Goal: Task Accomplishment & Management: Manage account settings

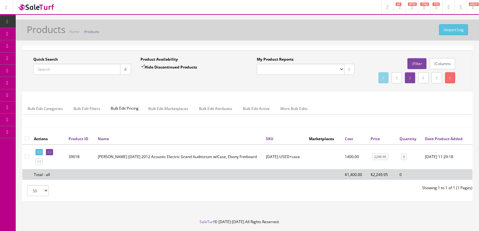
click at [99, 70] on input "Quick Search" at bounding box center [76, 69] width 87 height 11
type input "01490903"
click at [142, 64] on input "Hide Discontinued Products" at bounding box center [143, 66] width 4 height 4
checkbox input "false"
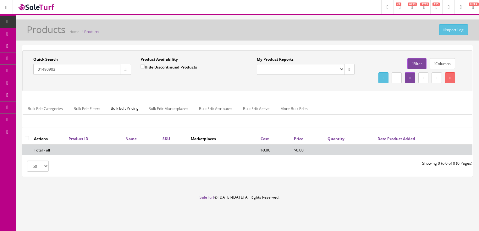
drag, startPoint x: 72, startPoint y: 71, endPoint x: 35, endPoint y: 86, distance: 39.9
click at [35, 85] on div "Quick Search 01490903 Date From Product Availability Hide Discontinued Products…" at bounding box center [247, 71] width 447 height 28
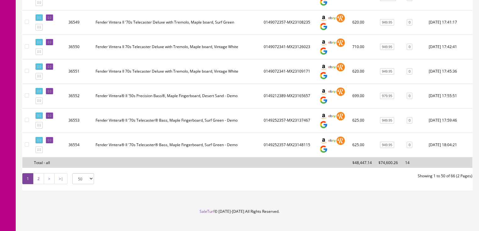
scroll to position [1220, 0]
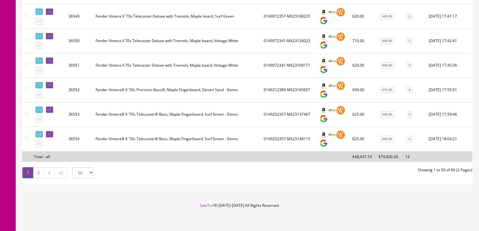
type input "vintera II"
click at [38, 171] on link "2" at bounding box center [38, 172] width 11 height 11
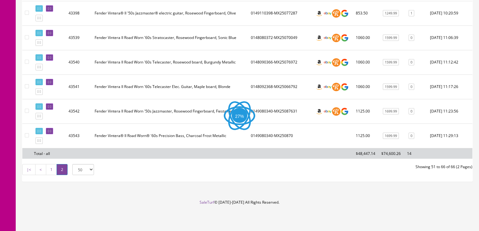
scroll to position [396, 0]
click at [51, 133] on icon at bounding box center [50, 131] width 1 height 3
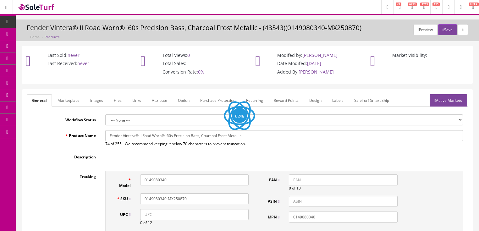
click at [447, 104] on link "Active Markets" at bounding box center [448, 100] width 37 height 12
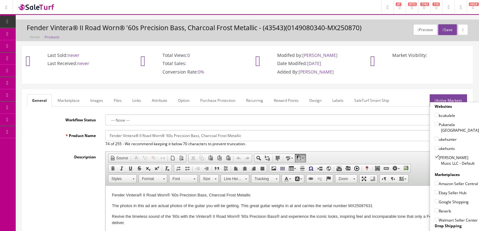
drag, startPoint x: 434, startPoint y: 175, endPoint x: 436, endPoint y: 181, distance: 6.2
click at [435, 181] on input"] "Amazon Seller Central" at bounding box center [437, 183] width 4 height 4
checkbox input"] "true"
drag, startPoint x: 434, startPoint y: 189, endPoint x: 436, endPoint y: 193, distance: 4.1
click at [435, 190] on input"] "Ebay Seller Hub" at bounding box center [437, 192] width 4 height 4
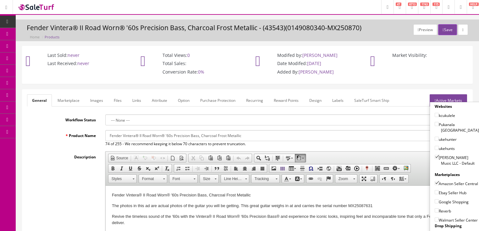
checkbox input"] "true"
click at [435, 200] on input"] "Google Shopping" at bounding box center [437, 201] width 4 height 4
checkbox input"] "true"
click at [436, 209] on input"] "Reverb" at bounding box center [437, 211] width 4 height 4
checkbox input"] "true"
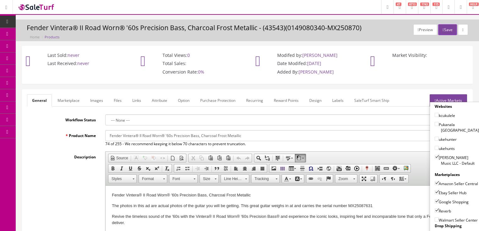
click at [448, 98] on link "Active Markets" at bounding box center [448, 100] width 37 height 12
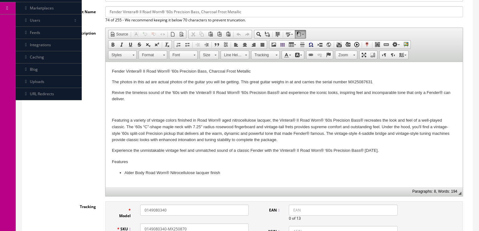
scroll to position [126, 0]
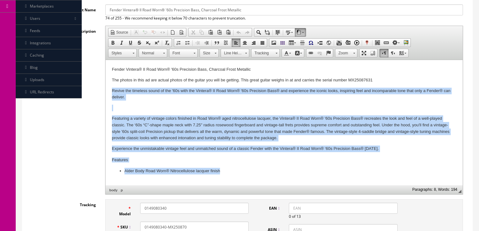
drag, startPoint x: 110, startPoint y: 93, endPoint x: 240, endPoint y: 192, distance: 163.2
click at [240, 181] on html "Fender Vintera® II Road Worn® '60s Precision Bass, Charcoal Frost Metallic The …" at bounding box center [283, 120] width 357 height 121
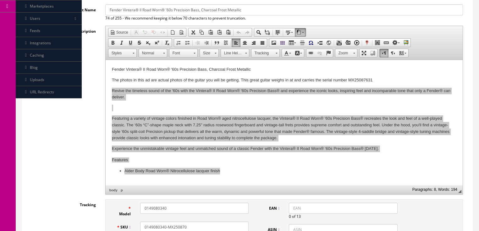
scroll to position [0, 0]
click at [261, 155] on span "Paste" at bounding box center [272, 155] width 33 height 8
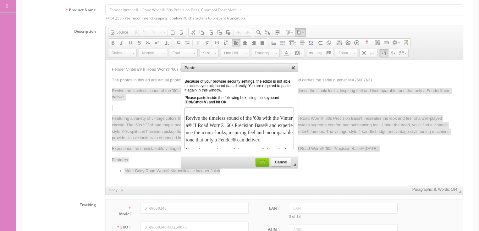
scroll to position [94, 0]
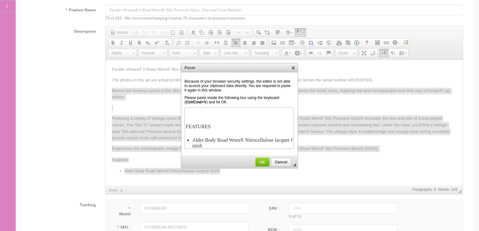
click at [262, 161] on span "OK" at bounding box center [262, 162] width 13 height 4
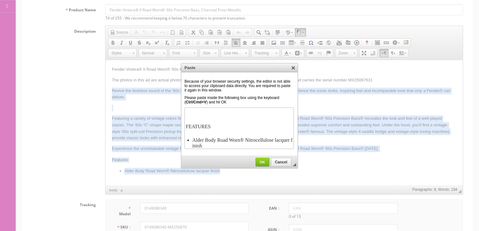
scroll to position [0, 0]
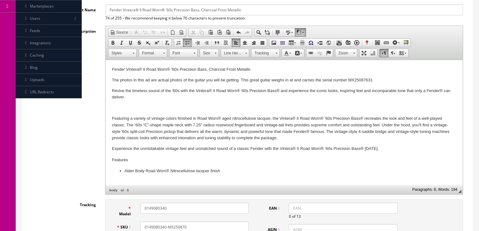
click at [118, 105] on p at bounding box center [284, 108] width 345 height 7
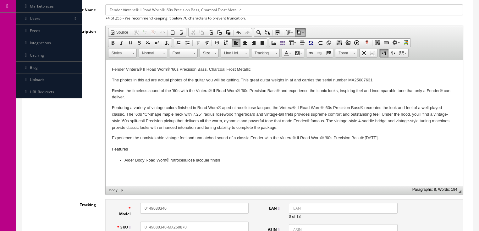
click at [235, 163] on li "Alder Body Road Worn® Nitrocellulose lacquer finish" at bounding box center [284, 160] width 320 height 7
drag, startPoint x: 128, startPoint y: 172, endPoint x: 241, endPoint y: 343, distance: 204.9
click at [128, 172] on span "Paste" at bounding box center [136, 174] width 33 height 8
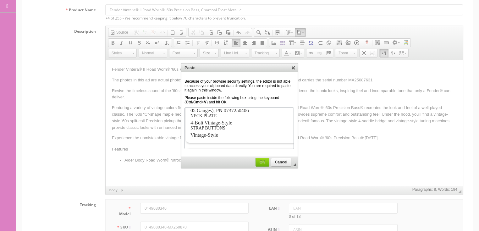
scroll to position [941, 0]
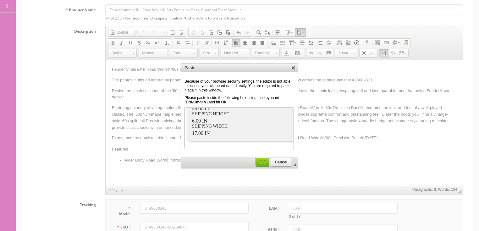
click at [260, 161] on span "OK" at bounding box center [262, 162] width 13 height 4
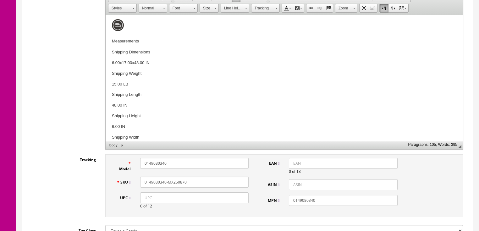
scroll to position [176, 0]
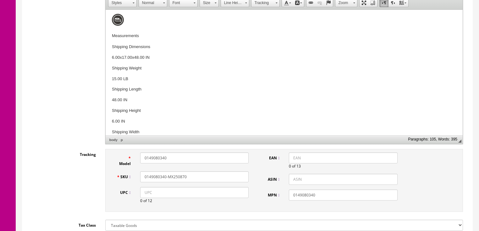
click at [143, 193] on input "UPC" at bounding box center [194, 192] width 109 height 11
type input "885978464586"
drag, startPoint x: 142, startPoint y: 191, endPoint x: 83, endPoint y: 184, distance: 58.9
click at [142, 191] on input "885978464586" at bounding box center [194, 192] width 109 height 11
click at [311, 160] on input "EAN" at bounding box center [343, 158] width 109 height 11
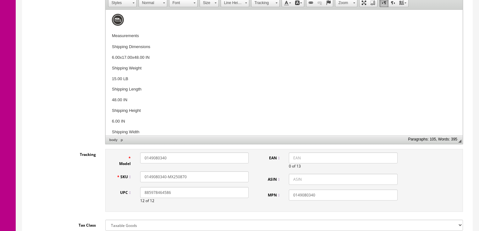
paste input "885978464586"
click at [293, 159] on input "885978464586" at bounding box center [343, 158] width 109 height 11
type input "0885978464586"
drag, startPoint x: 171, startPoint y: 157, endPoint x: 135, endPoint y: 160, distance: 36.0
click at [135, 160] on div "Model 0149080340" at bounding box center [183, 160] width 142 height 14
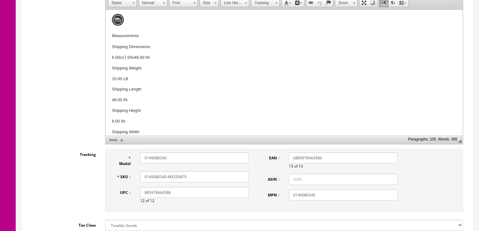
paste input "90369"
type input "0149090369"
drag, startPoint x: 152, startPoint y: 180, endPoint x: 143, endPoint y: 181, distance: 8.3
click at [140, 181] on input "0149080340-MX250870" at bounding box center [194, 176] width 109 height 11
paste input "90369"
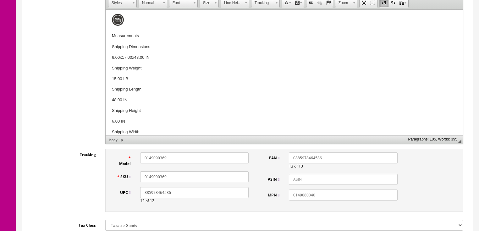
type input "0149090369"
drag, startPoint x: 322, startPoint y: 194, endPoint x: 304, endPoint y: 197, distance: 18.7
click at [280, 198] on div "MPN 0149080340" at bounding box center [332, 195] width 142 height 11
paste input "90369"
type input "0149090369"
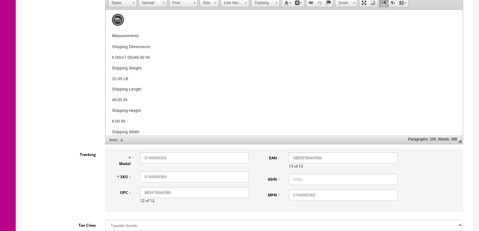
click at [189, 176] on input "0149090369" at bounding box center [194, 176] width 109 height 11
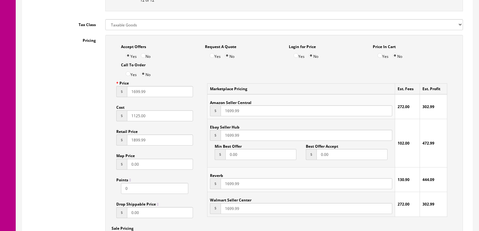
scroll to position [378, 0]
type input "0149090369-MX25088184"
click at [132, 95] on input "1699.99" at bounding box center [160, 91] width 66 height 11
type input "1599.99"
drag, startPoint x: 154, startPoint y: 118, endPoint x: 115, endPoint y: 118, distance: 38.7
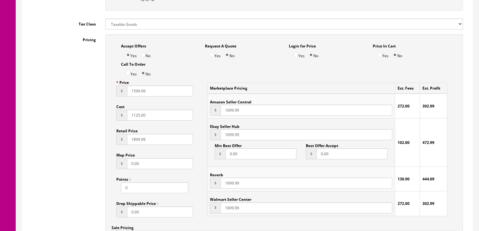
click at [115, 118] on div "Price $ 1599.99 Cost $ 1125.00 Retail Price $ 1899.99 Map Price $ 0.00 Points 0…" at bounding box center [155, 149] width 87 height 145
type input "1060.00"
drag, startPoint x: 227, startPoint y: 111, endPoint x: 229, endPoint y: 113, distance: 3.6
click at [227, 111] on input "1699.99" at bounding box center [306, 110] width 171 height 11
type input "1599.99"
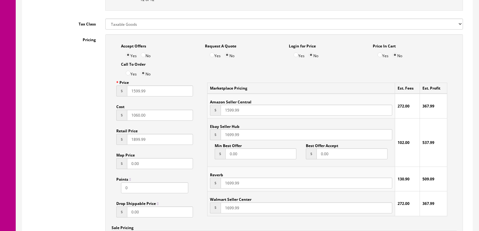
click at [228, 138] on input "1699.99" at bounding box center [306, 134] width 171 height 11
type input "1599.99"
drag, startPoint x: 227, startPoint y: 186, endPoint x: 234, endPoint y: 190, distance: 8.3
click at [228, 186] on input "1699.99" at bounding box center [306, 183] width 171 height 11
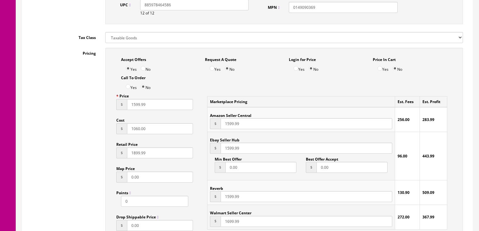
scroll to position [252, 0]
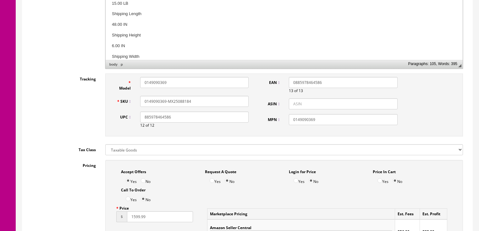
type input "1599.99"
drag, startPoint x: 191, startPoint y: 103, endPoint x: 131, endPoint y: 108, distance: 60.0
click at [127, 107] on div "SKU 0149090369-MX25088184" at bounding box center [183, 101] width 142 height 11
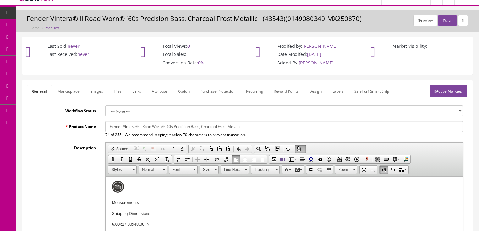
scroll to position [0, 0]
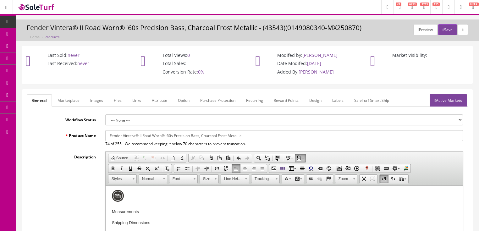
click at [455, 101] on link "Active Markets" at bounding box center [448, 100] width 37 height 12
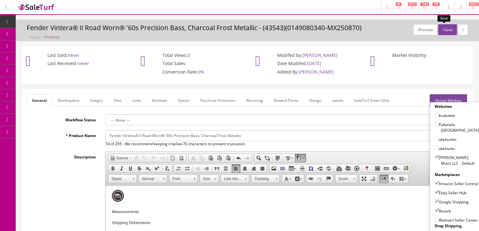
click at [443, 31] on icon "button" at bounding box center [443, 30] width 1 height 4
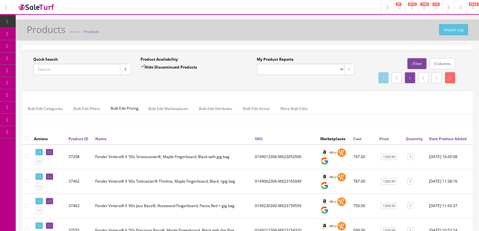
click at [77, 71] on input "Quick Search" at bounding box center [76, 69] width 87 height 11
paste input "0149090369-MX25088184"
type input "0149090369-MX25088184"
click at [143, 65] on input "Hide Discontinued Products" at bounding box center [143, 66] width 4 height 4
checkbox input "false"
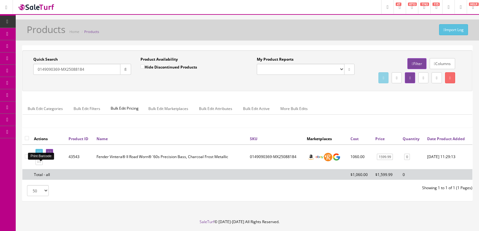
click at [41, 154] on icon at bounding box center [40, 152] width 1 height 3
drag, startPoint x: 91, startPoint y: 70, endPoint x: 33, endPoint y: 94, distance: 62.4
click at [33, 85] on div "Quick Search 0149090369-MX25088184 Date From Product Availability Hide Disconti…" at bounding box center [247, 71] width 447 height 28
type input "third man"
click at [130, 68] on button "button" at bounding box center [125, 69] width 11 height 11
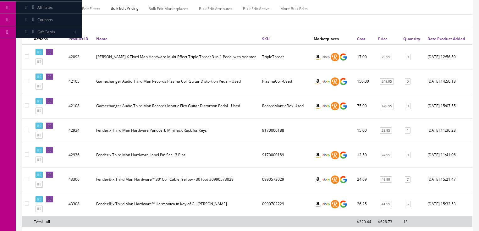
scroll to position [101, 0]
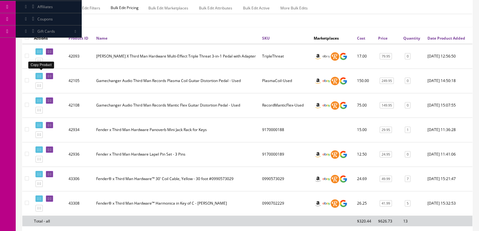
click at [39, 63] on icon at bounding box center [37, 60] width 1 height 3
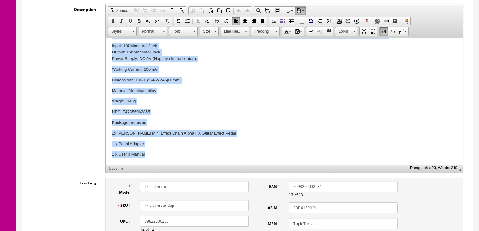
scroll to position [161, 0]
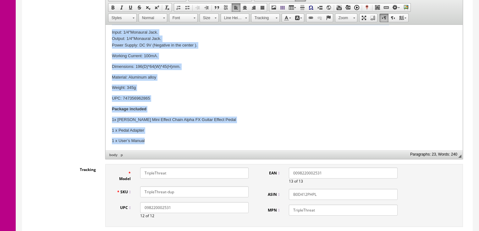
drag, startPoint x: 111, startPoint y: 35, endPoint x: 252, endPoint y: 188, distance: 208.6
click at [252, 151] on html "Donner X Third Man Hardware Multi-Effect Triple Threat 3-in-1 Pedal with Adapte…" at bounding box center [283, 4] width 357 height 292
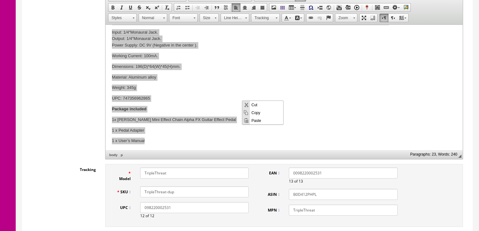
scroll to position [0, 0]
click at [256, 122] on span "Paste" at bounding box center [266, 120] width 33 height 8
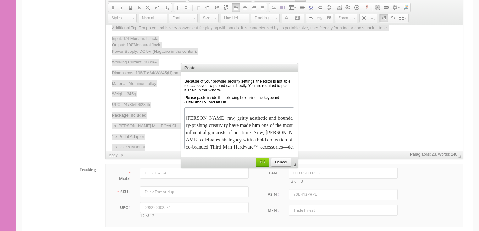
scroll to position [128, 0]
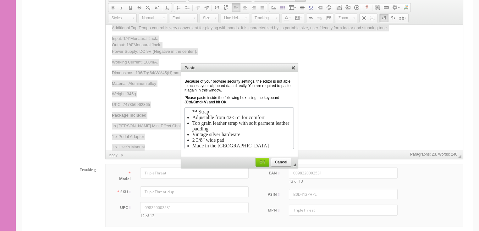
click at [265, 164] on span "OK" at bounding box center [262, 162] width 13 height 4
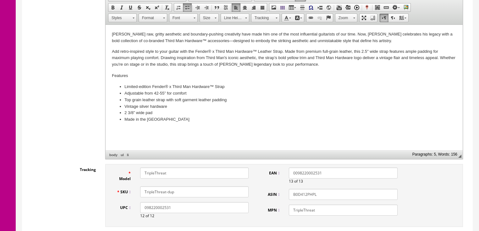
scroll to position [0, 0]
drag, startPoint x: 176, startPoint y: 214, endPoint x: 145, endPoint y: 214, distance: 31.8
click at [141, 217] on div "098220002531 12 of 12" at bounding box center [195, 210] width 118 height 17
type input "885978778485"
drag, startPoint x: 321, startPoint y: 173, endPoint x: 295, endPoint y: 171, distance: 26.3
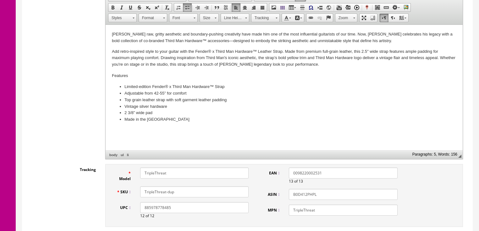
click at [295, 171] on input "0098220002531" at bounding box center [343, 173] width 109 height 11
paste input "885978778485"
click at [291, 174] on input "885978778485" at bounding box center [343, 173] width 109 height 11
type input "0885978778485"
drag, startPoint x: 173, startPoint y: 175, endPoint x: 163, endPoint y: 169, distance: 11.7
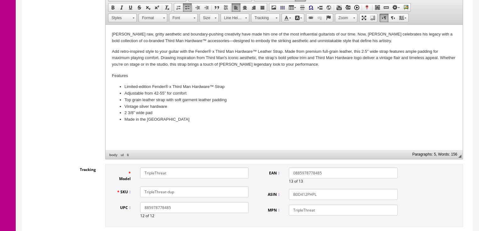
click at [138, 173] on div "TripleThreat" at bounding box center [195, 173] width 118 height 11
paste input "0990689029"
type input "0990689029"
drag, startPoint x: 178, startPoint y: 192, endPoint x: 133, endPoint y: 199, distance: 45.8
click at [114, 198] on div "SKU TripleThreat-dup" at bounding box center [183, 192] width 142 height 11
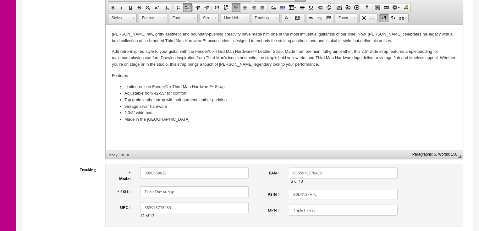
paste input "0990689029"
type input "0990689029"
drag, startPoint x: 322, startPoint y: 210, endPoint x: 291, endPoint y: 210, distance: 31.2
click at [287, 210] on div "TripleThreat" at bounding box center [343, 210] width 118 height 11
paste input "0990689029"
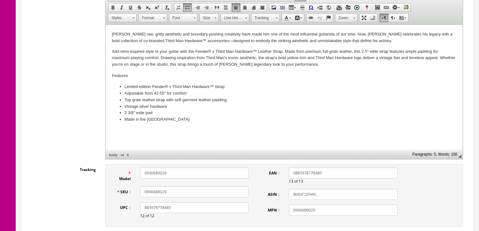
type input "0990689029"
drag, startPoint x: 320, startPoint y: 197, endPoint x: 267, endPoint y: 150, distance: 70.6
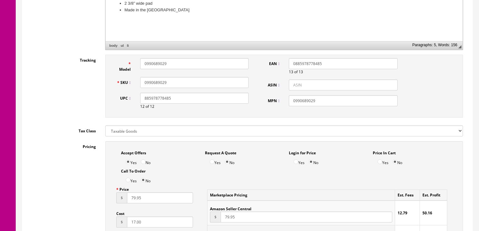
scroll to position [287, 0]
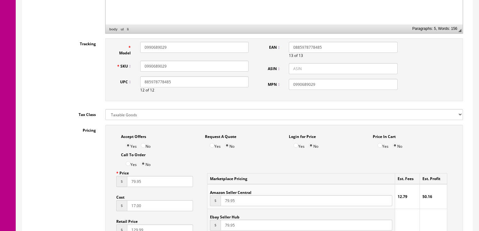
click at [128, 183] on input "79.95" at bounding box center [160, 181] width 66 height 11
type input "49.95"
drag, startPoint x: 138, startPoint y: 210, endPoint x: 114, endPoint y: 212, distance: 24.6
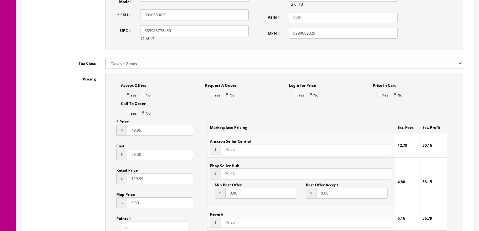
scroll to position [388, 0]
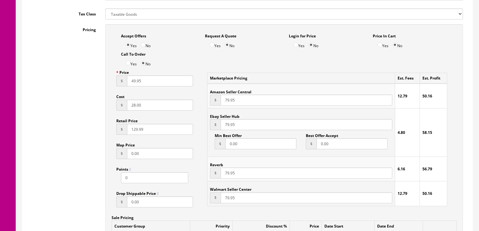
type input "28.00"
click at [221, 103] on input "79.95" at bounding box center [306, 100] width 171 height 11
type input "49.95"
click at [224, 126] on input "79.95" at bounding box center [306, 124] width 171 height 11
type input "49.95"
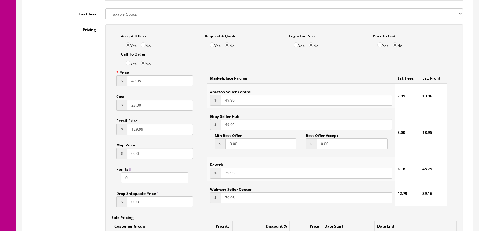
click at [222, 174] on input "79.95" at bounding box center [306, 173] width 171 height 11
type input "49.95"
click at [224, 197] on input "79.95" at bounding box center [306, 198] width 171 height 11
type input "49.95"
click at [130, 131] on input "129.99" at bounding box center [160, 129] width 66 height 11
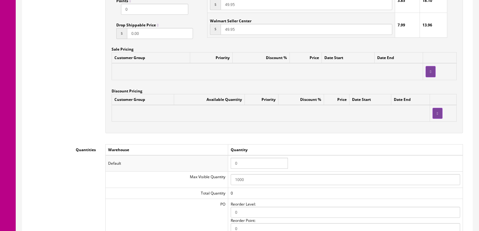
scroll to position [564, 0]
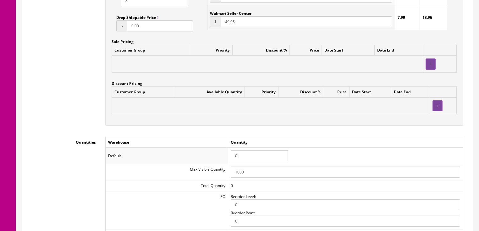
type input "69.99"
drag, startPoint x: 243, startPoint y: 155, endPoint x: 222, endPoint y: 155, distance: 20.4
click at [222, 155] on tr "Default 0" at bounding box center [284, 156] width 358 height 16
type input "1"
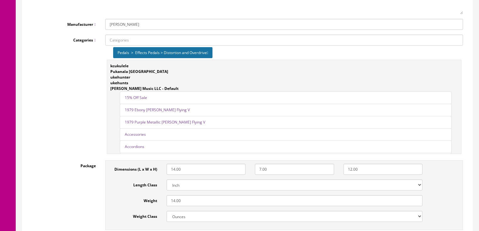
scroll to position [866, 0]
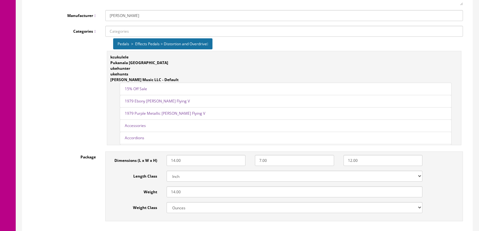
type input "2"
drag, startPoint x: 132, startPoint y: 19, endPoint x: 82, endPoint y: 18, distance: 50.0
click at [82, 18] on div "Manufacturer Donner" at bounding box center [247, 15] width 441 height 11
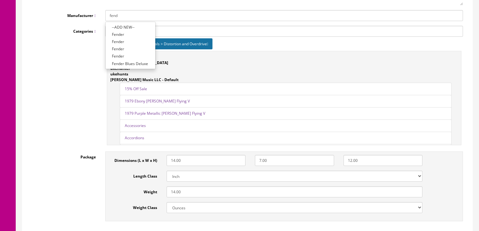
click at [115, 35] on link "Fender" at bounding box center [131, 34] width 50 height 7
type input "Fender"
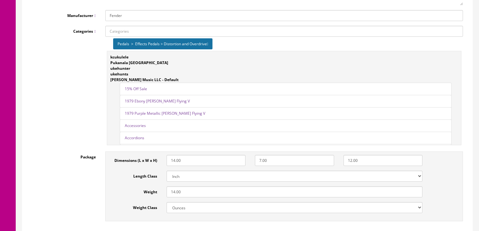
drag, startPoint x: 211, startPoint y: 45, endPoint x: 199, endPoint y: 43, distance: 12.7
click at [211, 45] on div "Pedals > Effects Pedals > Distortion and Overdrive" at bounding box center [162, 43] width 99 height 11
click at [208, 44] on icon at bounding box center [207, 44] width 1 height 4
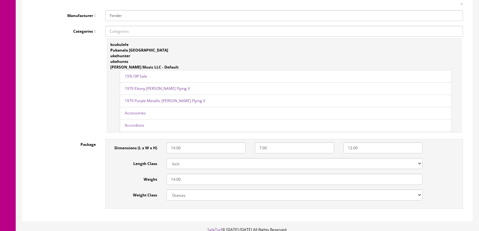
click at [155, 34] on input "Categories" at bounding box center [284, 31] width 358 height 11
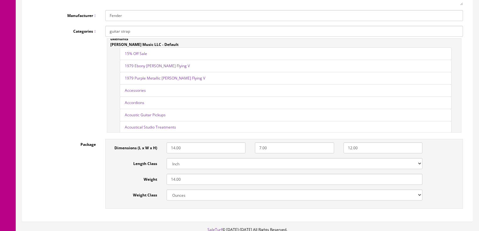
scroll to position [25, 0]
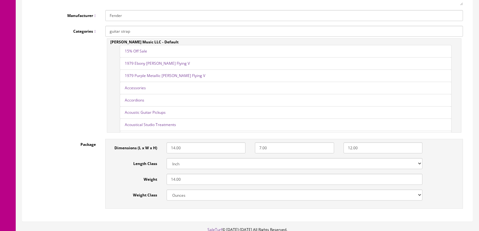
type input "guitar strap"
click at [140, 91] on link "Accessories" at bounding box center [135, 87] width 21 height 5
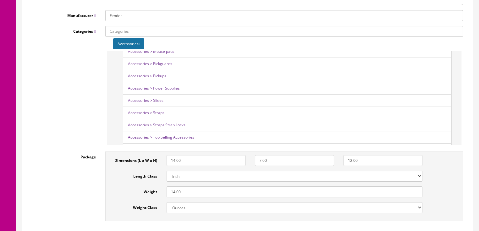
scroll to position [151, 0]
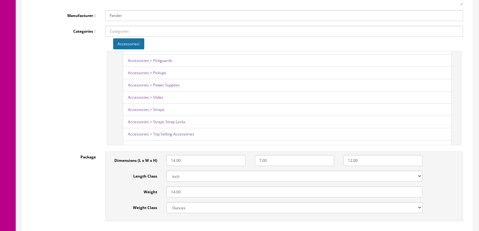
click at [156, 111] on link "Accessories > Straps" at bounding box center [146, 109] width 36 height 5
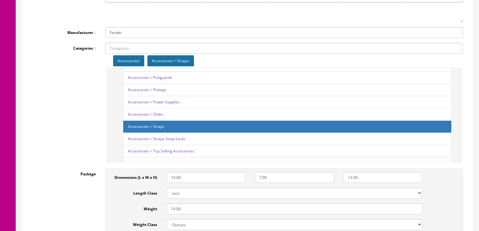
scroll to position [866, 0]
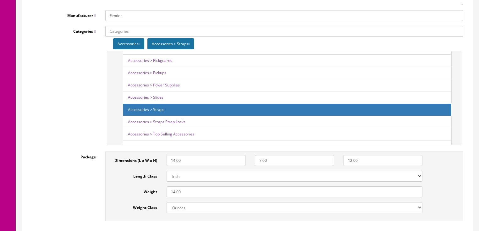
drag, startPoint x: 197, startPoint y: 192, endPoint x: 170, endPoint y: 195, distance: 27.2
click at [170, 195] on input "14.00" at bounding box center [295, 192] width 256 height 11
type input "7"
click at [81, 193] on div "Package Dimensions (L x W x H) 14.00 7.00 12.00 Length Class Centimeter Millime…" at bounding box center [247, 188] width 441 height 73
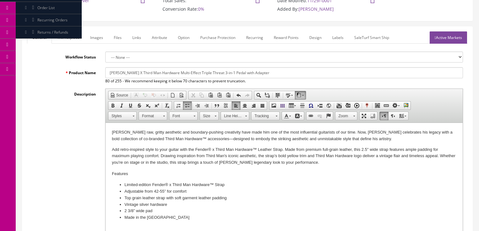
scroll to position [60, 0]
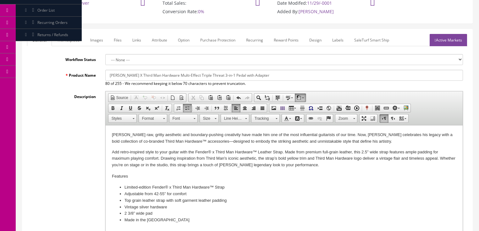
drag, startPoint x: 260, startPoint y: 75, endPoint x: 98, endPoint y: 77, distance: 161.4
click at [97, 77] on div "Product Name Donner X Third Man Hardware Multi-Effect Triple Threat 3-in-1 Peda…" at bounding box center [247, 78] width 441 height 17
paste input "Fender x Third Man Hardware Leather Strap, Black/Yellow"
type input "Fender x Third Man Hardware Leather Strap, Black/Yellow"
click at [72, 36] on link "Marketplace" at bounding box center [69, 40] width 32 height 12
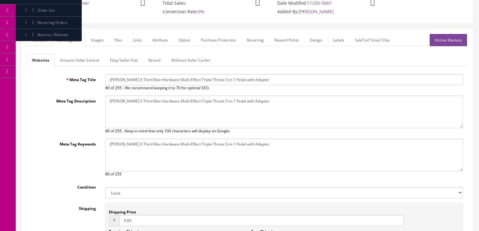
drag, startPoint x: 110, startPoint y: 77, endPoint x: 251, endPoint y: 81, distance: 141.0
click at [324, 80] on input "Donner X Third Man Hardware Multi-Effect Triple Threat 3-in-1 Pedal with Adapter" at bounding box center [284, 79] width 358 height 11
paste input "Fender x Third Man Hardware Leather Strap, Black/Yellow"
type input "Fender x Third Man Hardware Leather Strap, Black/Yellow"
drag, startPoint x: 109, startPoint y: 103, endPoint x: 241, endPoint y: 104, distance: 132.1
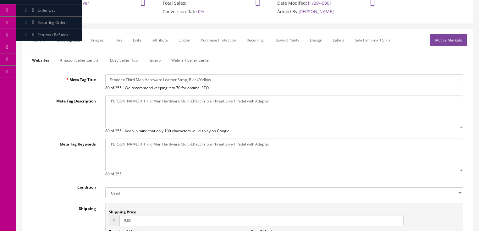
click at [269, 107] on textarea "Donner X Third Man Hardware Multi-Effect Triple Threat 3-in-1 Pedal with Adapter" at bounding box center [284, 112] width 358 height 33
paste textarea "Fender x Third Man Hardware Leather Strap, Black/Yellow"
type textarea "Fender x Third Man Hardware Leather Strap, Black/Yellow"
drag, startPoint x: 106, startPoint y: 144, endPoint x: 255, endPoint y: 148, distance: 149.8
click at [281, 148] on textarea "Donner X Third Man Hardware Multi-Effect Triple Threat 3-in-1 Pedal with Adapter" at bounding box center [284, 155] width 358 height 33
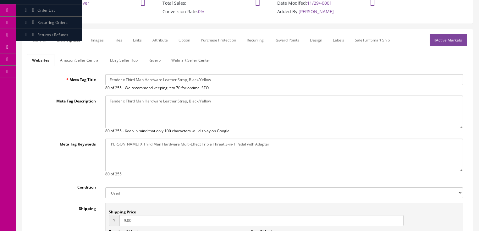
paste textarea "Fender x Third Man Hardware Leather Strap, Black/Yellow"
type textarea "Fender x Third Man Hardware Leather Strap, Black/Yellow"
click at [133, 194] on select "New Used B Stock Open Box Re-Packed" at bounding box center [284, 192] width 358 height 11
select select "New"
click at [105, 187] on select "New Used B Stock Open Box Re-Packed" at bounding box center [284, 192] width 358 height 11
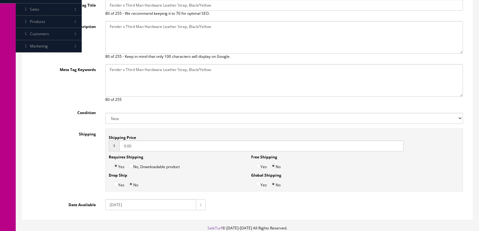
scroll to position [161, 0]
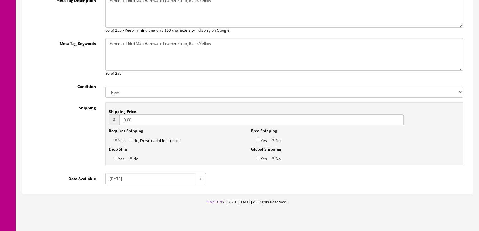
drag, startPoint x: 151, startPoint y: 117, endPoint x: 94, endPoint y: 132, distance: 59.1
click at [94, 132] on div "Shipping Shipping Price $ 9.00 Requires Shipping Yes No, Downloadable product D…" at bounding box center [247, 136] width 441 height 66
type input "0.00"
drag, startPoint x: 259, startPoint y: 139, endPoint x: 215, endPoint y: 143, distance: 44.3
click at [259, 139] on input "Yes" at bounding box center [258, 139] width 5 height 5
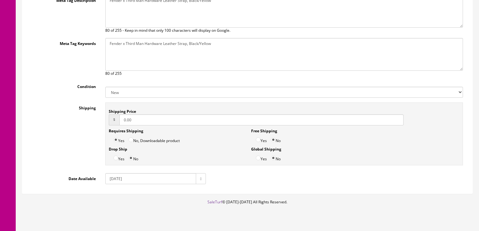
radio input "true"
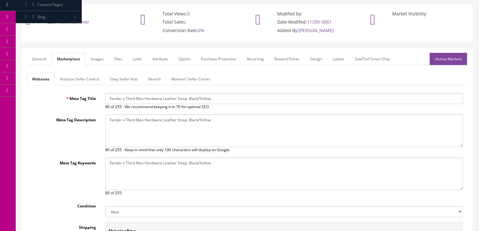
scroll to position [35, 0]
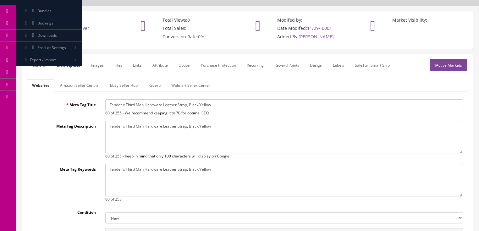
click at [74, 88] on link "Amazon Seller Central" at bounding box center [79, 85] width 49 height 12
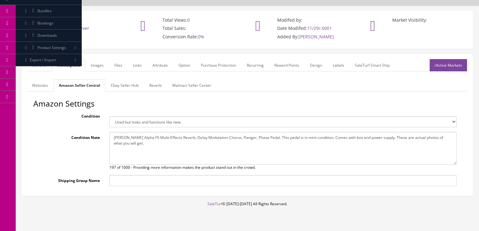
click at [120, 122] on select "Brand new item, unused, in original packaging. New item, but packaging has been…" at bounding box center [283, 121] width 348 height 11
select select "new_new"
click at [109, 116] on select "Brand new item, unused, in original packaging. New item, but packaging has been…" at bounding box center [283, 121] width 348 height 11
drag, startPoint x: 113, startPoint y: 139, endPoint x: 157, endPoint y: 155, distance: 46.6
click at [157, 155] on textarea "Donner Alpha FX Multi-Effects Reverb, Delay Modulation Chorus, Flanger, Phase P…" at bounding box center [283, 148] width 348 height 33
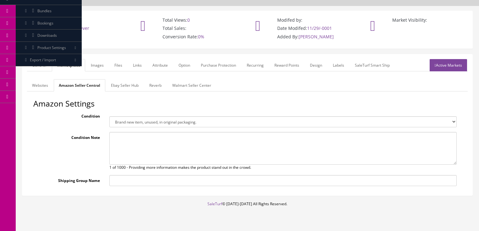
click at [125, 85] on link "Ebay Seller Hub" at bounding box center [125, 85] width 38 height 12
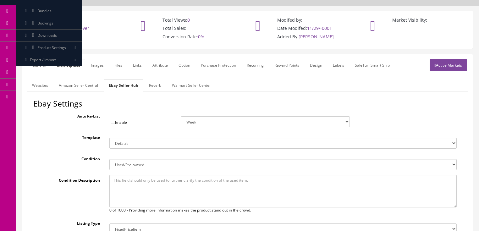
click at [127, 163] on select "New New other New with defects Manufacturer refurbished Seller refurbished Used…" at bounding box center [283, 164] width 348 height 11
select select "1000"
click at [109, 159] on select "New New other New with defects Manufacturer refurbished Seller refurbished Used…" at bounding box center [283, 164] width 348 height 11
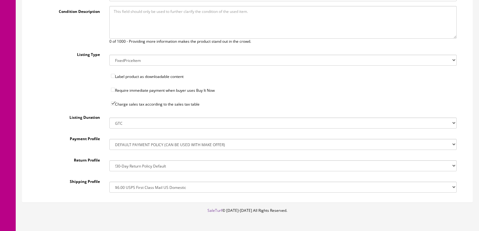
scroll to position [211, 0]
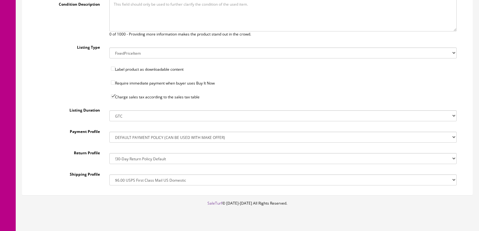
drag, startPoint x: 143, startPoint y: 179, endPoint x: 143, endPoint y: 175, distance: 3.8
click at [143, 177] on select "!$28.50 FedEx, Priority $65.00 No International !$28.50 FedEx, Priority $65.00 …" at bounding box center [283, 180] width 348 height 11
select select "213739608017"
click at [109, 175] on select "!$28.50 FedEx, Priority $65.00 No International !$28.50 FedEx, Priority $65.00 …" at bounding box center [283, 180] width 348 height 11
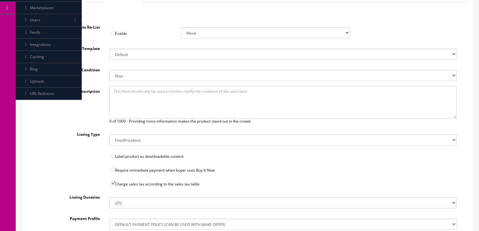
scroll to position [86, 0]
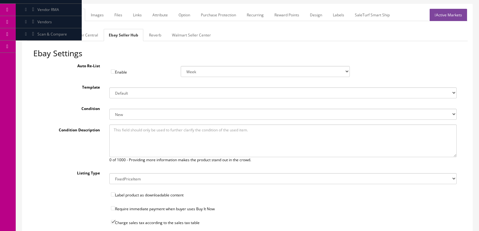
click at [152, 38] on link "Reverb" at bounding box center [155, 35] width 22 height 12
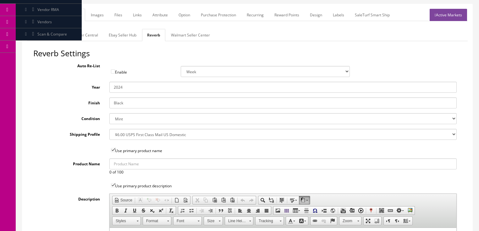
drag, startPoint x: 120, startPoint y: 88, endPoint x: 128, endPoint y: 89, distance: 8.3
click at [128, 89] on input "2024" at bounding box center [283, 87] width 348 height 11
type input "2025"
click at [121, 119] on select "Brand New Mint Excellent Very Good Good Fair Poor B-Stock Non Functioning" at bounding box center [283, 118] width 348 height 11
select select "7c3f45de-2ae0-4c81-8400-fdb6b1d74890"
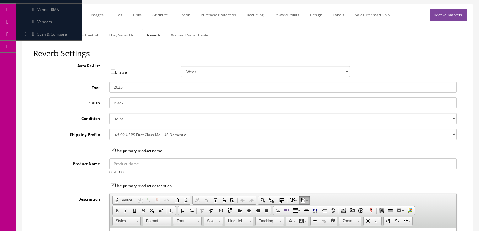
click at [109, 113] on select "Brand New Mint Excellent Very Good Good Fair Poor B-Stock Non Functioning" at bounding box center [283, 118] width 348 height 11
click at [121, 133] on select "--- None --- $3.49 USPS Shipping MH INSURED $20000 GUITAR MH INSURED $11000 GUI…" at bounding box center [283, 134] width 348 height 11
select select "12724"
click at [109, 129] on select "--- None --- $3.49 USPS Shipping MH INSURED $20000 GUITAR MH INSURED $11000 GUI…" at bounding box center [283, 134] width 348 height 11
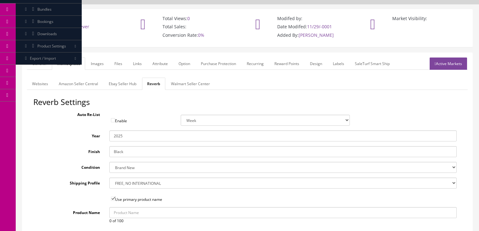
scroll to position [35, 0]
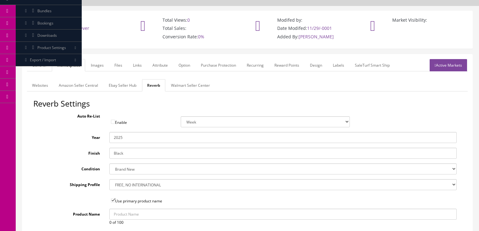
click at [102, 64] on link "Images" at bounding box center [97, 65] width 23 height 12
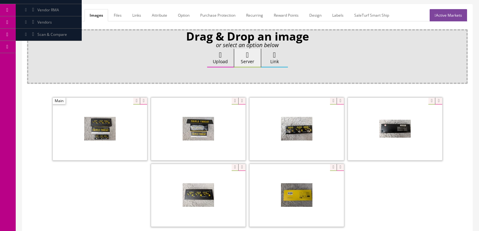
scroll to position [86, 0]
click at [143, 100] on icon at bounding box center [143, 101] width 7 height 7
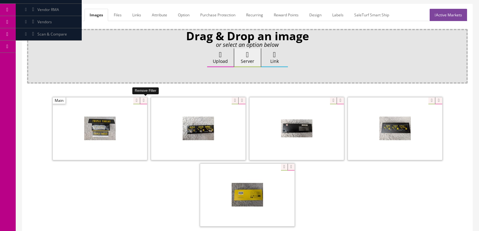
click at [143, 100] on icon at bounding box center [143, 101] width 7 height 7
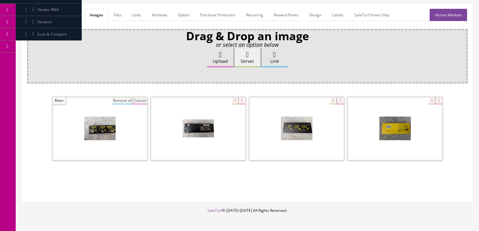
drag, startPoint x: 121, startPoint y: 101, endPoint x: 125, endPoint y: 100, distance: 4.1
click at [121, 101] on button "Remove all" at bounding box center [122, 101] width 21 height 7
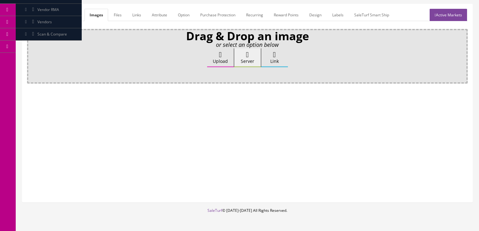
click at [221, 59] on label "Upload" at bounding box center [220, 57] width 27 height 19
click at [31, 55] on input "Upload" at bounding box center [31, 51] width 0 height 6
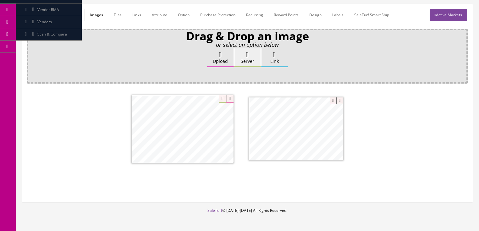
drag, startPoint x: 278, startPoint y: 136, endPoint x: 163, endPoint y: 137, distance: 115.1
click at [149, 18] on link "Attribute" at bounding box center [159, 15] width 25 height 12
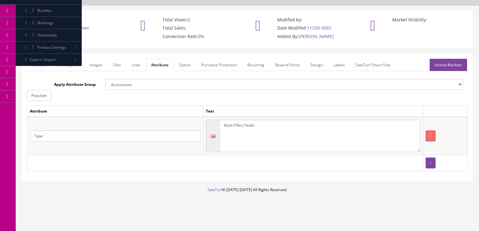
scroll to position [34, 0]
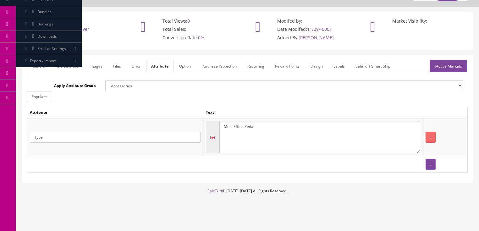
drag, startPoint x: 260, startPoint y: 130, endPoint x: 218, endPoint y: 130, distance: 42.2
click at [218, 130] on div "Multi Effect Pedal" at bounding box center [313, 137] width 215 height 33
type textarea "Strap"
click at [442, 65] on link "Active Markets" at bounding box center [448, 66] width 37 height 12
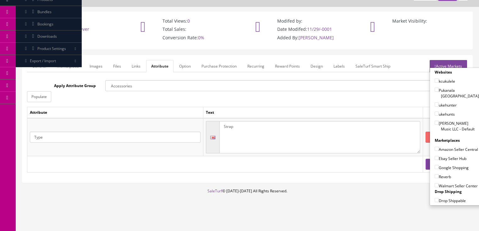
drag, startPoint x: 433, startPoint y: 116, endPoint x: 433, endPoint y: 122, distance: 6.0
click at [435, 121] on input"] "[PERSON_NAME] Music LLC - Default" at bounding box center [437, 123] width 4 height 4
checkbox input"] "true"
click at [435, 147] on input"] "Amazon Seller Central" at bounding box center [437, 149] width 4 height 4
checkbox input"] "true"
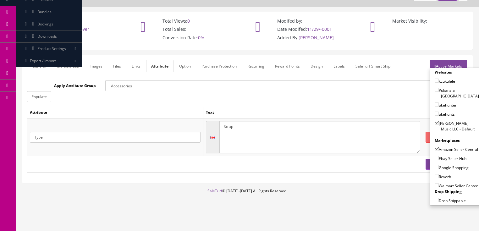
drag, startPoint x: 433, startPoint y: 156, endPoint x: 434, endPoint y: 163, distance: 7.3
click at [435, 156] on input"] "Ebay Seller Hub" at bounding box center [437, 158] width 4 height 4
checkbox input"] "true"
click at [435, 165] on input"] "Google Shopping" at bounding box center [437, 167] width 4 height 4
checkbox input"] "true"
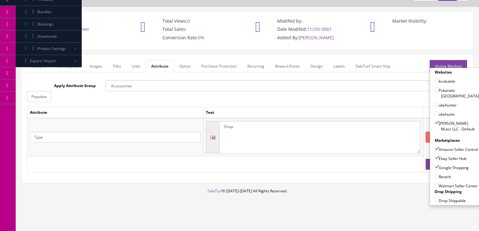
click at [435, 176] on input"] "Reverb" at bounding box center [437, 176] width 4 height 4
checkbox input"] "true"
click at [459, 60] on link "Active Markets" at bounding box center [448, 66] width 37 height 12
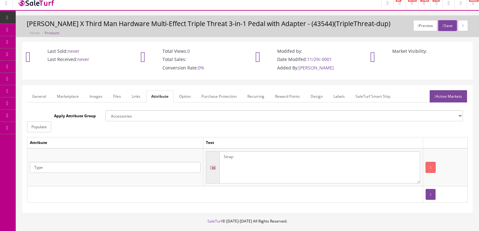
scroll to position [0, 0]
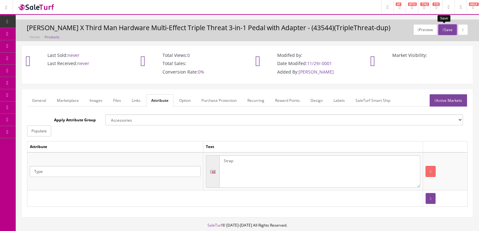
click at [442, 29] on button "Save" at bounding box center [448, 29] width 19 height 11
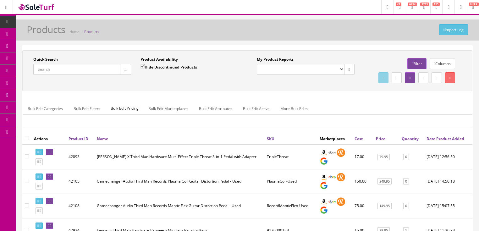
click at [76, 70] on input "Quick Search" at bounding box center [76, 69] width 87 height 11
type input "vista wolf"
click at [143, 68] on input "Hide Discontinued Products" at bounding box center [143, 66] width 4 height 4
checkbox input "false"
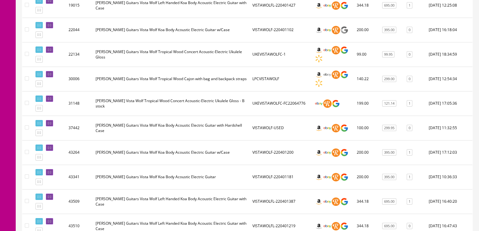
scroll to position [176, 0]
click at [41, 159] on icon at bounding box center [40, 157] width 1 height 3
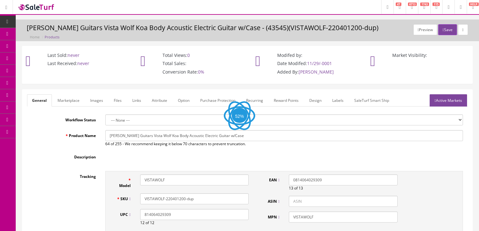
click at [92, 101] on link "Images" at bounding box center [96, 100] width 23 height 12
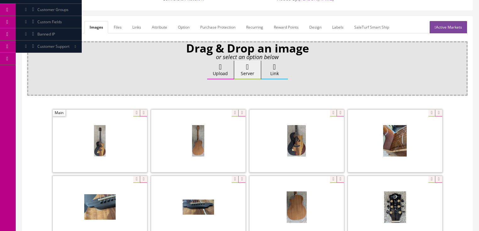
scroll to position [76, 0]
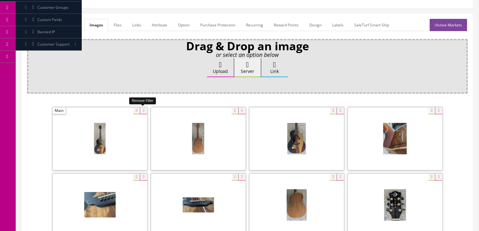
click at [145, 110] on icon at bounding box center [143, 111] width 7 height 7
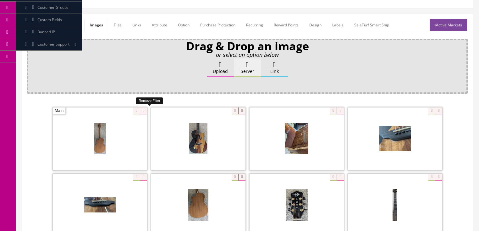
drag, startPoint x: 145, startPoint y: 110, endPoint x: 120, endPoint y: 112, distance: 25.2
click at [142, 111] on icon at bounding box center [143, 111] width 7 height 7
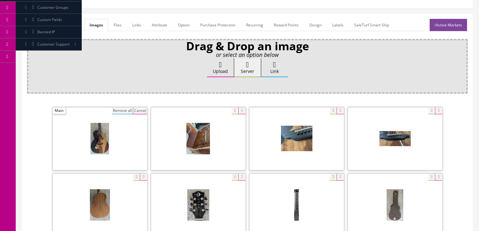
click at [114, 112] on button "Remove all" at bounding box center [122, 111] width 21 height 7
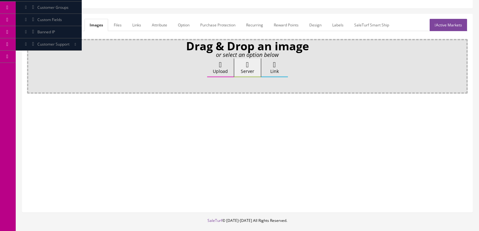
click at [210, 68] on label "Upload" at bounding box center [220, 68] width 27 height 19
click at [31, 65] on input "Upload" at bounding box center [31, 62] width 0 height 6
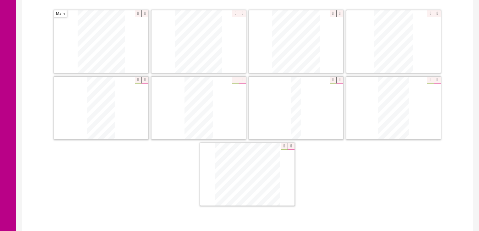
scroll to position [176, 0]
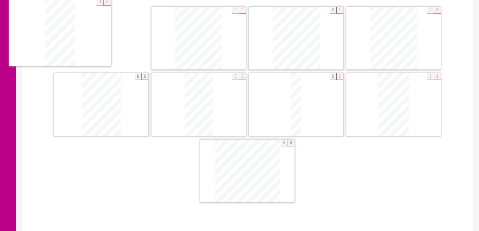
drag, startPoint x: 201, startPoint y: 106, endPoint x: 62, endPoint y: 34, distance: 156.3
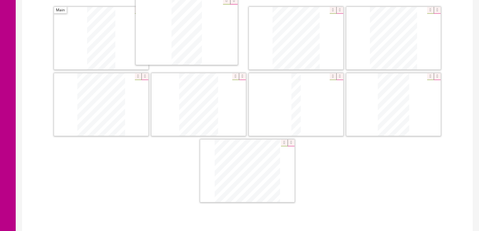
drag, startPoint x: 189, startPoint y: 115, endPoint x: 273, endPoint y: 90, distance: 87.4
drag, startPoint x: 367, startPoint y: 96, endPoint x: 277, endPoint y: 38, distance: 107.7
drag, startPoint x: 302, startPoint y: 79, endPoint x: 389, endPoint y: 22, distance: 103.8
drag, startPoint x: 294, startPoint y: 100, endPoint x: 179, endPoint y: 97, distance: 114.2
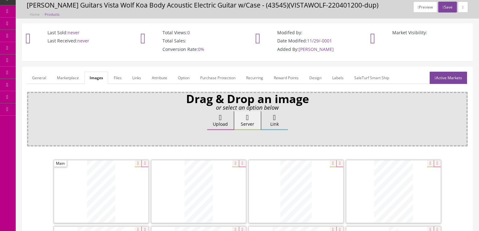
scroll to position [0, 0]
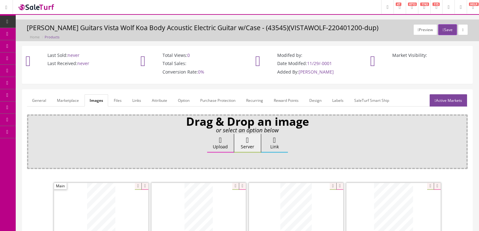
click at [437, 104] on link "Active Markets" at bounding box center [448, 100] width 37 height 12
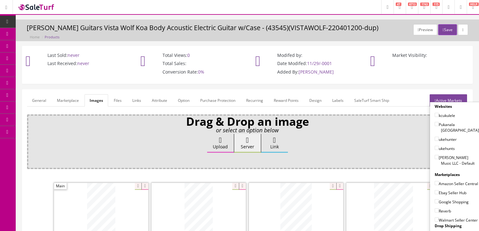
drag, startPoint x: 434, startPoint y: 151, endPoint x: 435, endPoint y: 157, distance: 6.5
click at [435, 155] on input"] "[PERSON_NAME] Music LLC - Default" at bounding box center [437, 157] width 4 height 4
checkbox input"] "true"
drag, startPoint x: 435, startPoint y: 177, endPoint x: 434, endPoint y: 185, distance: 8.5
click at [435, 181] on input"] "Amazon Seller Central" at bounding box center [437, 183] width 4 height 4
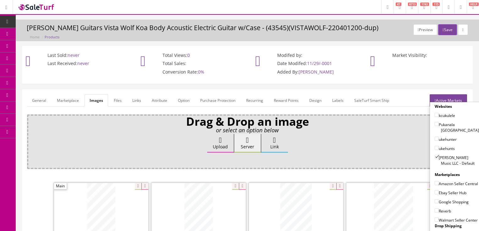
checkbox input"] "true"
click at [435, 193] on input"] "Ebay Seller Hub" at bounding box center [437, 192] width 4 height 4
checkbox input"] "true"
click at [435, 200] on input"] "Google Shopping" at bounding box center [437, 201] width 4 height 4
checkbox input"] "true"
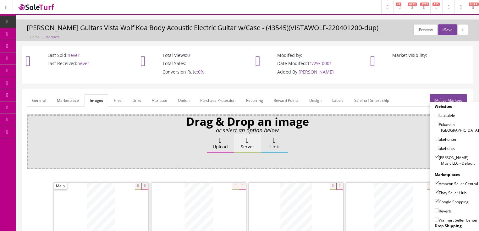
drag, startPoint x: 434, startPoint y: 208, endPoint x: 437, endPoint y: 198, distance: 11.0
click at [435, 209] on input"] "Reverb" at bounding box center [437, 211] width 4 height 4
checkbox input"] "true"
click at [442, 94] on link "Active Markets" at bounding box center [448, 100] width 37 height 12
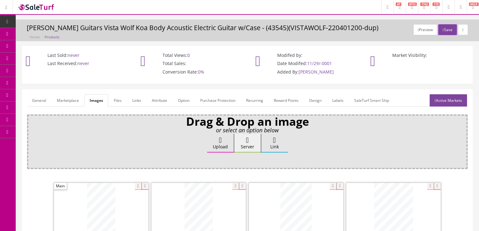
click at [37, 96] on link "General" at bounding box center [39, 100] width 24 height 12
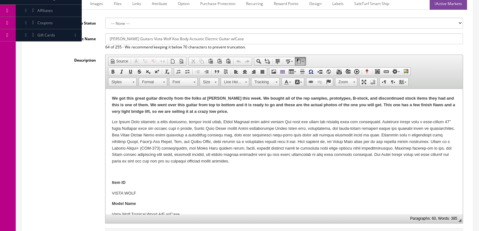
scroll to position [101, 0]
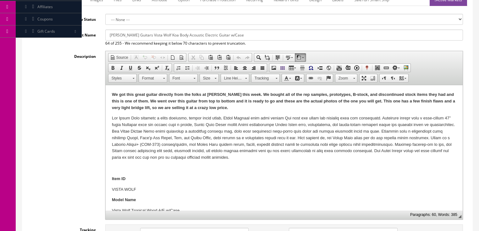
click at [422, 101] on strong "We got this great guitar directly from the folks at Dean this week. We bought a…" at bounding box center [284, 101] width 344 height 18
drag, startPoint x: 109, startPoint y: 94, endPoint x: 207, endPoint y: 107, distance: 98.4
click at [226, 116] on span "Copy" at bounding box center [234, 115] width 33 height 8
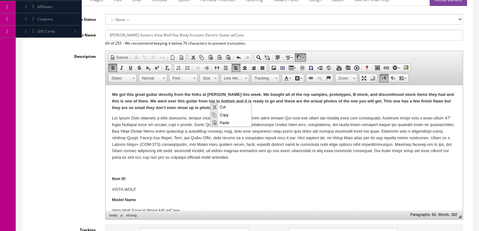
copy strong "We got this great guitar directly from the folks at Dean this week. We bought a…"
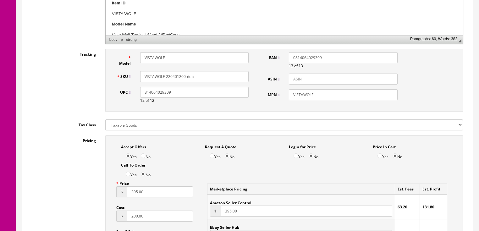
scroll to position [277, 0]
drag, startPoint x: 177, startPoint y: 76, endPoint x: 198, endPoint y: 76, distance: 20.2
click at [198, 76] on input "VISTAWOLF-220401200-dup" at bounding box center [194, 76] width 109 height 11
type input "VISTAWOLF-220401165"
click at [128, 197] on input "395.00" at bounding box center [160, 191] width 66 height 11
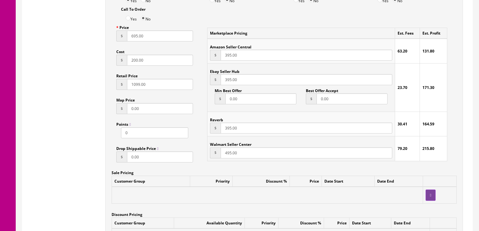
scroll to position [428, 0]
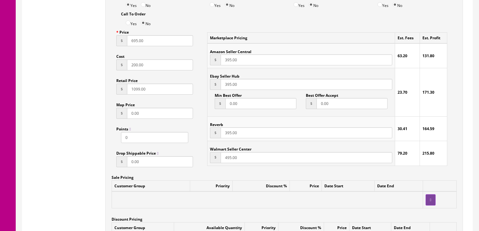
type input "695.00"
drag, startPoint x: 222, startPoint y: 63, endPoint x: 225, endPoint y: 68, distance: 6.1
click at [222, 64] on input "395.00" at bounding box center [306, 59] width 171 height 11
type input "695.00"
click at [221, 84] on input "395.00" at bounding box center [306, 84] width 171 height 11
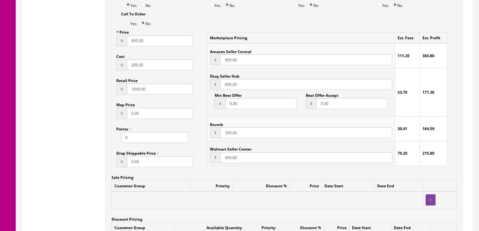
type input "695.00"
click at [221, 135] on input "395.00" at bounding box center [306, 132] width 171 height 11
type input "695.00"
click at [225, 160] on input "495.00" at bounding box center [306, 157] width 171 height 11
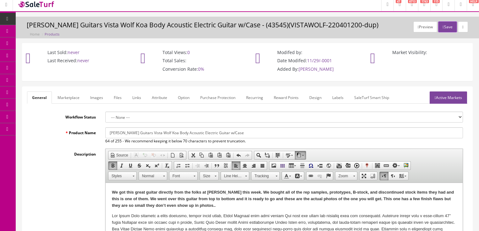
scroll to position [0, 0]
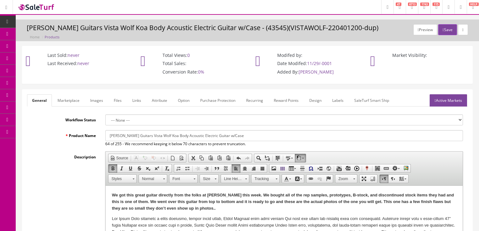
type input "695.00"
click at [214, 134] on input "Luna Guitars Vista Wolf Koa Body Acoustic Electric Guitar w/Case" at bounding box center [284, 135] width 358 height 11
type input "[PERSON_NAME] Guitars Vista Wolf Koa Body Acoustic Electric Guitar with hardshe…"
click at [67, 101] on link "Marketplace" at bounding box center [69, 100] width 32 height 12
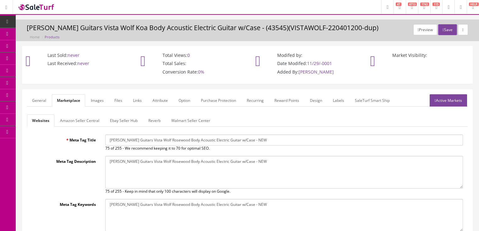
click at [92, 123] on link "Amazon Seller Central" at bounding box center [79, 121] width 49 height 12
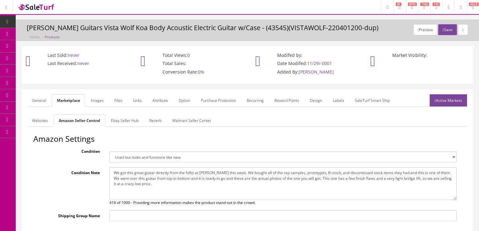
drag, startPoint x: 112, startPoint y: 173, endPoint x: 152, endPoint y: 187, distance: 43.0
click at [152, 187] on textarea "We got this great guitar directly from the folks at Dean this week. We bought a…" at bounding box center [283, 183] width 348 height 33
paste textarea "but they are so small they don’t even show up in photos. ."
type textarea "We got this great guitar directly from the folks at [PERSON_NAME] this week. We…"
click at [125, 121] on link "Ebay Seller Hub" at bounding box center [125, 121] width 38 height 12
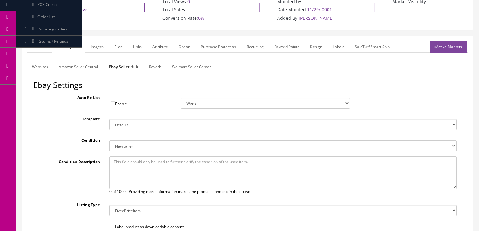
scroll to position [76, 0]
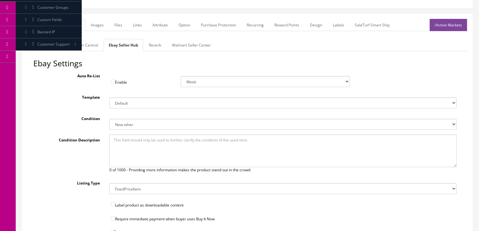
paste textarea "We got this great guitar directly from the folks at [PERSON_NAME] this week. We…"
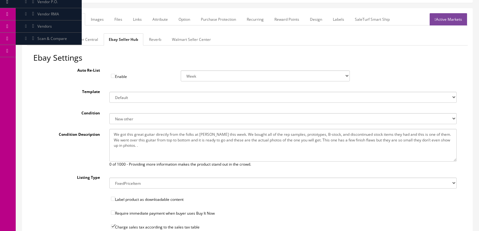
scroll to position [73, 0]
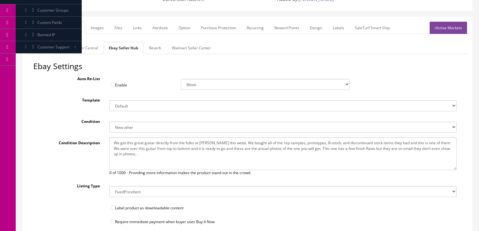
type textarea "We got this great guitar directly from the folks at [PERSON_NAME] this week. We…"
click at [150, 48] on link "Reverb" at bounding box center [155, 48] width 22 height 12
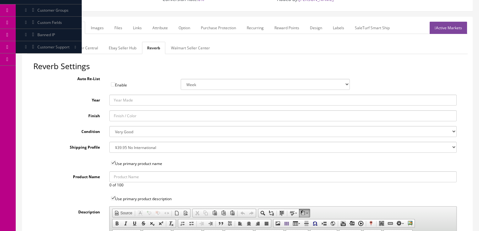
click at [123, 98] on input "Year" at bounding box center [283, 100] width 348 height 11
type input "2025"
click at [119, 135] on select "Brand New Mint Excellent Very Good Good Fair Poor B-Stock Non Functioning" at bounding box center [283, 131] width 348 height 11
select select "df268ad1-c462-4ba6-b6db-e007e23922ea"
click at [109, 126] on select "Brand New Mint Excellent Very Good Good Fair Poor B-Stock Non Functioning" at bounding box center [283, 131] width 348 height 11
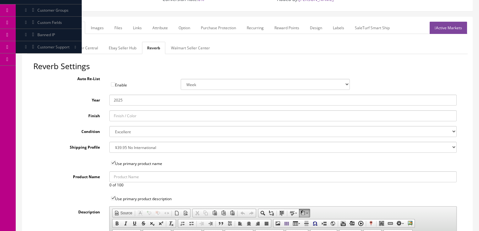
click at [89, 25] on link "Images" at bounding box center [97, 28] width 23 height 12
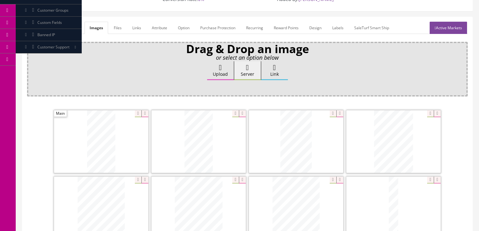
drag, startPoint x: 151, startPoint y: 28, endPoint x: 153, endPoint y: 32, distance: 4.4
click at [152, 28] on link "Attribute" at bounding box center [159, 28] width 25 height 12
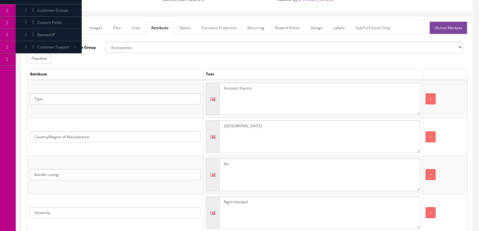
click at [450, 27] on link "Active Markets" at bounding box center [448, 28] width 37 height 12
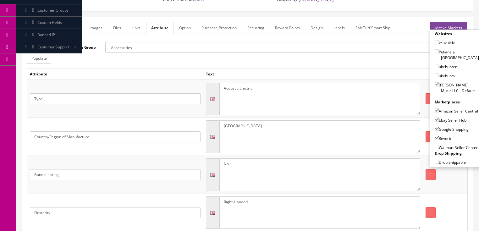
click at [446, 26] on link "Active Markets" at bounding box center [448, 28] width 37 height 12
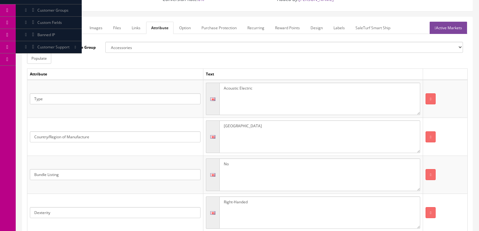
click at [43, 28] on link "General" at bounding box center [39, 28] width 24 height 12
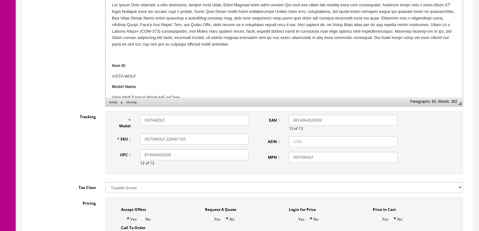
scroll to position [224, 0]
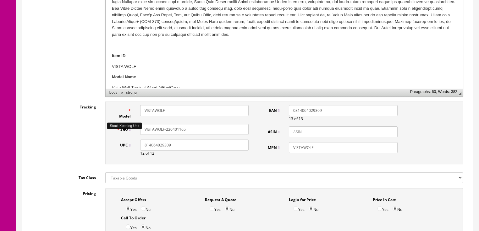
drag, startPoint x: 195, startPoint y: 129, endPoint x: 140, endPoint y: 133, distance: 55.2
click at [122, 133] on div "SKU VISTAWOLF-220401165" at bounding box center [183, 129] width 142 height 11
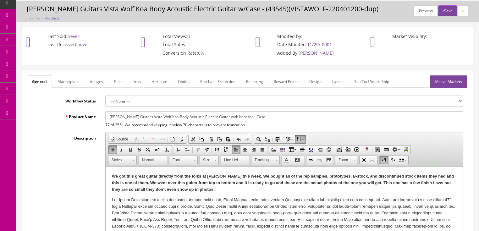
scroll to position [0, 0]
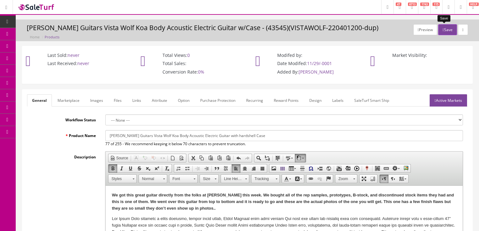
click at [445, 27] on button "Save" at bounding box center [448, 29] width 19 height 11
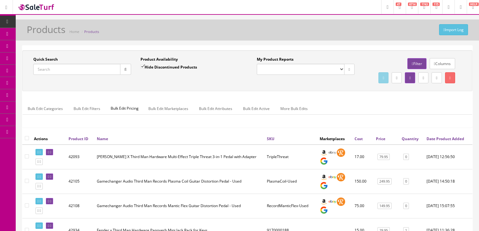
click at [68, 68] on input "Quick Search" at bounding box center [76, 69] width 87 height 11
paste input "VISTAWOLF-220401165"
type input "VISTAWOLF-220401165"
click at [123, 72] on button "button" at bounding box center [125, 69] width 11 height 11
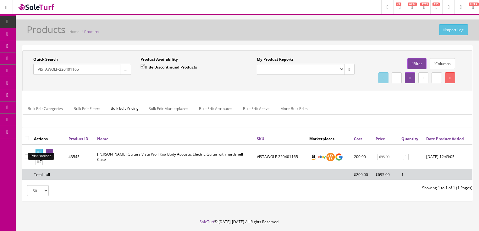
click at [41, 154] on icon at bounding box center [40, 152] width 1 height 3
click at [43, 165] on link at bounding box center [39, 162] width 7 height 7
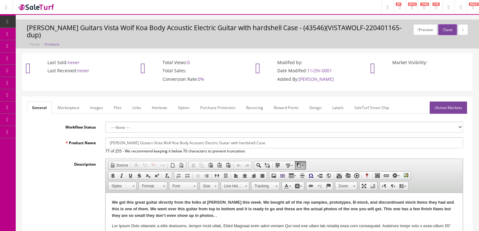
click at [392, 210] on strong "We got this great guitar directly from the folks at [PERSON_NAME] this week. We…" at bounding box center [283, 209] width 342 height 18
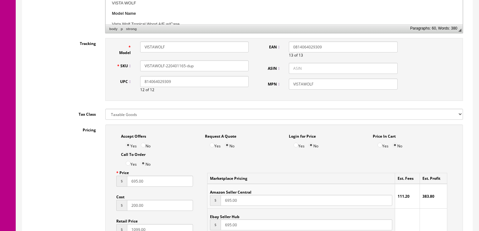
scroll to position [302, 0]
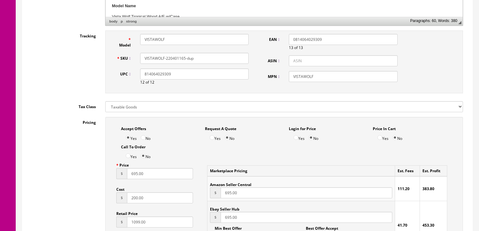
drag, startPoint x: 177, startPoint y: 51, endPoint x: 209, endPoint y: 50, distance: 32.4
click at [209, 53] on input "VISTAWOLF-220401165-dup" at bounding box center [194, 58] width 109 height 11
type input "VISTAWOLF-220401198"
click at [128, 169] on input "695.00" at bounding box center [160, 173] width 66 height 11
type input "465.00"
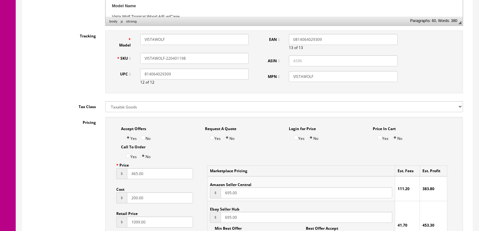
click at [223, 188] on input "695.00" at bounding box center [306, 192] width 171 height 11
type input "465.00"
click at [222, 212] on input "695.00" at bounding box center [306, 217] width 171 height 11
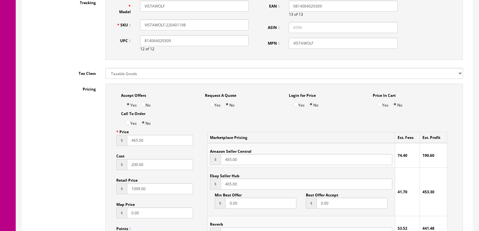
scroll to position [378, 0]
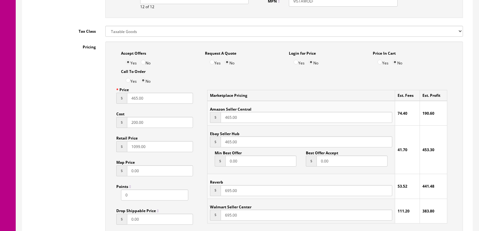
type input "465.00"
click at [221, 189] on input "695.00" at bounding box center [306, 190] width 171 height 11
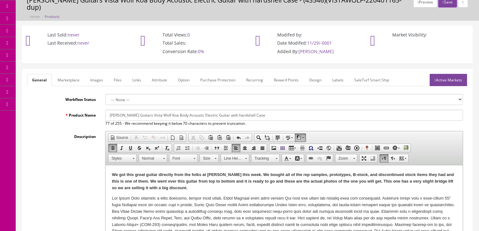
scroll to position [25, 0]
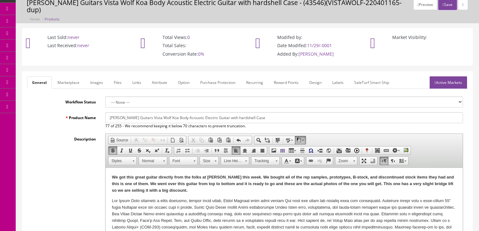
type input "466.00"
click at [62, 76] on link "Marketplace" at bounding box center [69, 82] width 32 height 12
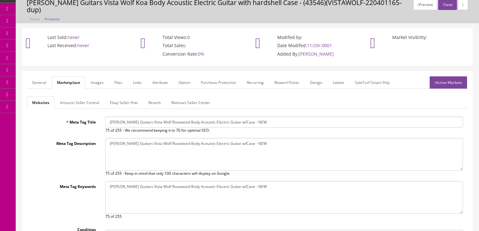
click at [68, 99] on link "Amazon Seller Central" at bounding box center [79, 103] width 49 height 12
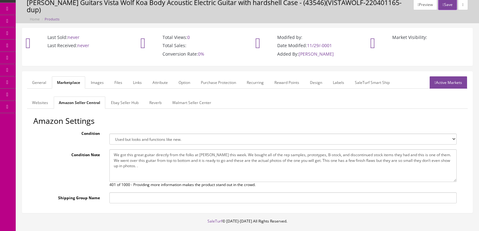
click at [449, 77] on link "Active Markets" at bounding box center [448, 82] width 37 height 12
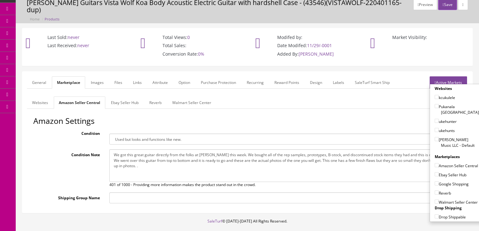
drag, startPoint x: 434, startPoint y: 124, endPoint x: 433, endPoint y: 134, distance: 9.8
click at [435, 137] on input"] "[PERSON_NAME] Music LLC - Default" at bounding box center [437, 139] width 4 height 4
checkbox input"] "true"
drag, startPoint x: 433, startPoint y: 165, endPoint x: 433, endPoint y: 170, distance: 4.8
click at [435, 172] on input"] "Ebay Seller Hub" at bounding box center [437, 174] width 4 height 4
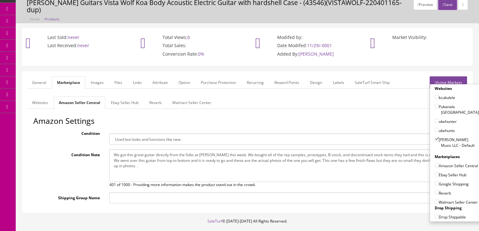
checkbox input"] "true"
drag, startPoint x: 434, startPoint y: 176, endPoint x: 434, endPoint y: 184, distance: 7.6
click at [435, 182] on input"] "Google Shopping" at bounding box center [437, 184] width 4 height 4
checkbox input"] "true"
drag, startPoint x: 434, startPoint y: 185, endPoint x: 440, endPoint y: 155, distance: 31.2
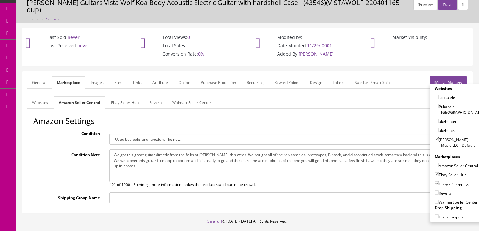
click at [435, 191] on input"] "Reverb" at bounding box center [437, 193] width 4 height 4
checkbox input"] "true"
click at [452, 76] on link "Active Markets" at bounding box center [448, 82] width 37 height 12
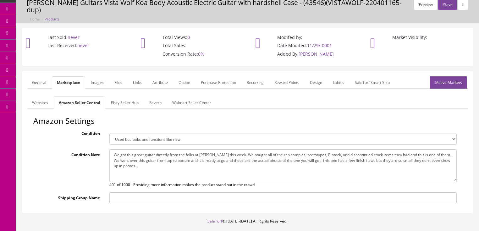
click at [36, 76] on link "General" at bounding box center [39, 82] width 24 height 12
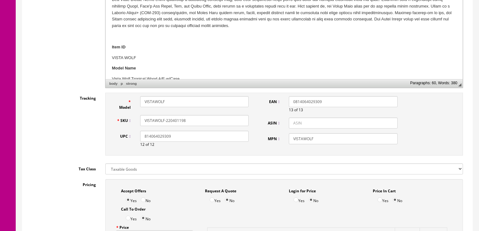
scroll to position [227, 0]
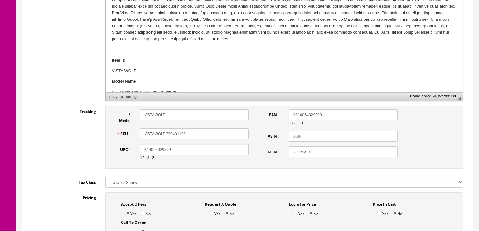
drag, startPoint x: 185, startPoint y: 126, endPoint x: 147, endPoint y: 126, distance: 38.1
click at [139, 128] on div "VISTAWOLF-220401198" at bounding box center [195, 133] width 118 height 11
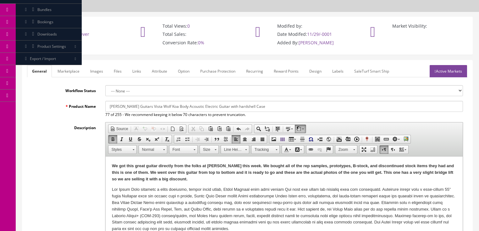
scroll to position [0, 0]
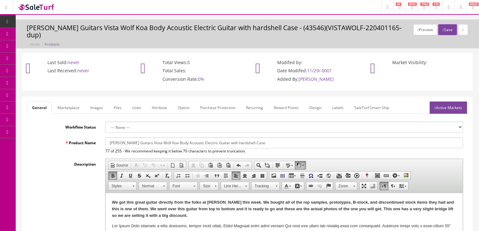
click at [102, 102] on link "Images" at bounding box center [96, 108] width 23 height 12
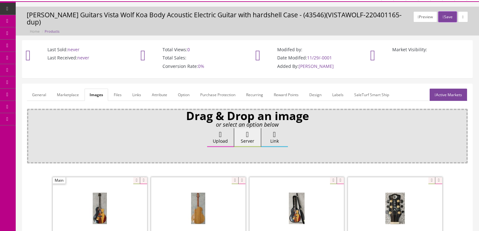
scroll to position [76, 0]
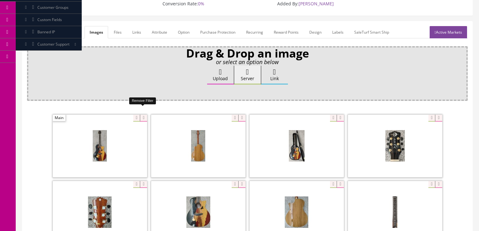
click at [140, 115] on icon at bounding box center [143, 118] width 7 height 7
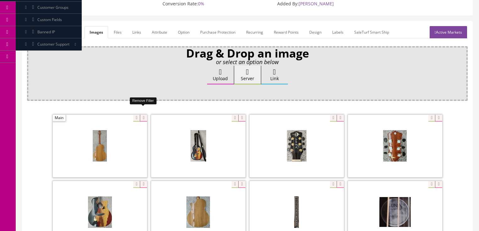
drag, startPoint x: 139, startPoint y: 111, endPoint x: 136, endPoint y: 110, distance: 3.3
click at [140, 115] on icon at bounding box center [143, 118] width 7 height 7
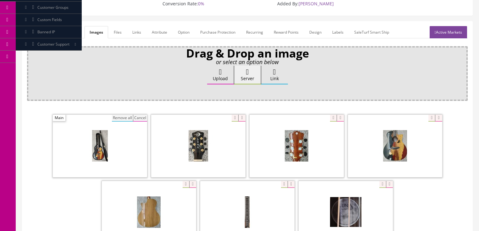
click at [129, 115] on button "Remove all" at bounding box center [122, 118] width 21 height 7
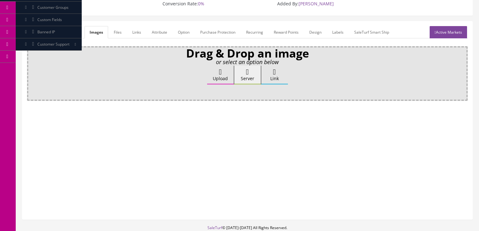
click at [219, 68] on icon at bounding box center [220, 72] width 3 height 8
click at [31, 66] on input "Upload" at bounding box center [31, 69] width 0 height 6
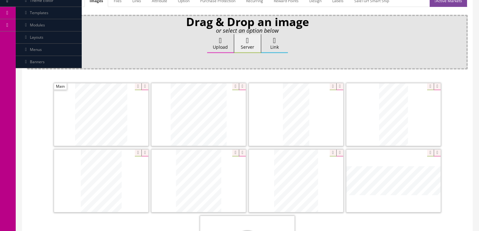
scroll to position [126, 0]
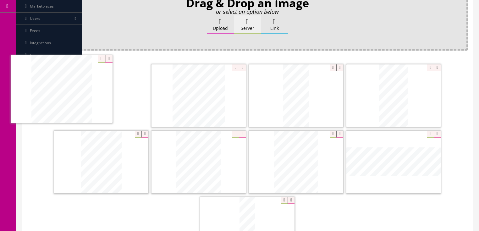
drag, startPoint x: 186, startPoint y: 102, endPoint x: 49, endPoint y: 96, distance: 137.3
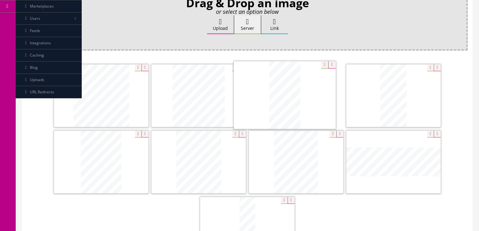
drag, startPoint x: 403, startPoint y: 106, endPoint x: 296, endPoint y: 106, distance: 107.3
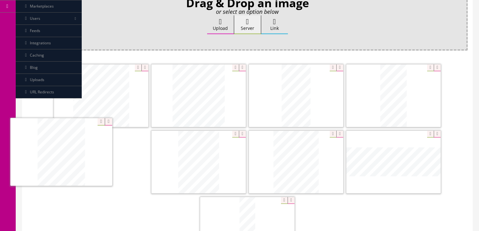
drag, startPoint x: 272, startPoint y: 170, endPoint x: 131, endPoint y: 175, distance: 140.4
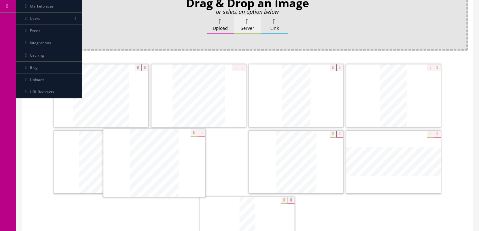
drag, startPoint x: 291, startPoint y: 157, endPoint x: 176, endPoint y: 163, distance: 115.0
drag, startPoint x: 249, startPoint y: 190, endPoint x: 290, endPoint y: 136, distance: 67.6
click at [441, 131] on icon at bounding box center [437, 134] width 7 height 7
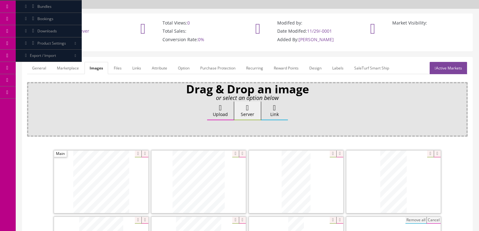
scroll to position [25, 0]
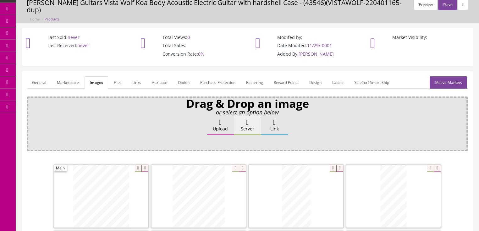
click at [442, 79] on link "Active Markets" at bounding box center [448, 82] width 37 height 12
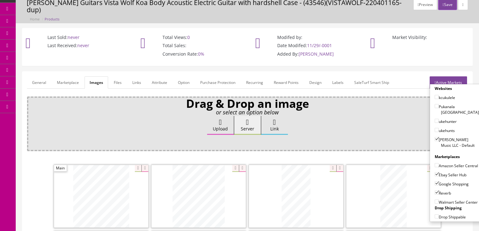
click at [444, 76] on link "Active Markets" at bounding box center [448, 82] width 37 height 12
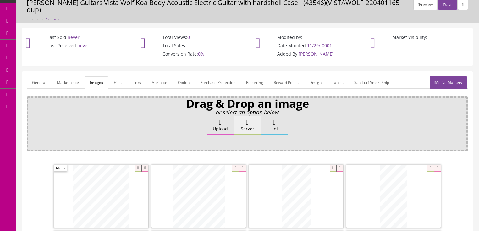
click at [40, 77] on link "General" at bounding box center [39, 82] width 24 height 12
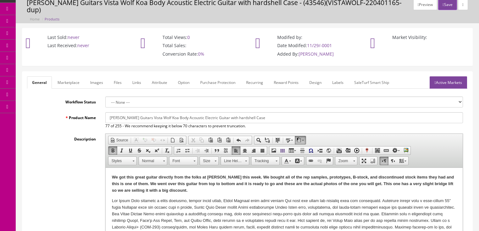
drag, startPoint x: 211, startPoint y: 109, endPoint x: 269, endPoint y: 109, distance: 58.2
click at [269, 112] on input "[PERSON_NAME] Guitars Vista Wolf Koa Body Acoustic Electric Guitar with hardshe…" at bounding box center [284, 117] width 358 height 11
type input "[PERSON_NAME] Guitars Vista Wolf Koa Body Acoustic Electric Guitar - B stock"
drag, startPoint x: 433, startPoint y: 184, endPoint x: 435, endPoint y: 195, distance: 11.8
click at [433, 184] on strong "We got this great guitar directly from the folks at Dean this week. We bought a…" at bounding box center [283, 184] width 342 height 18
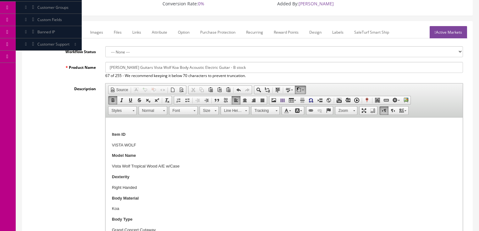
scroll to position [76, 0]
drag, startPoint x: 166, startPoint y: 167, endPoint x: 198, endPoint y: 167, distance: 31.8
click at [198, 167] on p "Vista Wolf Tropical Wood A/E w/Case" at bounding box center [284, 168] width 345 height 7
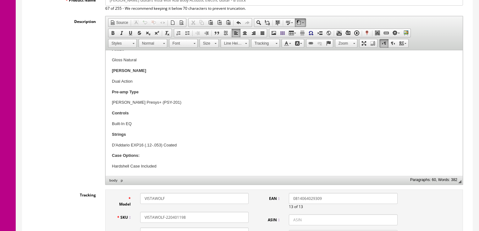
scroll to position [151, 0]
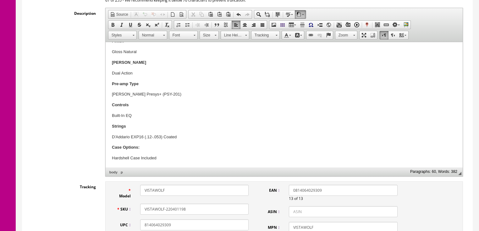
click at [141, 159] on p "Hardshell Case Included" at bounding box center [284, 158] width 345 height 7
drag, startPoint x: 141, startPoint y: 158, endPoint x: 148, endPoint y: 157, distance: 7.6
click at [148, 157] on p "Hardshell Case NOT Included" at bounding box center [284, 158] width 345 height 7
click at [110, 22] on span at bounding box center [112, 24] width 5 height 5
click at [77, 96] on div "Description Rich Text Editor, input-description1 Editor toolbars Document Sourc…" at bounding box center [247, 92] width 441 height 169
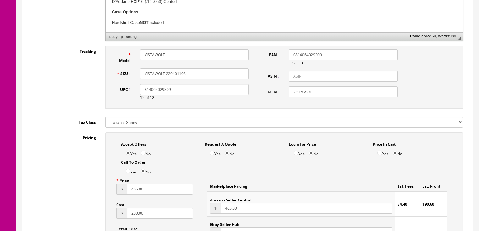
scroll to position [302, 0]
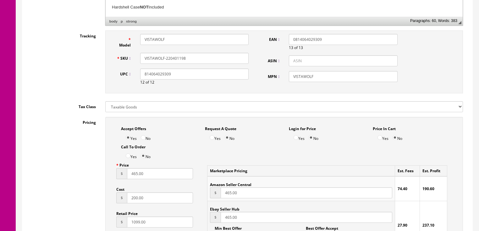
drag, startPoint x: 129, startPoint y: 170, endPoint x: 154, endPoint y: 172, distance: 24.9
click at [154, 171] on input "465.00" at bounding box center [160, 173] width 66 height 11
type input "394.00"
drag, startPoint x: 235, startPoint y: 213, endPoint x: 220, endPoint y: 214, distance: 14.8
click at [220, 214] on div "$ 465.00" at bounding box center [301, 217] width 182 height 11
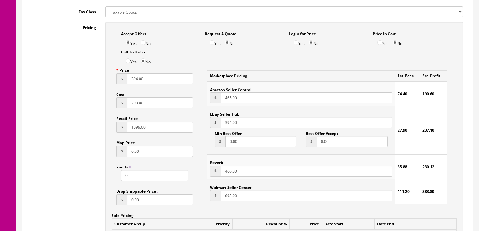
scroll to position [403, 0]
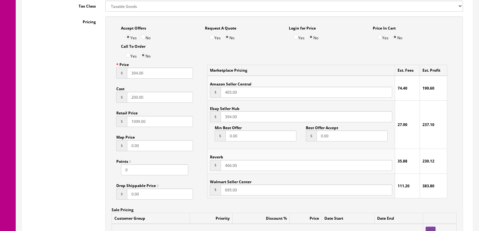
type input "394.00"
click at [206, 165] on div "Marketplace Pricing Est. Fees Est. Profit Amazon Seller Central $ 465.00 74.40 …" at bounding box center [328, 131] width 250 height 144
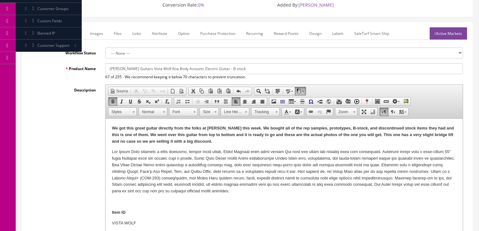
scroll to position [50, 0]
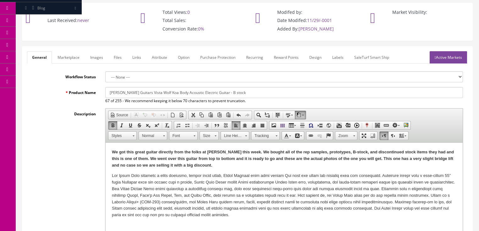
type input "394.00"
click at [69, 51] on link "Marketplace" at bounding box center [69, 57] width 32 height 12
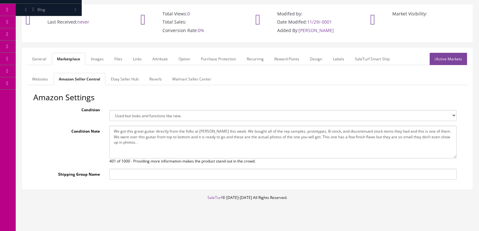
click at [454, 56] on link "Active Markets" at bounding box center [448, 59] width 37 height 12
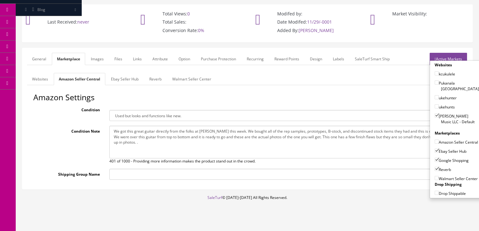
click at [449, 53] on link "Active Markets" at bounding box center [448, 59] width 37 height 12
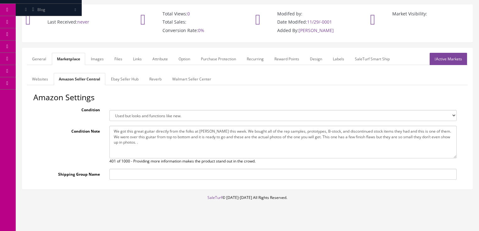
drag, startPoint x: 37, startPoint y: 50, endPoint x: 37, endPoint y: 53, distance: 3.2
click at [37, 53] on link "General" at bounding box center [39, 59] width 24 height 12
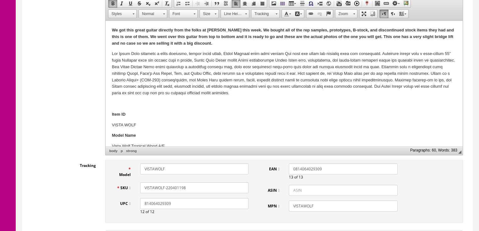
scroll to position [175, 0]
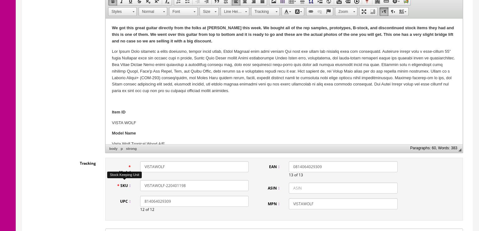
drag, startPoint x: 189, startPoint y: 180, endPoint x: 159, endPoint y: 181, distance: 30.2
click at [131, 182] on div "SKU VISTAWOLF-220401198" at bounding box center [183, 185] width 142 height 11
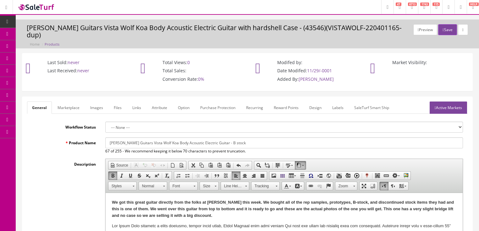
click at [466, 102] on link "Active Markets" at bounding box center [448, 108] width 37 height 12
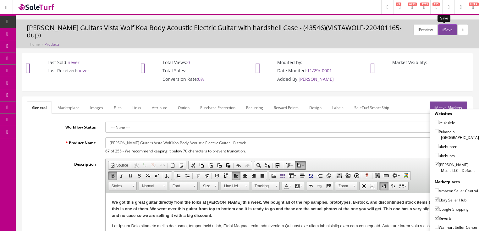
click at [447, 27] on button "Save" at bounding box center [448, 29] width 19 height 11
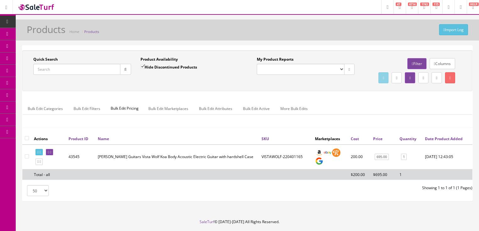
click at [86, 67] on input "Quick Search" at bounding box center [76, 69] width 87 height 11
paste input "VISTAWOLF-220401198"
click at [123, 72] on button "button" at bounding box center [125, 69] width 11 height 11
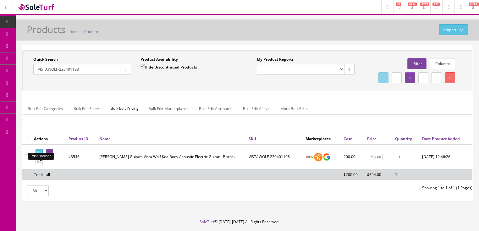
click at [41, 154] on icon at bounding box center [40, 152] width 1 height 3
drag, startPoint x: 94, startPoint y: 69, endPoint x: 25, endPoint y: 84, distance: 70.8
click at [25, 84] on div "Quick Search VISTAWOLF-220401198 Date From Product Availability Hide Discontinu…" at bounding box center [247, 71] width 447 height 28
type input "vista eagle"
click at [141, 65] on input "Hide Discontinued Products" at bounding box center [143, 66] width 4 height 4
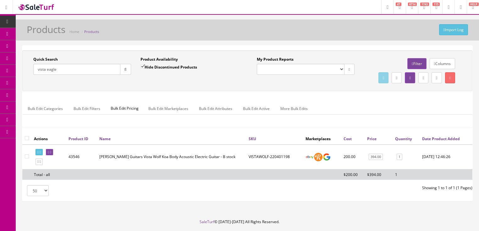
checkbox input "false"
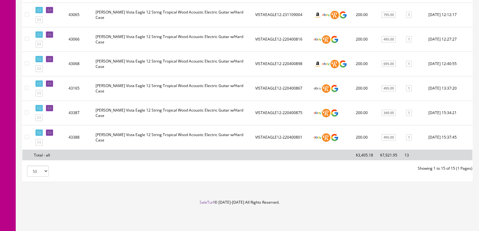
scroll to position [371, 0]
click at [39, 142] on icon at bounding box center [37, 142] width 1 height 3
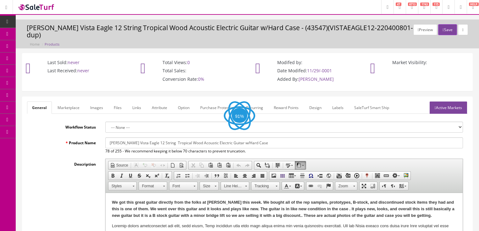
click at [99, 103] on link "Images" at bounding box center [96, 108] width 23 height 12
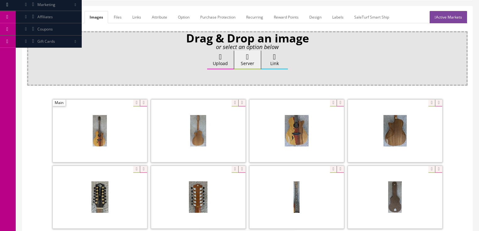
scroll to position [126, 0]
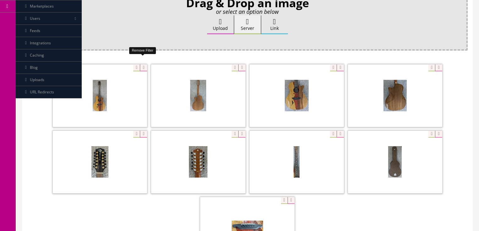
click at [144, 64] on icon at bounding box center [143, 67] width 7 height 7
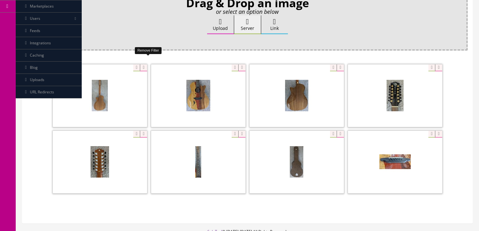
click at [144, 64] on icon at bounding box center [143, 67] width 7 height 7
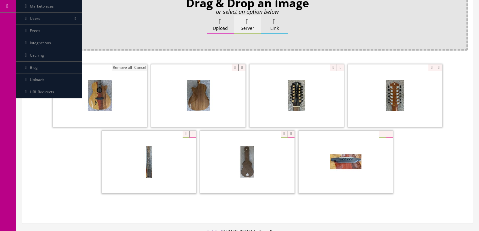
click at [127, 64] on button "Remove all" at bounding box center [122, 67] width 21 height 7
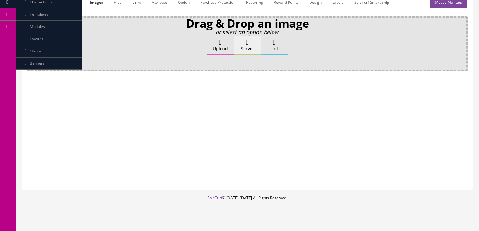
click at [219, 38] on icon at bounding box center [220, 42] width 3 height 8
click at [31, 36] on input "Upload" at bounding box center [31, 39] width 0 height 6
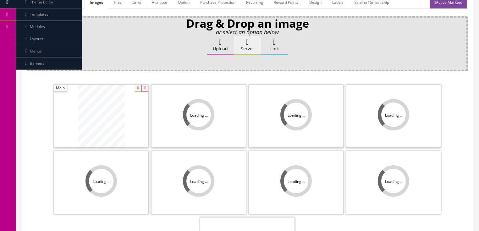
scroll to position [126, 0]
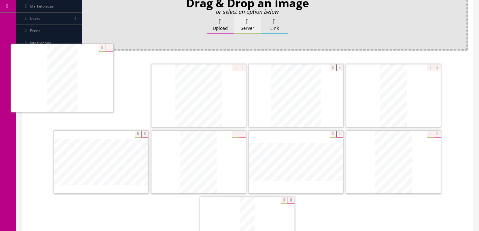
drag, startPoint x: 101, startPoint y: 154, endPoint x: 64, endPoint y: 82, distance: 80.8
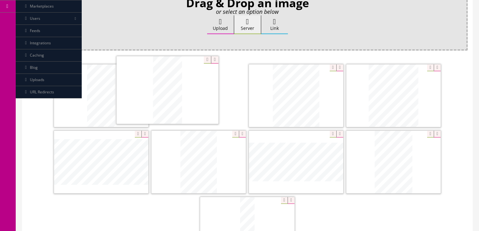
drag, startPoint x: 393, startPoint y: 93, endPoint x: 203, endPoint y: 102, distance: 190.8
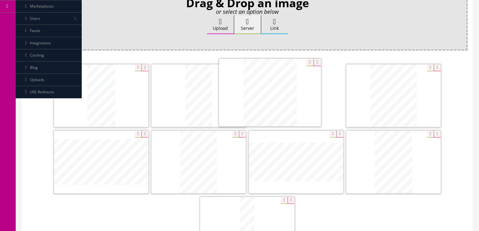
drag, startPoint x: 387, startPoint y: 101, endPoint x: 293, endPoint y: 112, distance: 94.3
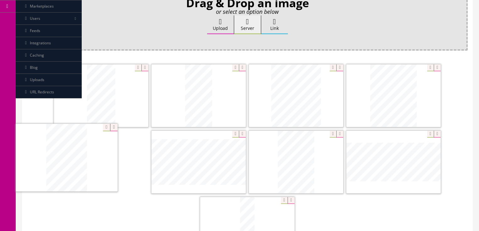
drag, startPoint x: 391, startPoint y: 159, endPoint x: 99, endPoint y: 159, distance: 292.6
drag, startPoint x: 300, startPoint y: 160, endPoint x: 195, endPoint y: 173, distance: 105.2
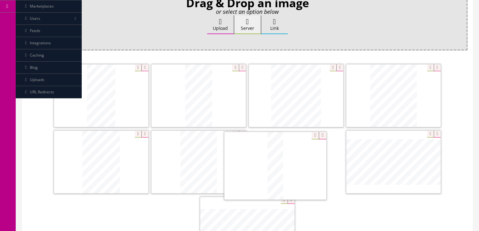
drag, startPoint x: 253, startPoint y: 202, endPoint x: 283, endPoint y: 141, distance: 68.7
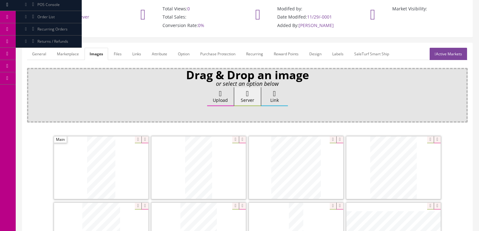
scroll to position [25, 0]
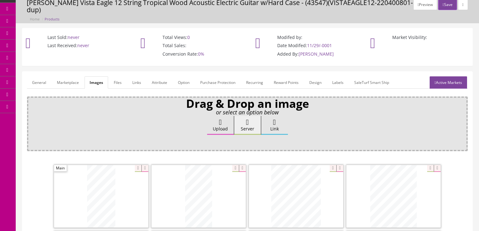
click at [159, 76] on link "Attribute" at bounding box center [159, 82] width 25 height 12
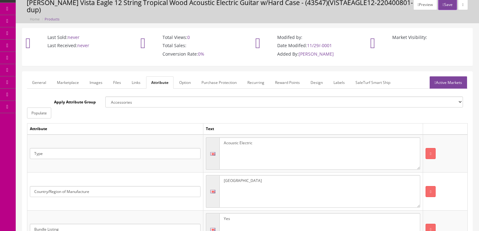
click at [440, 76] on link "Active Markets" at bounding box center [448, 82] width 37 height 12
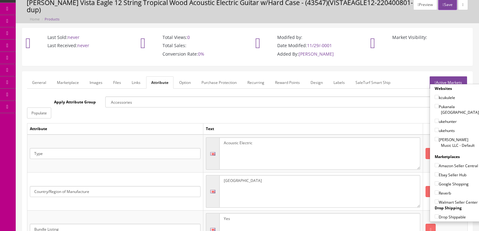
drag, startPoint x: 435, startPoint y: 126, endPoint x: 436, endPoint y: 131, distance: 6.0
click at [436, 137] on input"] "Butler Music LLC - Default" at bounding box center [437, 139] width 4 height 4
checkbox input"] "true"
click at [435, 172] on input"] "Ebay Seller Hub" at bounding box center [437, 174] width 4 height 4
checkbox input"] "true"
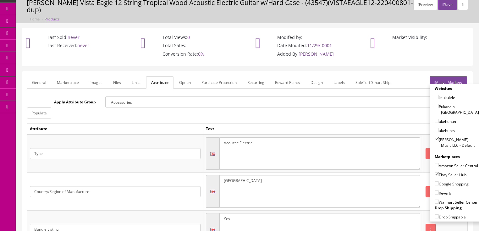
drag, startPoint x: 434, startPoint y: 174, endPoint x: 434, endPoint y: 178, distance: 4.4
click at [435, 182] on input"] "Google Shopping" at bounding box center [437, 184] width 4 height 4
checkbox input"] "true"
click at [435, 191] on input"] "Reverb" at bounding box center [437, 193] width 4 height 4
checkbox input"] "true"
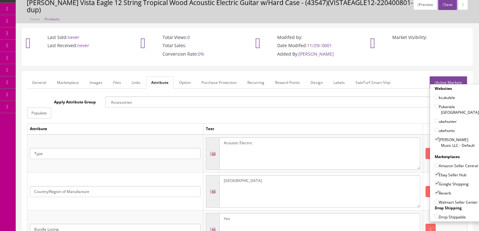
click at [449, 76] on link "Active Markets" at bounding box center [448, 82] width 37 height 12
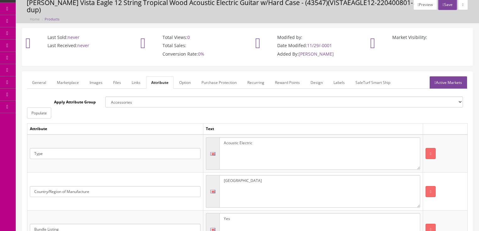
click at [45, 76] on link "General" at bounding box center [39, 82] width 24 height 12
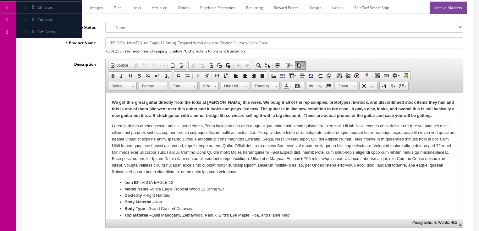
scroll to position [101, 0]
click at [293, 117] on strong "We got this great guitar directly from the folks at Dean this week. We bought a…" at bounding box center [283, 108] width 343 height 18
click at [227, 187] on li "Model Name – Vista Eagle Tropical Wood 12 String w/c" at bounding box center [284, 189] width 320 height 7
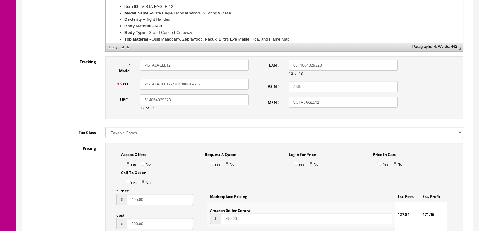
scroll to position [277, 0]
drag, startPoint x: 180, startPoint y: 76, endPoint x: 208, endPoint y: 74, distance: 28.0
click at [208, 78] on input "VISTAEAGLE12-220400801-dup" at bounding box center [194, 83] width 109 height 11
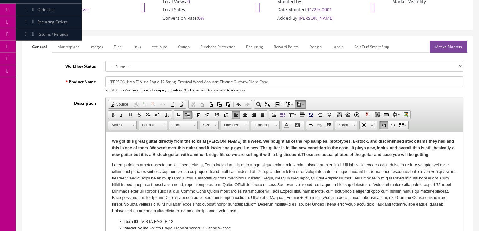
scroll to position [50, 0]
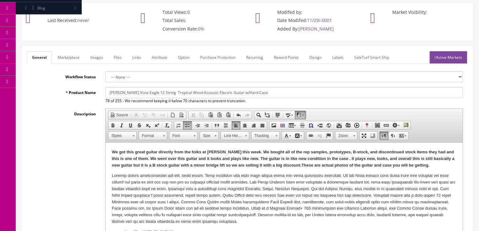
type input "VISTAEAGLE12-220400859"
click at [444, 51] on link "Active Markets" at bounding box center [448, 57] width 37 height 12
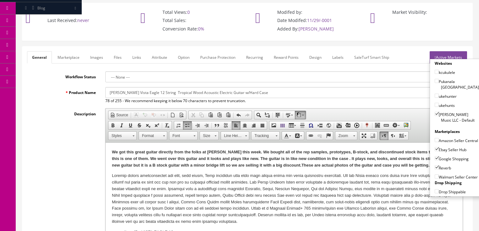
click at [449, 51] on link "Active Markets" at bounding box center [448, 57] width 37 height 12
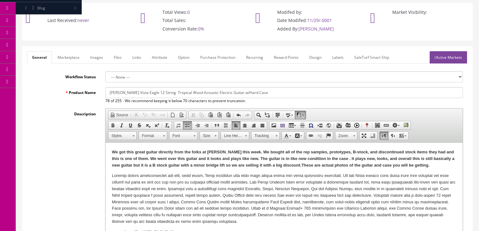
drag, startPoint x: 97, startPoint y: 51, endPoint x: 97, endPoint y: 54, distance: 3.2
click at [97, 51] on link "Images" at bounding box center [96, 57] width 23 height 12
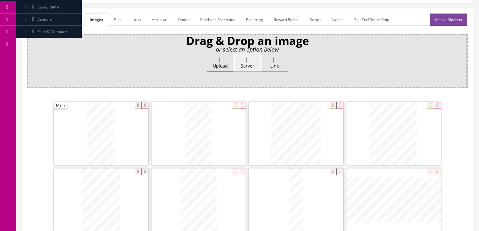
scroll to position [76, 0]
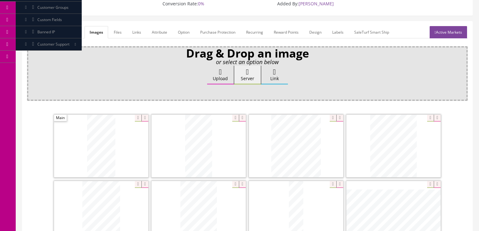
click at [219, 68] on icon at bounding box center [220, 72] width 3 height 8
click at [31, 66] on input "Upload" at bounding box center [31, 69] width 0 height 6
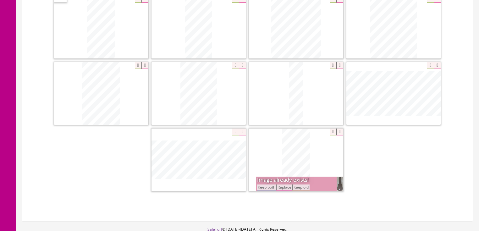
scroll to position [225, 0]
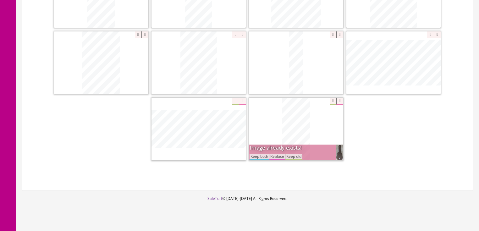
click at [262, 154] on button "Keep both" at bounding box center [260, 157] width 20 height 6
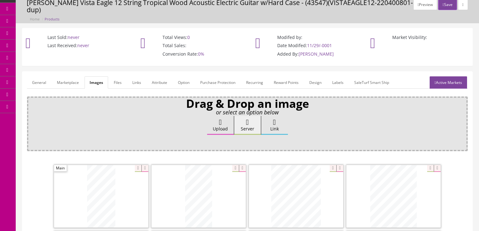
scroll to position [25, 0]
click at [35, 76] on link "General" at bounding box center [39, 82] width 24 height 12
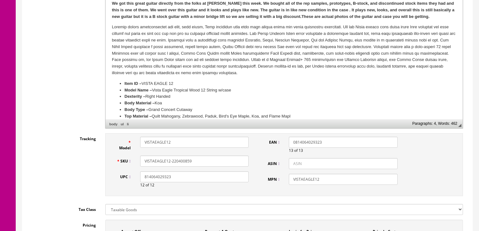
scroll to position [201, 0]
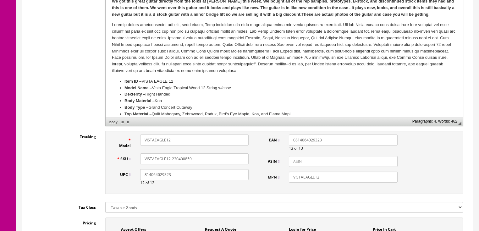
drag, startPoint x: 191, startPoint y: 151, endPoint x: 145, endPoint y: 152, distance: 46.6
click at [128, 154] on div "SKU VISTAEAGLE12-220400859" at bounding box center [183, 159] width 142 height 11
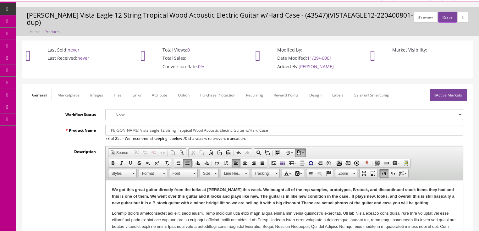
scroll to position [0, 0]
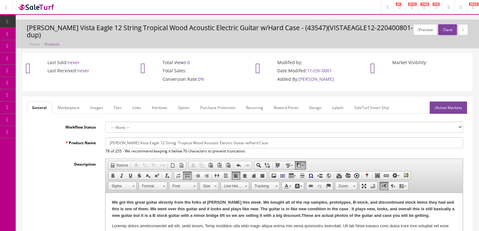
click at [454, 102] on link "Active Markets" at bounding box center [448, 108] width 37 height 12
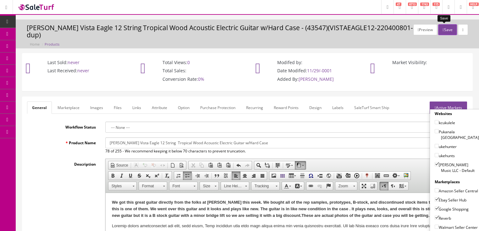
click at [443, 30] on button "Save" at bounding box center [448, 29] width 19 height 11
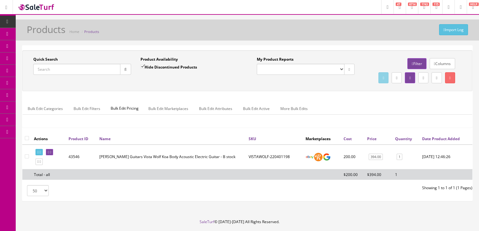
click at [85, 72] on input "Quick Search" at bounding box center [76, 69] width 87 height 11
paste input "VISTAEAGLE12-220400859"
click at [125, 68] on icon "button" at bounding box center [126, 70] width 2 height 4
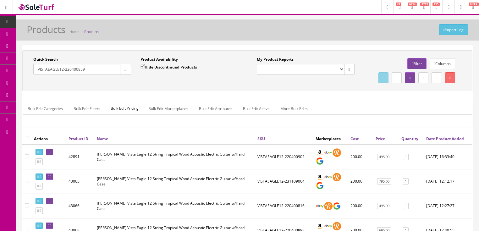
click at [124, 72] on button "button" at bounding box center [125, 69] width 11 height 11
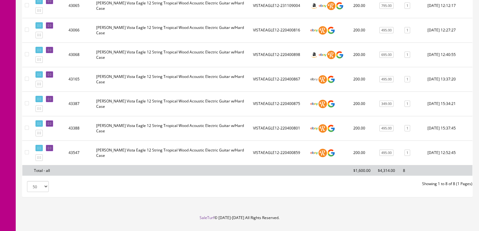
scroll to position [176, 0]
click at [41, 150] on icon at bounding box center [40, 147] width 1 height 3
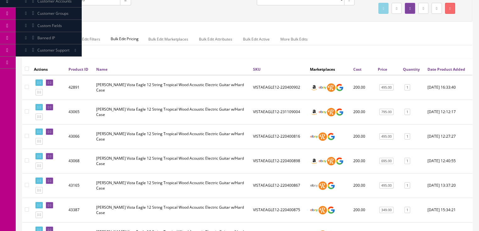
scroll to position [50, 0]
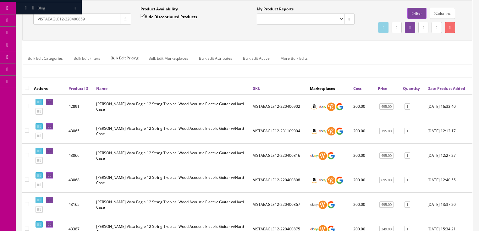
drag, startPoint x: 47, startPoint y: 18, endPoint x: 96, endPoint y: 19, distance: 48.8
click at [96, 19] on input "VISTAEAGLE12-220400859" at bounding box center [76, 19] width 87 height 11
type input "VISTA wolf"
click at [128, 18] on button "button" at bounding box center [125, 19] width 11 height 11
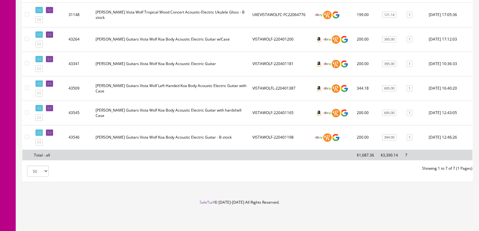
scroll to position [176, 0]
click at [53, 135] on link at bounding box center [49, 133] width 7 height 7
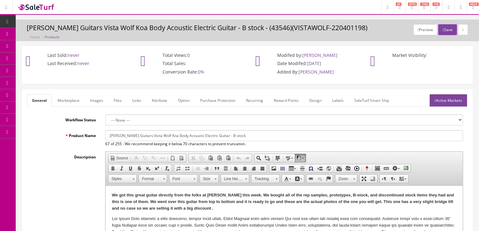
click at [98, 98] on link "Images" at bounding box center [96, 100] width 23 height 12
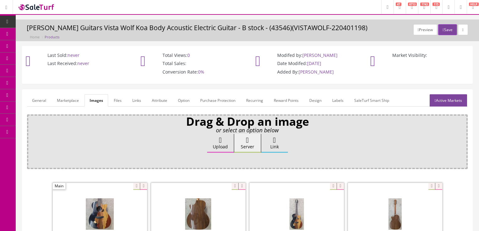
click at [221, 139] on icon at bounding box center [220, 141] width 3 height 8
click at [31, 139] on input "Upload" at bounding box center [31, 137] width 0 height 6
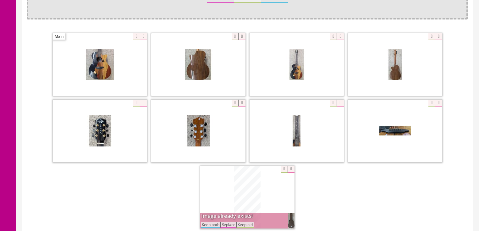
scroll to position [151, 0]
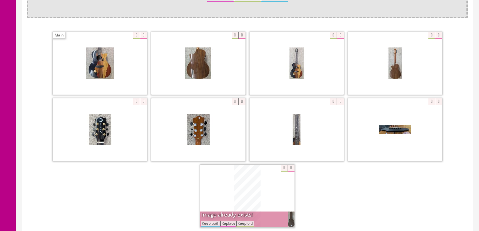
click at [218, 221] on button "Keep both" at bounding box center [211, 224] width 20 height 6
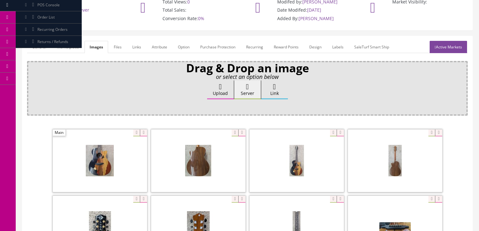
scroll to position [50, 0]
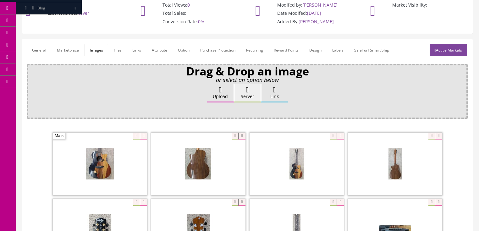
click at [219, 89] on icon at bounding box center [220, 90] width 3 height 8
click at [31, 89] on input "Upload" at bounding box center [31, 87] width 0 height 6
click at [442, 54] on link "Active Markets" at bounding box center [448, 50] width 37 height 12
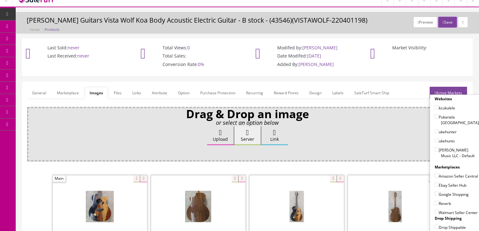
scroll to position [0, 0]
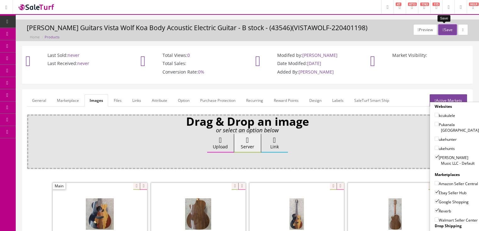
click at [447, 29] on button "Save" at bounding box center [448, 29] width 19 height 11
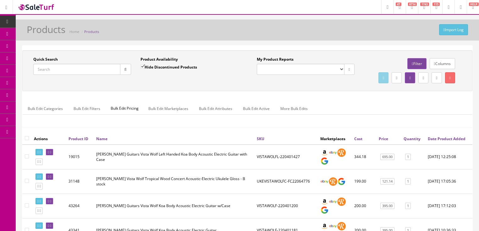
click at [99, 67] on input "Quick Search" at bounding box center [76, 69] width 87 height 11
type input "saf [MEDICAL_DATA]"
click at [143, 66] on input "Hide Discontinued Products" at bounding box center [143, 66] width 4 height 4
checkbox input "false"
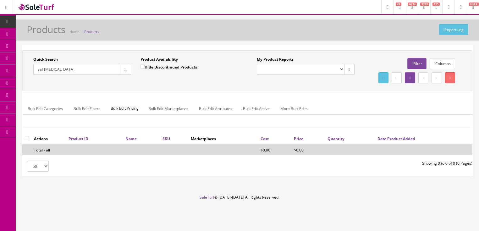
click at [42, 70] on input "saf [MEDICAL_DATA]" at bounding box center [76, 69] width 87 height 11
click at [42, 72] on input "saf [MEDICAL_DATA]" at bounding box center [76, 69] width 87 height 11
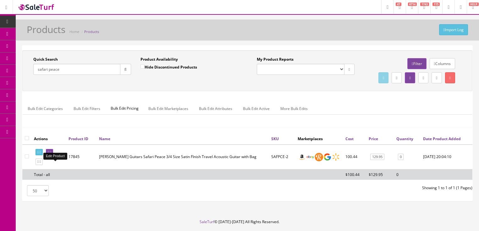
type input "safari peace"
click at [49, 154] on icon at bounding box center [48, 152] width 1 height 3
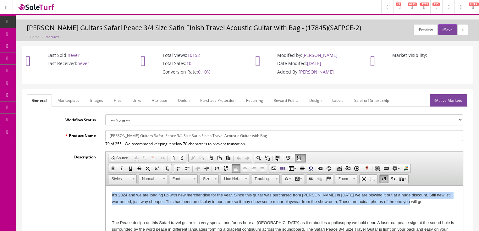
drag, startPoint x: 109, startPoint y: 195, endPoint x: 408, endPoint y: 205, distance: 299.0
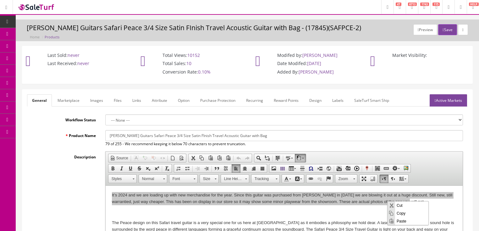
click at [401, 219] on span "Paste" at bounding box center [411, 221] width 33 height 8
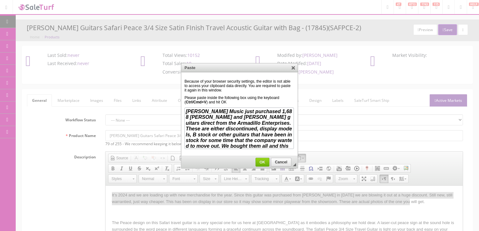
scroll to position [18, 0]
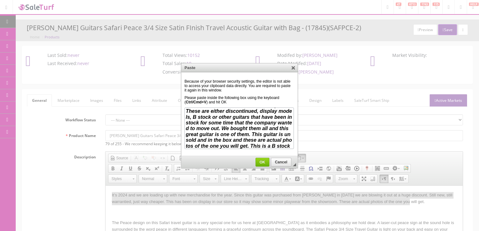
click at [268, 164] on link "OK" at bounding box center [263, 162] width 14 height 9
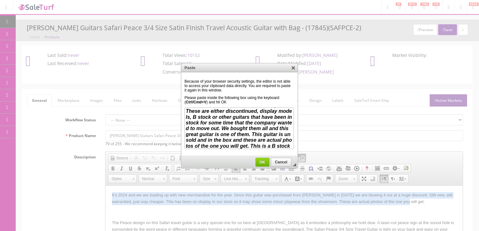
scroll to position [0, 0]
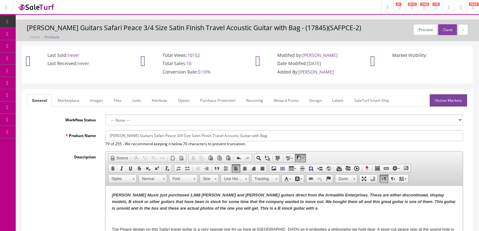
drag, startPoint x: 254, startPoint y: 210, endPoint x: 257, endPoint y: 211, distance: 3.5
click at [255, 210] on p "Butler Music just purchased 1,688 Dean and Luna guitars direct from the Armadil…" at bounding box center [284, 202] width 345 height 20
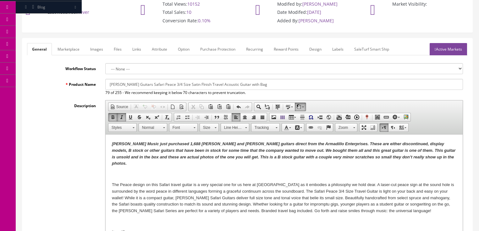
scroll to position [76, 0]
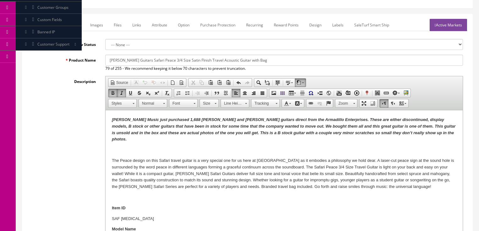
drag, startPoint x: 111, startPoint y: 118, endPoint x: 411, endPoint y: 134, distance: 300.5
click at [402, 144] on span "Copy" at bounding box center [411, 143] width 33 height 8
copy em "Butler Music just purchased 1,688 Dean and Luna guitars direct from the Armadil…"
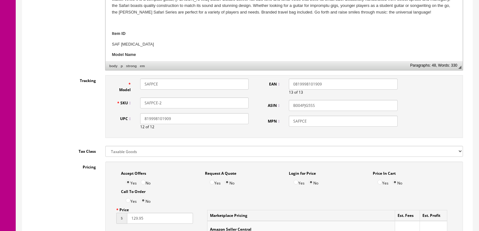
scroll to position [252, 0]
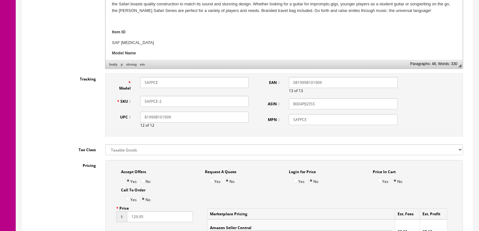
drag, startPoint x: 159, startPoint y: 103, endPoint x: 173, endPoint y: 101, distance: 14.5
click at [173, 101] on input "SAFPCE-2" at bounding box center [194, 101] width 109 height 11
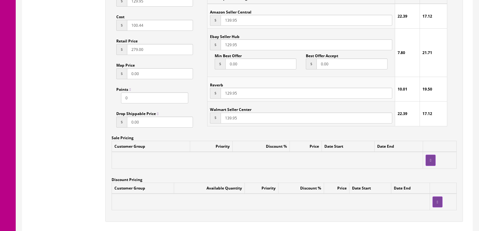
scroll to position [579, 0]
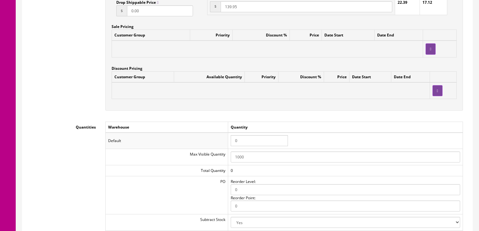
type input "SAFPCE-230601344"
drag, startPoint x: 247, startPoint y: 142, endPoint x: 226, endPoint y: 141, distance: 20.8
click at [226, 141] on tr "Default 0" at bounding box center [284, 141] width 358 height 16
type input "1"
click at [198, 128] on td "Warehouse" at bounding box center [166, 127] width 123 height 11
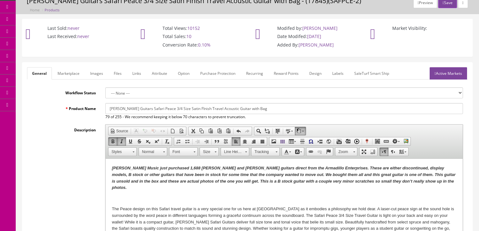
scroll to position [25, 0]
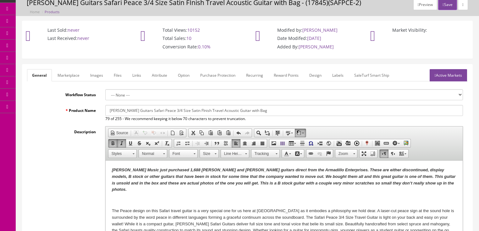
click at [62, 80] on link "Marketplace" at bounding box center [69, 75] width 32 height 12
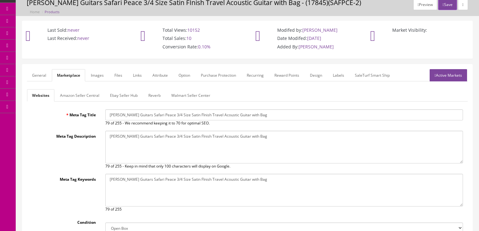
drag, startPoint x: 72, startPoint y: 97, endPoint x: 76, endPoint y: 104, distance: 8.4
click at [72, 97] on link "Amazon Seller Central" at bounding box center [79, 95] width 49 height 12
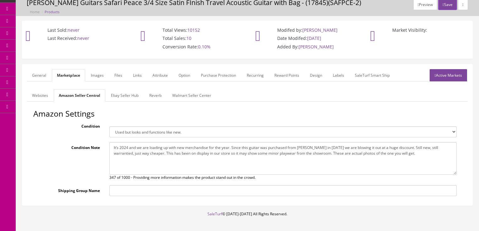
drag, startPoint x: 112, startPoint y: 148, endPoint x: 419, endPoint y: 162, distance: 307.7
click at [419, 162] on textarea "It’s 2024 and we are loading up with new merchandise for the year. Since this g…" at bounding box center [283, 158] width 348 height 33
paste textarea "Butler Music just purchased 1,688 Dean and Luna guitars direct from the Armadil…"
type textarea "Butler Music just purchased 1,688 Dean and Luna guitars direct from the Armadil…"
click at [130, 97] on link "Ebay Seller Hub" at bounding box center [125, 95] width 38 height 12
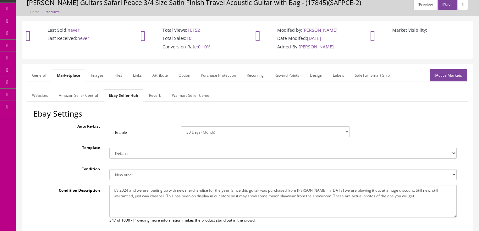
drag, startPoint x: 112, startPoint y: 193, endPoint x: 394, endPoint y: 197, distance: 282.2
click at [396, 198] on textarea "It’s 2024 and we are loading up with new merchandise for the year. Since this g…" at bounding box center [283, 201] width 348 height 33
drag, startPoint x: 111, startPoint y: 189, endPoint x: 355, endPoint y: 194, distance: 244.5
click at [400, 196] on textarea "It’s 2024 and we are loading up with new merchandise for the year. Since this g…" at bounding box center [283, 201] width 348 height 33
paste textarea "Butler Music just purchased 1,688 Dean and Luna guitars direct from the Armadil…"
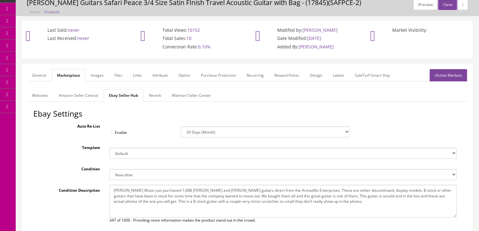
type textarea "Butler Music just purchased 1,688 Dean and Luna guitars direct from the Armadil…"
click at [149, 95] on link "Reverb" at bounding box center [155, 95] width 22 height 12
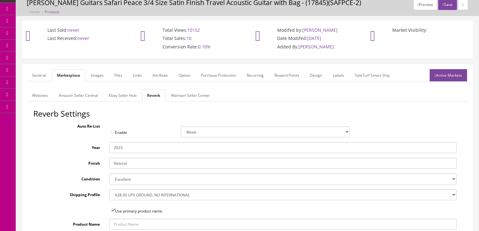
drag, startPoint x: 120, startPoint y: 150, endPoint x: 135, endPoint y: 149, distance: 15.1
click at [135, 149] on input "2023" at bounding box center [283, 147] width 348 height 11
type input "2025"
click at [40, 73] on link "General" at bounding box center [39, 75] width 24 height 12
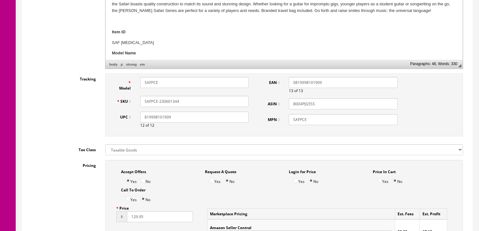
scroll to position [252, 0]
drag, startPoint x: 181, startPoint y: 103, endPoint x: 142, endPoint y: 104, distance: 39.0
click at [137, 104] on div "SAFPCE-230601344" at bounding box center [195, 101] width 118 height 11
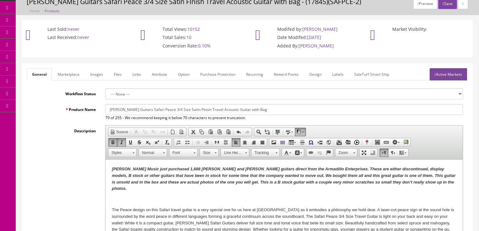
scroll to position [25, 0]
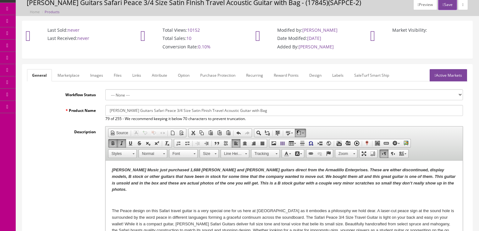
click at [90, 73] on link "Images" at bounding box center [96, 75] width 23 height 12
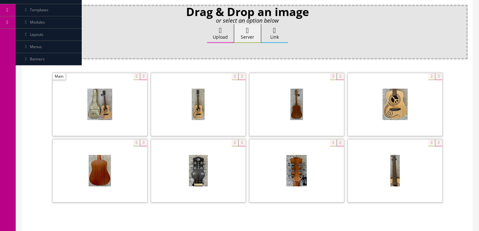
scroll to position [83, 0]
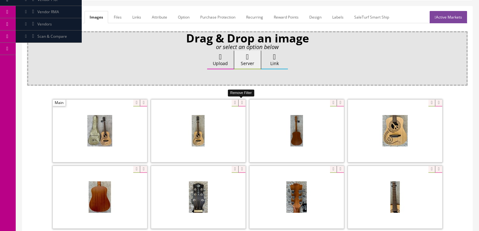
click at [238, 102] on icon at bounding box center [241, 103] width 7 height 7
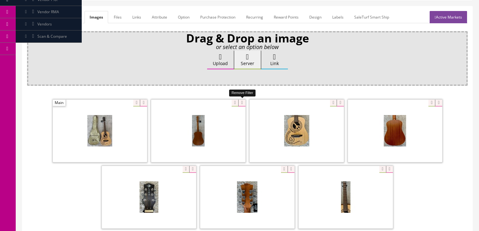
click at [238, 102] on icon at bounding box center [241, 103] width 7 height 7
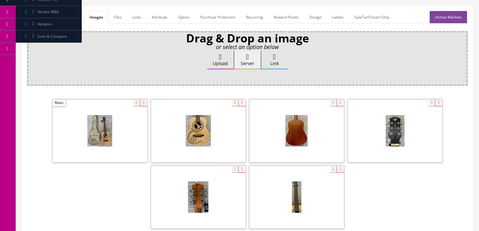
click at [246, 102] on div at bounding box center [247, 164] width 441 height 133
click at [243, 102] on icon at bounding box center [241, 103] width 7 height 7
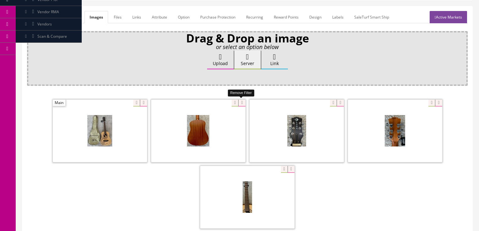
click at [245, 102] on icon at bounding box center [241, 103] width 7 height 7
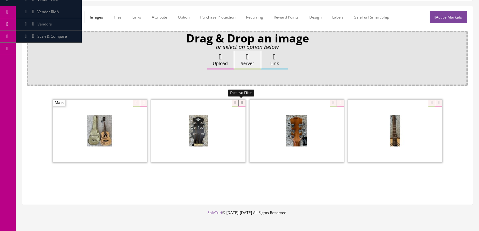
click at [243, 103] on icon at bounding box center [241, 103] width 7 height 7
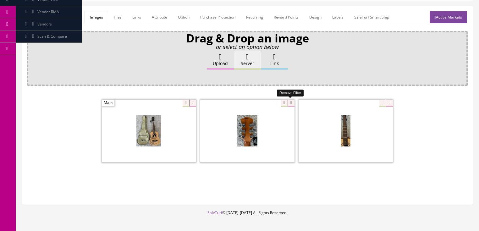
click at [288, 102] on icon at bounding box center [291, 103] width 7 height 7
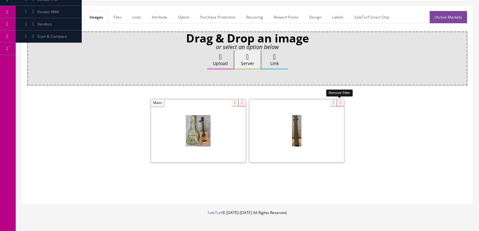
click at [337, 101] on icon at bounding box center [340, 103] width 7 height 7
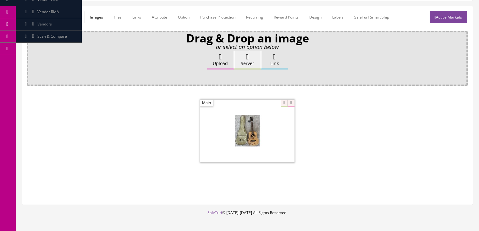
click at [226, 61] on label "Upload" at bounding box center [220, 60] width 27 height 19
click at [31, 57] on input "Upload" at bounding box center [31, 54] width 0 height 6
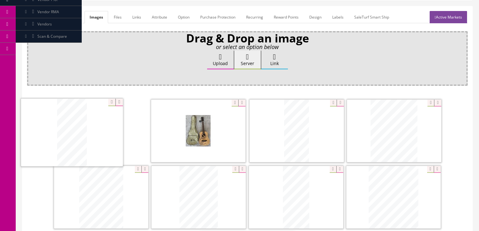
drag, startPoint x: 388, startPoint y: 190, endPoint x: 65, endPoint y: 125, distance: 328.7
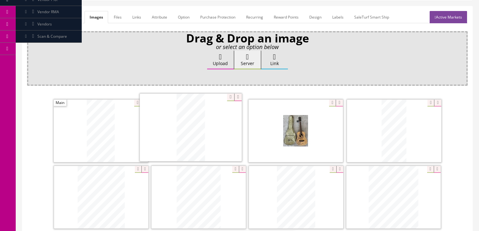
drag, startPoint x: 299, startPoint y: 196, endPoint x: 194, endPoint y: 127, distance: 125.9
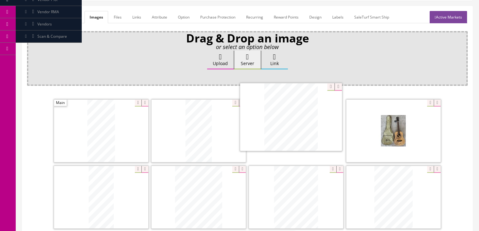
drag, startPoint x: 371, startPoint y: 183, endPoint x: 199, endPoint y: 155, distance: 174.7
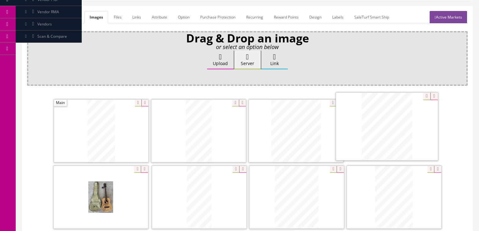
drag, startPoint x: 199, startPoint y: 183, endPoint x: 388, endPoint y: 119, distance: 200.3
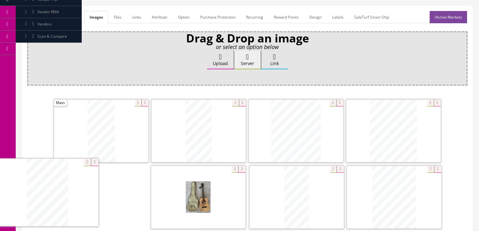
drag, startPoint x: 380, startPoint y: 180, endPoint x: 167, endPoint y: 181, distance: 213.0
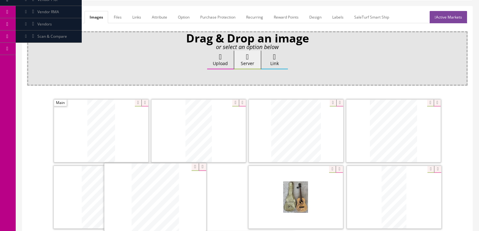
drag, startPoint x: 362, startPoint y: 179, endPoint x: 174, endPoint y: 181, distance: 187.8
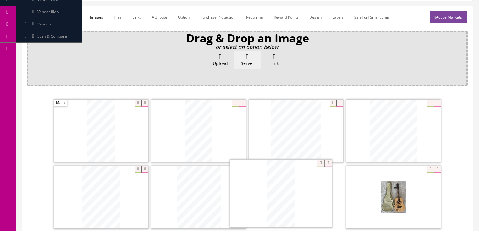
drag, startPoint x: 399, startPoint y: 189, endPoint x: 287, endPoint y: 187, distance: 112.3
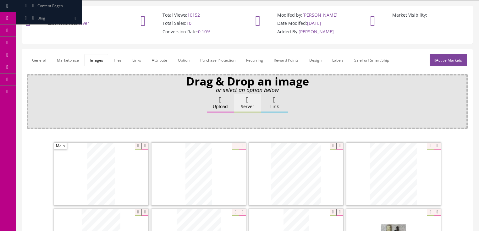
scroll to position [33, 0]
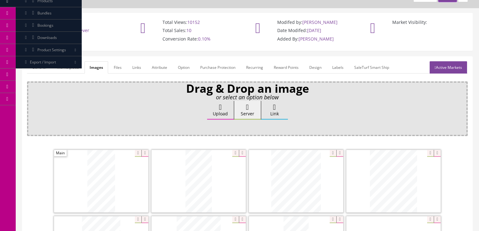
click at [450, 67] on link "Active Markets" at bounding box center [448, 67] width 37 height 12
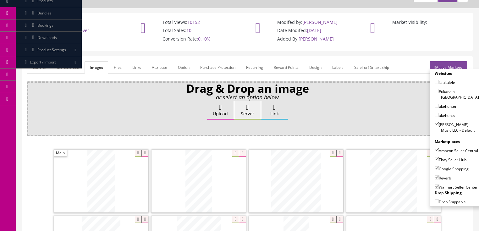
click at [450, 65] on link "Active Markets" at bounding box center [448, 67] width 37 height 12
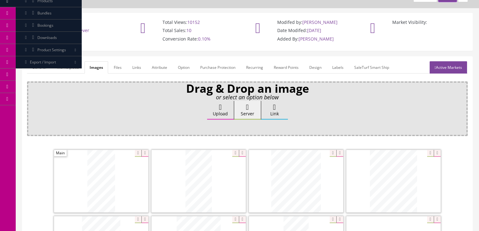
click at [39, 68] on link "General" at bounding box center [39, 67] width 24 height 12
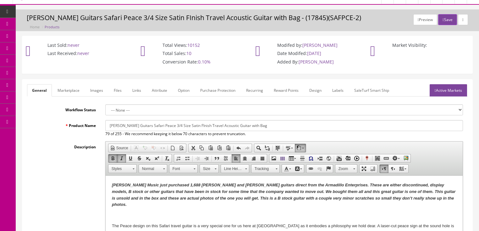
scroll to position [0, 0]
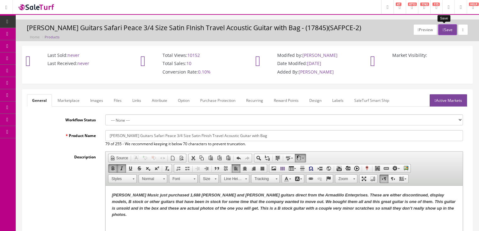
click at [447, 30] on button "Save" at bounding box center [448, 29] width 19 height 11
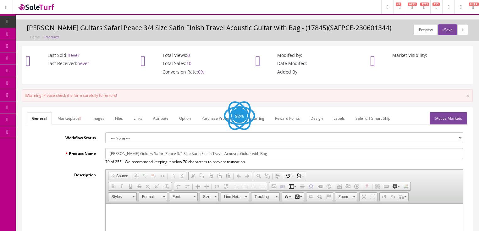
click at [448, 115] on link "Active Markets" at bounding box center [448, 118] width 37 height 12
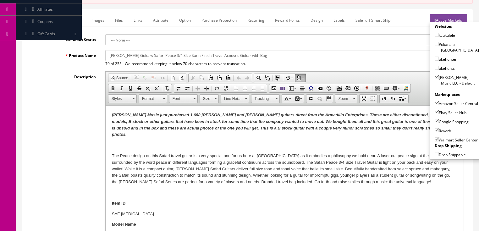
scroll to position [101, 0]
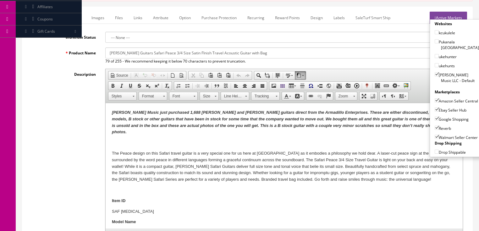
click at [435, 135] on input"] "Walmart Seller Center" at bounding box center [437, 137] width 4 height 4
checkbox input"] "false"
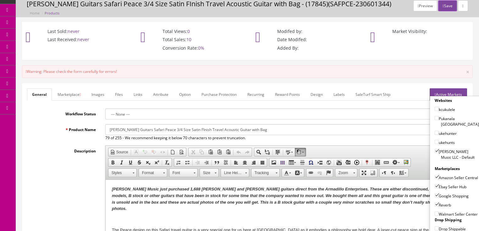
scroll to position [0, 0]
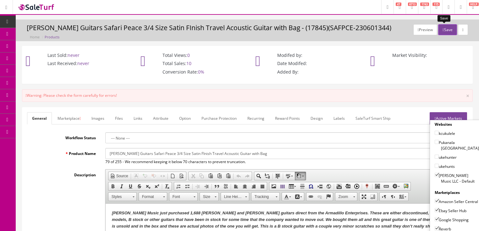
click at [443, 30] on button "Save" at bounding box center [448, 29] width 19 height 11
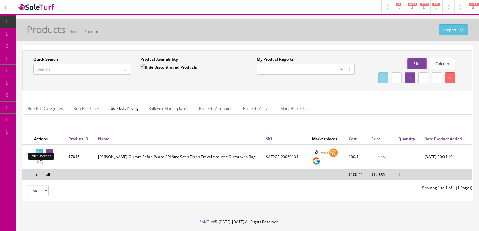
click at [39, 154] on icon at bounding box center [37, 152] width 1 height 3
click at [63, 73] on input "Quick Search" at bounding box center [76, 69] width 87 height 11
type input "wl bamboo dread"
click at [143, 66] on input "Hide Discontinued Products" at bounding box center [143, 66] width 4 height 4
checkbox input "false"
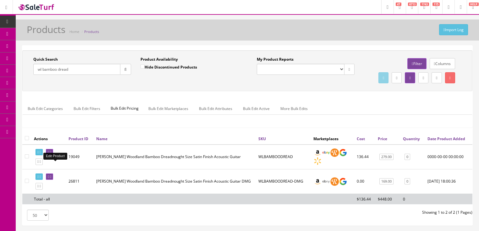
click at [53, 156] on link at bounding box center [49, 152] width 7 height 7
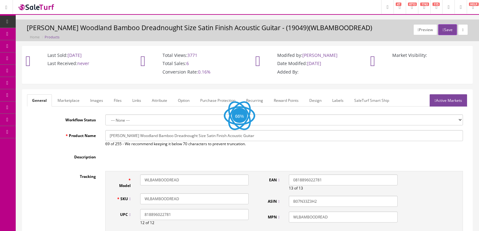
click at [97, 99] on link "Images" at bounding box center [96, 100] width 23 height 12
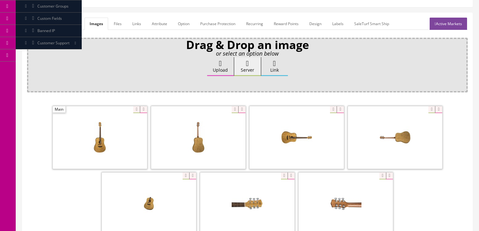
scroll to position [101, 0]
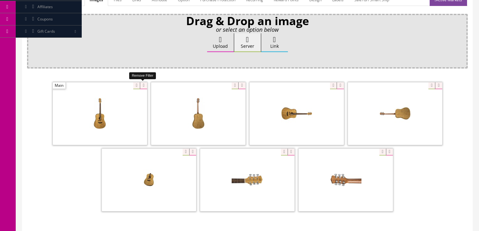
click at [144, 88] on icon at bounding box center [143, 85] width 7 height 7
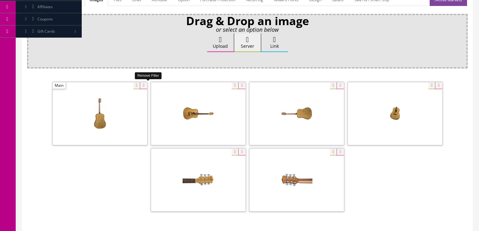
drag, startPoint x: 144, startPoint y: 88, endPoint x: 132, endPoint y: 87, distance: 11.7
click at [143, 88] on icon at bounding box center [143, 85] width 7 height 7
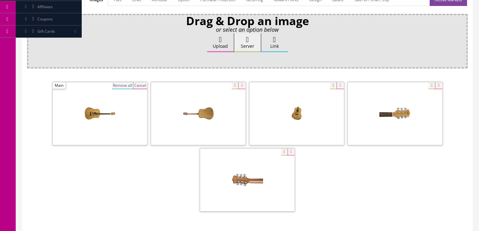
drag, startPoint x: 123, startPoint y: 87, endPoint x: 144, endPoint y: 78, distance: 22.0
click at [123, 86] on button "Remove all" at bounding box center [122, 85] width 21 height 7
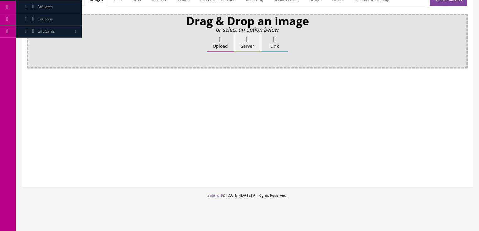
click at [223, 43] on label "Upload" at bounding box center [220, 42] width 27 height 19
click at [31, 40] on input "Upload" at bounding box center [31, 36] width 0 height 6
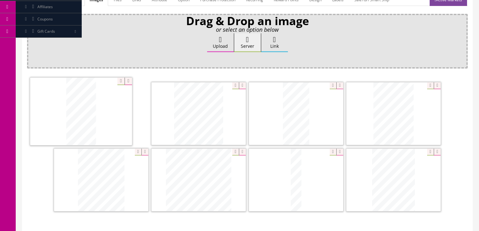
drag, startPoint x: 201, startPoint y: 113, endPoint x: 81, endPoint y: 112, distance: 119.5
drag, startPoint x: 294, startPoint y: 120, endPoint x: 158, endPoint y: 130, distance: 136.9
drag, startPoint x: 116, startPoint y: 169, endPoint x: 306, endPoint y: 98, distance: 202.9
drag, startPoint x: 399, startPoint y: 170, endPoint x: 199, endPoint y: 169, distance: 200.4
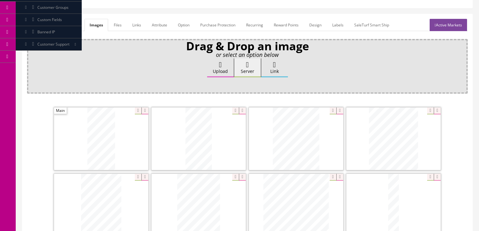
scroll to position [76, 0]
click at [450, 25] on link "Active Markets" at bounding box center [448, 25] width 37 height 12
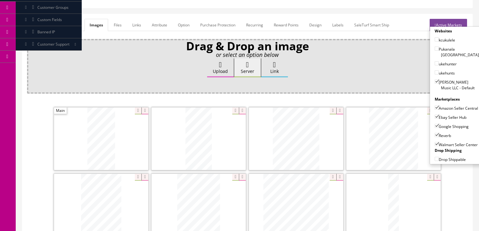
click at [435, 142] on input"] "Walmart Seller Center" at bounding box center [437, 144] width 4 height 4
checkbox input"] "false"
click at [444, 25] on link "Active Markets" at bounding box center [448, 25] width 37 height 12
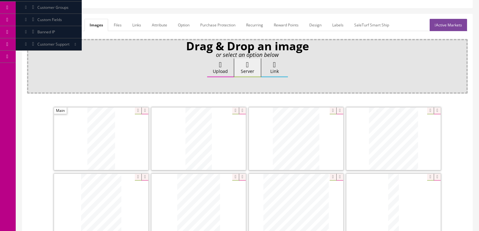
click at [32, 25] on link "General" at bounding box center [39, 25] width 24 height 12
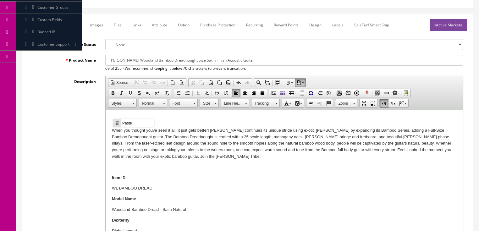
scroll to position [0, 0]
click at [124, 121] on span "Paste" at bounding box center [137, 123] width 33 height 8
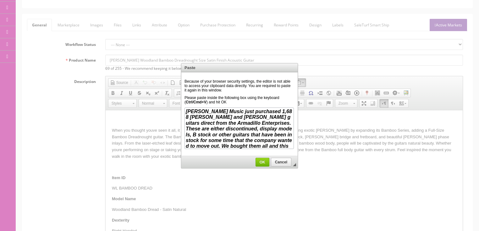
scroll to position [18, 0]
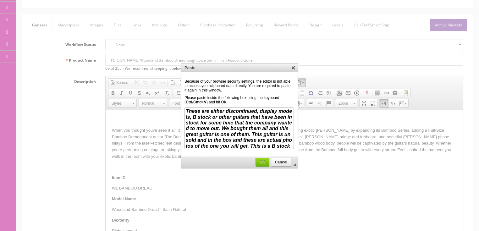
click at [261, 161] on span "OK" at bounding box center [262, 162] width 13 height 4
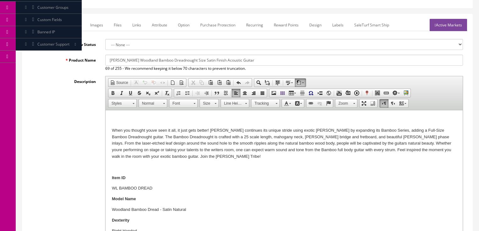
scroll to position [0, 0]
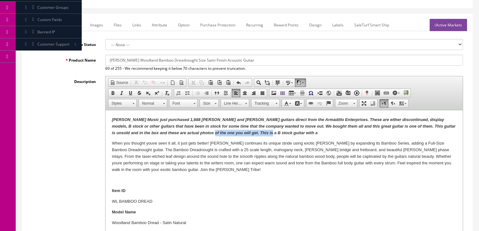
drag, startPoint x: 192, startPoint y: 134, endPoint x: 254, endPoint y: 135, distance: 62.3
click at [254, 135] on p "Butler Music just purchased 1,688 Dean and Luna guitars direct from the Armadil…" at bounding box center [284, 127] width 345 height 20
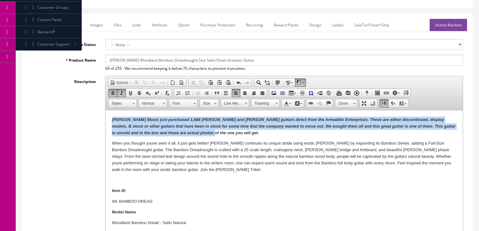
drag, startPoint x: 110, startPoint y: 120, endPoint x: 209, endPoint y: 131, distance: 99.7
drag, startPoint x: 215, startPoint y: 125, endPoint x: 322, endPoint y: 235, distance: 153.1
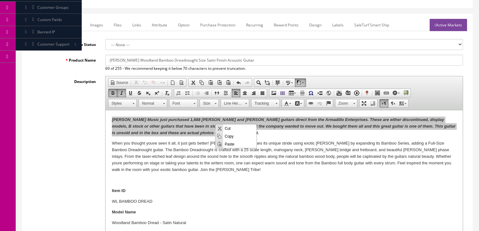
click at [230, 136] on span "Copy" at bounding box center [239, 136] width 33 height 8
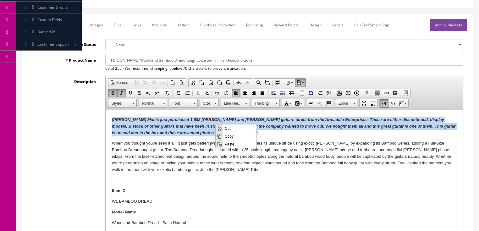
copy em "Butler Music just purchased 1,688 Dean and Luna guitars direct from the Armadil…"
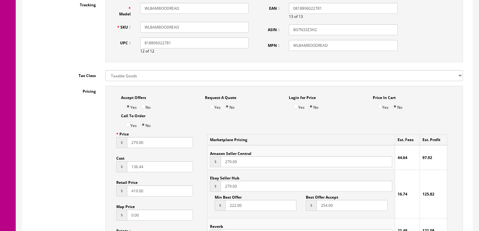
scroll to position [327, 0]
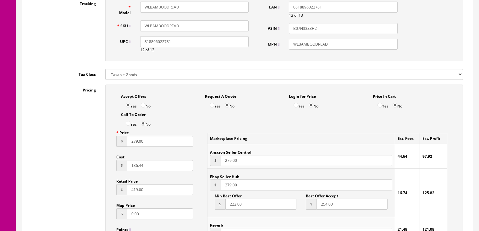
click at [184, 25] on input "WLBAMBOODREAD" at bounding box center [194, 25] width 109 height 11
type input "WLBAMBOODREAD-181111"
drag, startPoint x: 148, startPoint y: 142, endPoint x: 122, endPoint y: 147, distance: 26.2
click at [122, 147] on div "$ 279.00" at bounding box center [154, 141] width 77 height 11
type input "195.00"
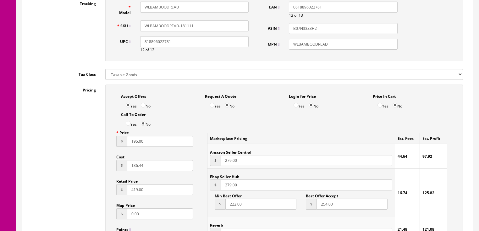
drag, startPoint x: 242, startPoint y: 162, endPoint x: 215, endPoint y: 165, distance: 26.9
click at [215, 165] on div "$ 279.00" at bounding box center [301, 160] width 182 height 11
type input "195.00"
drag, startPoint x: 240, startPoint y: 190, endPoint x: 216, endPoint y: 194, distance: 24.6
click at [216, 194] on td "Ebay Seller Hub $ 279.00 Min Best Offer $ 222.00 Best Offer Accept $ 254.00" at bounding box center [301, 193] width 187 height 48
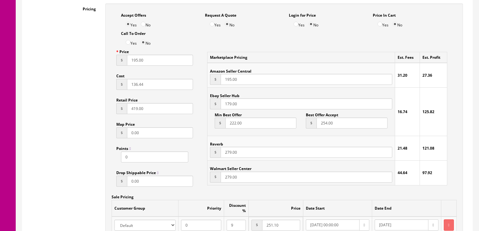
scroll to position [428, 0]
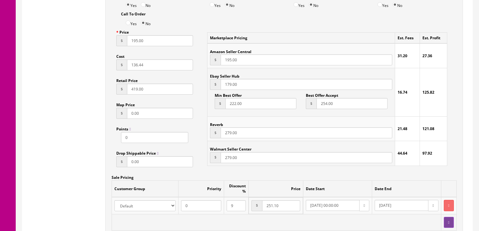
type input "179.00"
drag, startPoint x: 231, startPoint y: 138, endPoint x: 214, endPoint y: 141, distance: 17.9
click at [214, 141] on td "Reverb $ 279.00" at bounding box center [301, 129] width 187 height 25
type input "179.00"
drag, startPoint x: 333, startPoint y: 104, endPoint x: 310, endPoint y: 117, distance: 25.6
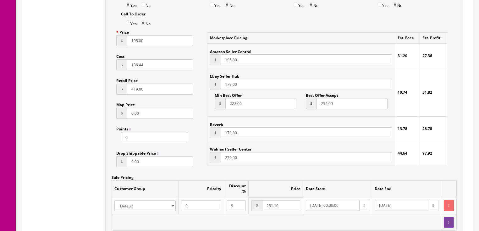
click at [310, 117] on td "Ebay Seller Hub $ 179.00 Min Best Offer $ 222.00 Best Offer Accept $ 254.00" at bounding box center [301, 92] width 187 height 48
drag, startPoint x: 221, startPoint y: 113, endPoint x: 205, endPoint y: 119, distance: 17.2
click at [205, 119] on div "Marketplace Pricing Est. Fees Est. Profit Amazon Seller Central $ 195.00 31.20 …" at bounding box center [328, 99] width 250 height 144
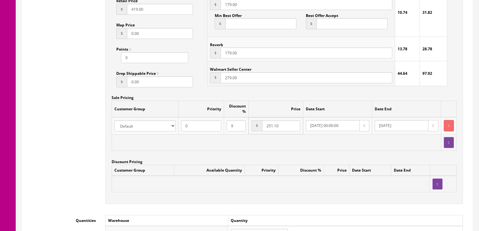
scroll to position [554, 0]
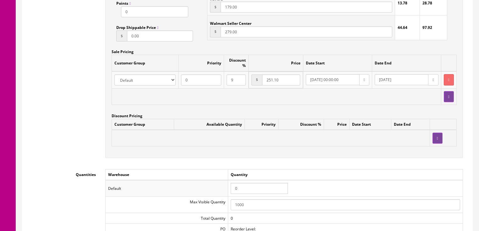
drag, startPoint x: 238, startPoint y: 189, endPoint x: 229, endPoint y: 190, distance: 9.1
click at [229, 190] on td "0" at bounding box center [345, 188] width 235 height 16
type input "1"
click at [184, 158] on div "Accept Offers Yes No Request A Quote Yes No Login for Price Yes No Price In Car…" at bounding box center [284, 8] width 358 height 300
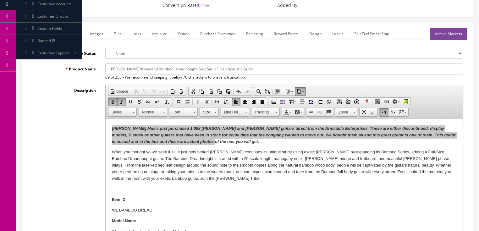
scroll to position [50, 0]
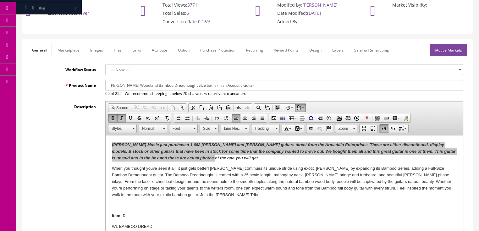
click at [69, 48] on link "Marketplace" at bounding box center [69, 50] width 32 height 12
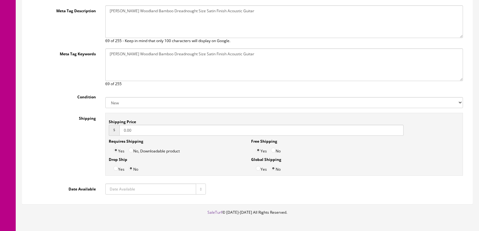
scroll to position [151, 0]
click at [117, 103] on select "New Used B Stock Open Box Re-Packed" at bounding box center [284, 102] width 358 height 11
select select "Open Box"
click at [105, 97] on select "New Used B Stock Open Box Re-Packed" at bounding box center [284, 102] width 358 height 11
drag, startPoint x: 141, startPoint y: 133, endPoint x: 111, endPoint y: 137, distance: 30.8
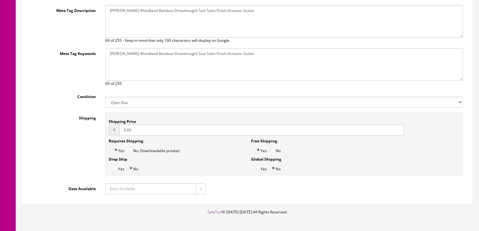
click at [111, 137] on div "Shipping Price $ 0.00 Requires Shipping Yes No, Downloadable product Drop Ship …" at bounding box center [284, 144] width 358 height 63
type input "29.95"
click at [273, 150] on input "No" at bounding box center [273, 150] width 5 height 5
radio input "true"
click at [204, 188] on button "button" at bounding box center [201, 188] width 10 height 11
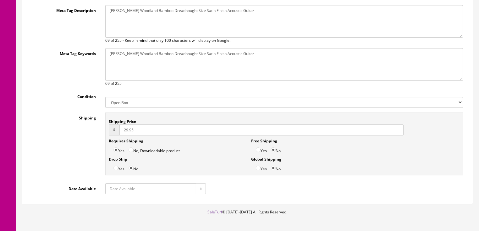
type input "2025-08-19"
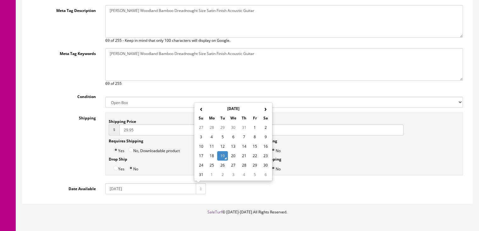
click at [220, 156] on td "19" at bounding box center [222, 155] width 11 height 9
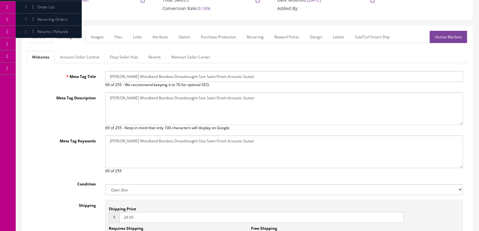
scroll to position [50, 0]
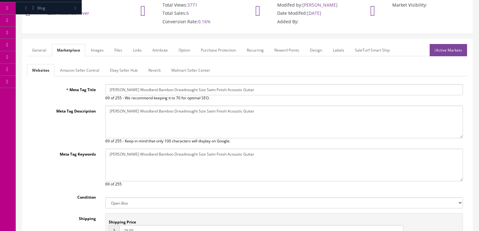
click at [90, 71] on link "Amazon Seller Central" at bounding box center [79, 70] width 49 height 12
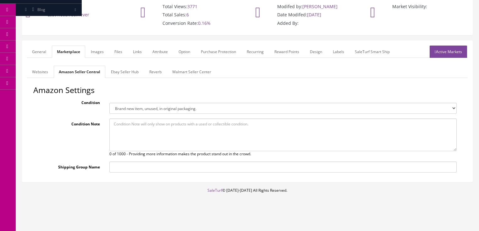
click at [128, 107] on select "Brand new item, unused, in original packaging. New item, but packaging has been…" at bounding box center [283, 108] width 348 height 11
select select "new_open_box"
click at [109, 103] on select "Brand new item, unused, in original packaging. New item, but packaging has been…" at bounding box center [283, 108] width 348 height 11
paste textarea "Butler Music just purchased 1,688 Dean and Luna guitars direct from the Armadil…"
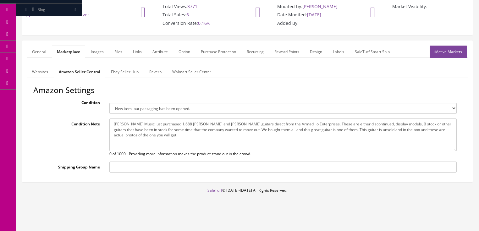
type textarea "Butler Music just purchased 1,688 Dean and Luna guitars direct from the Armadil…"
click at [126, 73] on link "Ebay Seller Hub" at bounding box center [125, 72] width 38 height 12
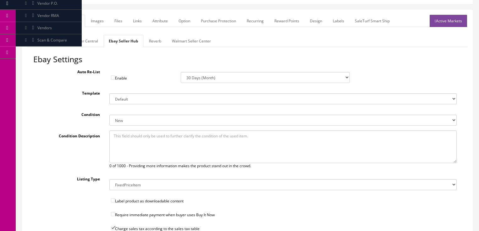
scroll to position [99, 0]
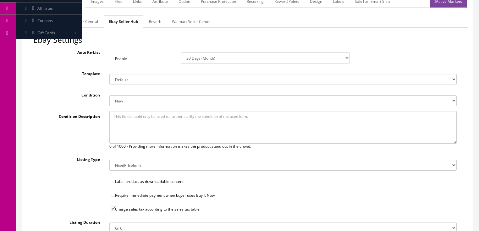
click at [117, 99] on select "New New other New with defects Manufacturer refurbished Seller refurbished Used…" at bounding box center [283, 100] width 348 height 11
select select "1500"
click at [109, 95] on select "New New other New with defects Manufacturer refurbished Seller refurbished Used…" at bounding box center [283, 100] width 348 height 11
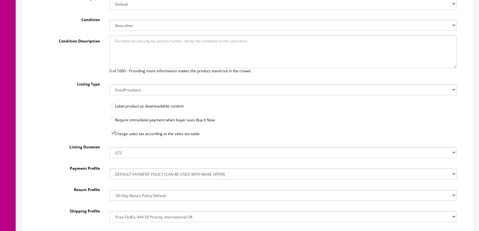
scroll to position [199, 0]
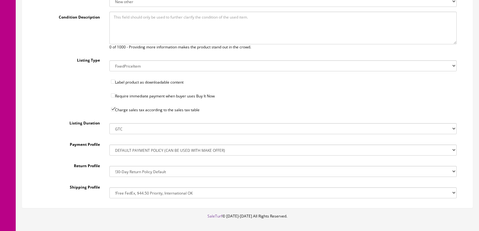
drag, startPoint x: 139, startPoint y: 192, endPoint x: 138, endPoint y: 187, distance: 4.4
click at [139, 189] on select "!$28.50 FedEx, Priority $65.00 No International !$28.50 FedEx, Priority $65.00 …" at bounding box center [283, 192] width 348 height 11
select select "77323016017"
click at [109, 187] on select "!$28.50 FedEx, Priority $65.00 No International !$28.50 FedEx, Priority $65.00 …" at bounding box center [283, 192] width 348 height 11
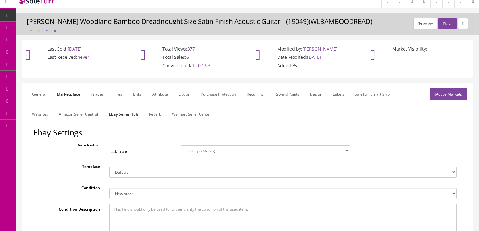
scroll to position [0, 0]
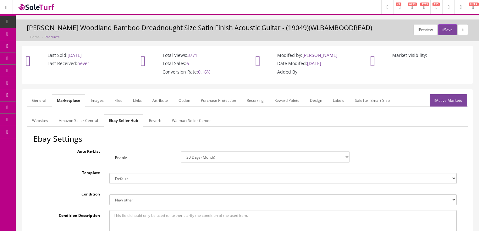
click at [153, 122] on link "Reverb" at bounding box center [155, 121] width 22 height 12
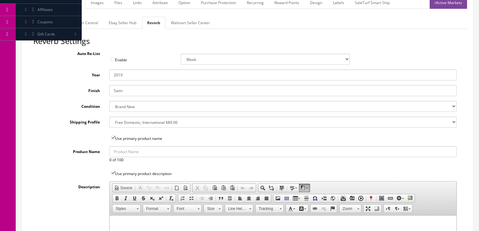
scroll to position [101, 0]
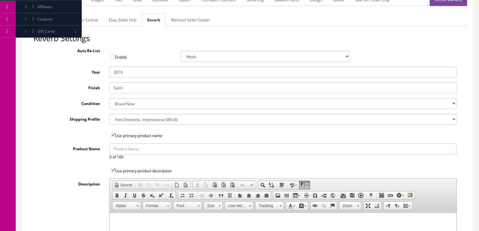
drag, startPoint x: 118, startPoint y: 70, endPoint x: 176, endPoint y: 72, distance: 58.5
click at [176, 72] on input "2019" at bounding box center [283, 72] width 348 height 11
type input "2025"
click at [141, 102] on select "Brand New Mint Excellent Very Good Good Fair Poor B-Stock Non Functioning" at bounding box center [283, 103] width 348 height 11
select select "df268ad1-c462-4ba6-b6db-e007e23922ea"
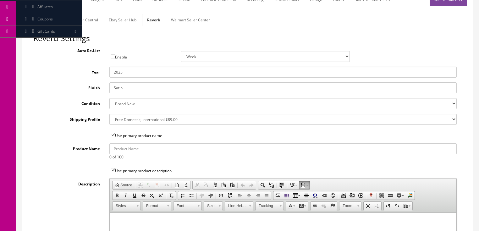
click at [109, 98] on select "Brand New Mint Excellent Very Good Good Fair Poor B-Stock Non Functioning" at bounding box center [283, 103] width 348 height 11
drag, startPoint x: 127, startPoint y: 121, endPoint x: 131, endPoint y: 115, distance: 7.2
click at [127, 121] on select "--- None --- $3.49 USPS Shipping MH INSURED $20000 GUITAR MH INSURED $11000 GUI…" at bounding box center [283, 119] width 348 height 11
select select "12660"
click at [109, 114] on select "--- None --- $3.49 USPS Shipping MH INSURED $20000 GUITAR MH INSURED $11000 GUI…" at bounding box center [283, 119] width 348 height 11
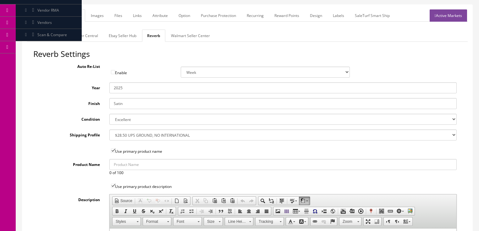
scroll to position [50, 0]
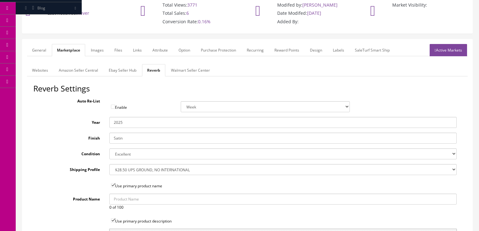
click at [105, 52] on link "Images" at bounding box center [97, 50] width 23 height 12
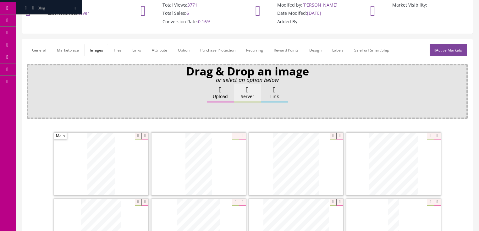
click at [163, 49] on link "Attribute" at bounding box center [159, 50] width 25 height 12
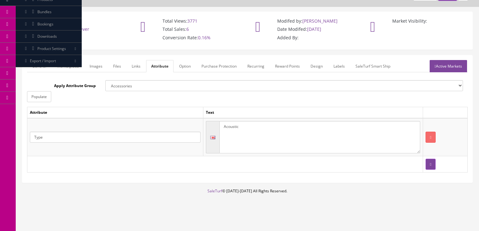
click at [441, 68] on link "Active Markets" at bounding box center [448, 66] width 37 height 12
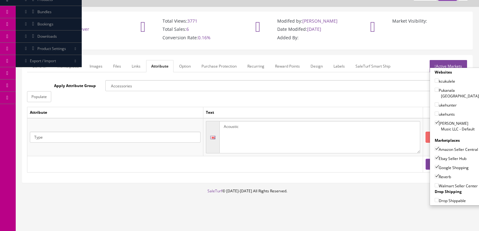
click at [445, 66] on link "Active Markets" at bounding box center [448, 66] width 37 height 12
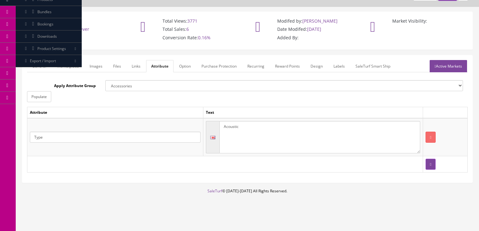
click at [41, 65] on link "General" at bounding box center [39, 66] width 24 height 12
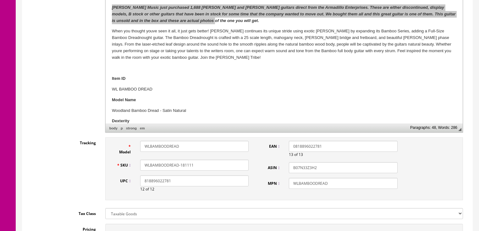
scroll to position [210, 0]
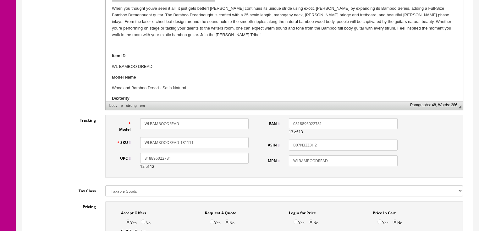
drag, startPoint x: 199, startPoint y: 142, endPoint x: 155, endPoint y: 145, distance: 43.5
click at [119, 145] on div "SKU WLBAMBOODREAD-181111" at bounding box center [183, 142] width 142 height 11
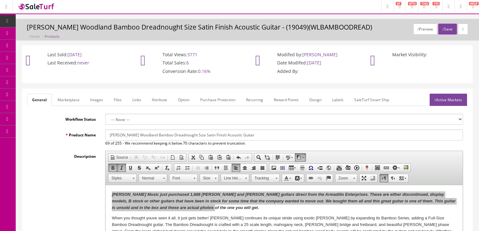
scroll to position [0, 0]
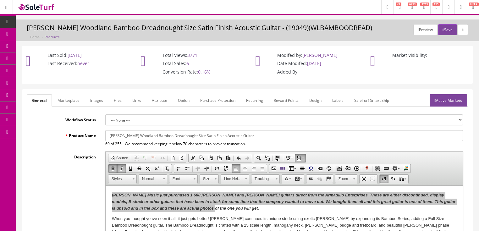
drag, startPoint x: 452, startPoint y: 100, endPoint x: 451, endPoint y: 92, distance: 8.5
click at [452, 99] on link "Active Markets" at bounding box center [448, 100] width 37 height 12
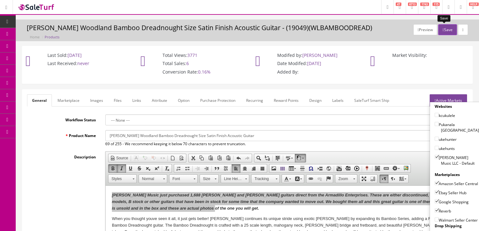
click at [443, 32] on button "Save" at bounding box center [448, 29] width 19 height 11
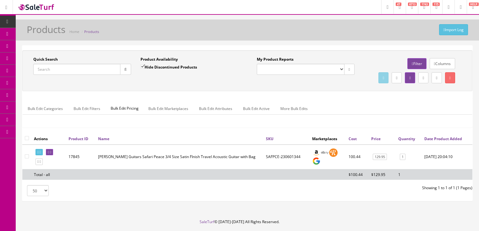
click at [91, 67] on input "Quick Search" at bounding box center [76, 69] width 87 height 11
paste input "WLBAMBOODREAD-181111"
click at [127, 72] on button "button" at bounding box center [125, 69] width 11 height 11
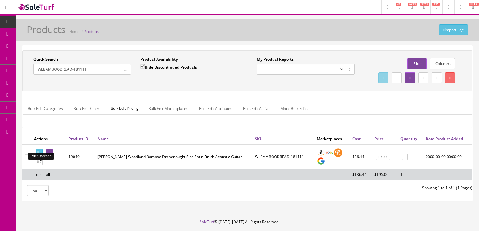
click at [41, 156] on link at bounding box center [39, 152] width 7 height 7
drag, startPoint x: 87, startPoint y: 72, endPoint x: 20, endPoint y: 86, distance: 67.9
click at [20, 86] on div "Quick Search WLBAMBOODREAD-181111 Date From Product Availability Hide Discontin…" at bounding box center [248, 125] width 464 height 161
type input "hen o spr"
click at [142, 65] on input "Hide Discontinued Products" at bounding box center [143, 66] width 4 height 4
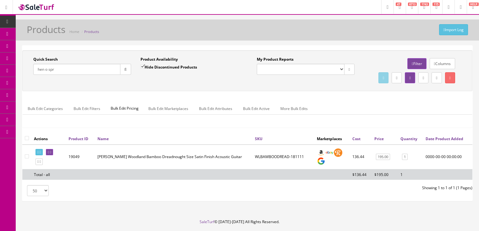
checkbox input "false"
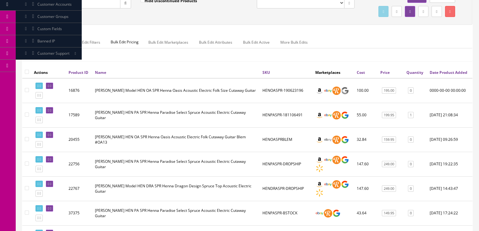
scroll to position [101, 0]
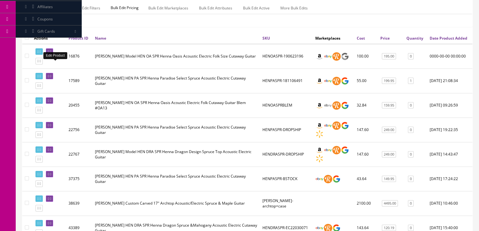
click at [51, 55] on link at bounding box center [49, 51] width 7 height 7
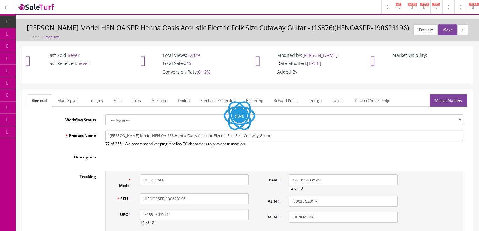
click at [97, 103] on link "Images" at bounding box center [96, 100] width 23 height 12
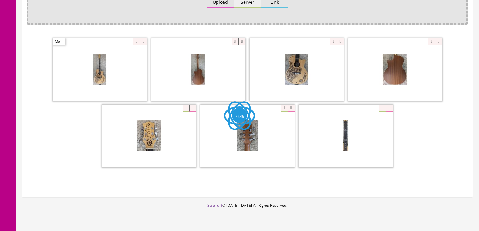
scroll to position [151, 0]
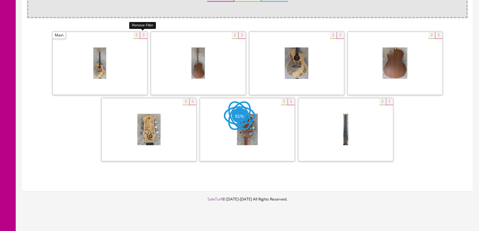
click at [141, 34] on icon at bounding box center [143, 35] width 7 height 7
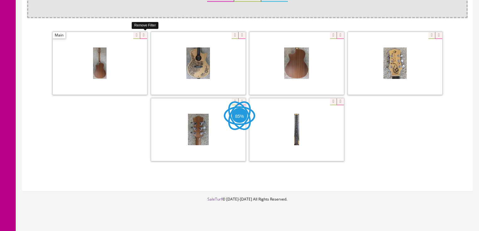
click at [141, 34] on icon at bounding box center [143, 35] width 7 height 7
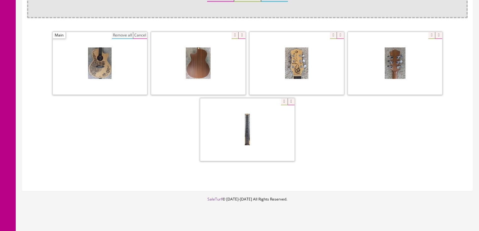
click at [118, 32] on button "Remove all" at bounding box center [122, 35] width 21 height 7
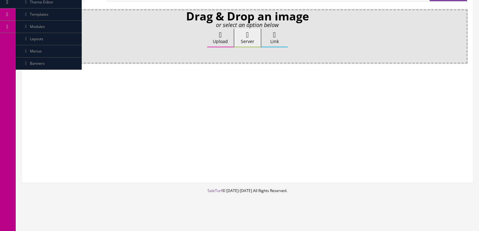
click at [218, 39] on label "Upload" at bounding box center [220, 38] width 27 height 19
click at [31, 35] on input "Upload" at bounding box center [31, 32] width 0 height 6
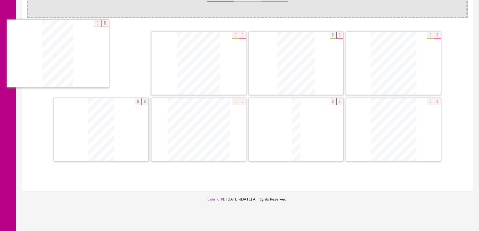
drag, startPoint x: 194, startPoint y: 67, endPoint x: 53, endPoint y: 58, distance: 141.2
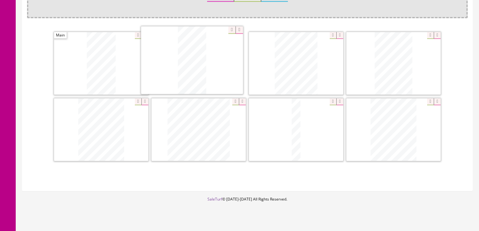
drag, startPoint x: 111, startPoint y: 123, endPoint x: 202, endPoint y: 55, distance: 113.9
drag, startPoint x: 113, startPoint y: 127, endPoint x: 302, endPoint y: 58, distance: 201.5
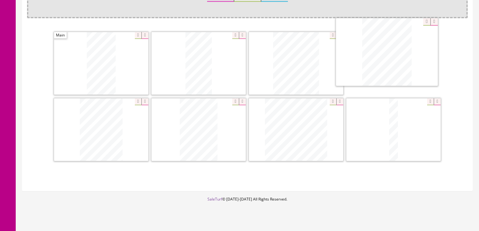
drag, startPoint x: 385, startPoint y: 125, endPoint x: 378, endPoint y: 54, distance: 71.7
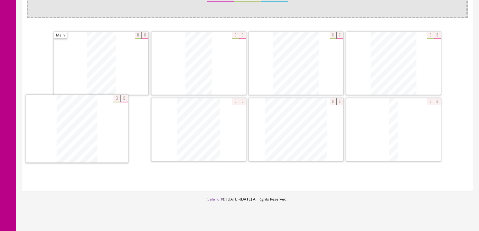
drag, startPoint x: 188, startPoint y: 140, endPoint x: 66, endPoint y: 140, distance: 121.7
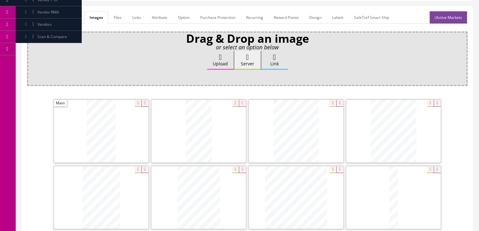
scroll to position [76, 0]
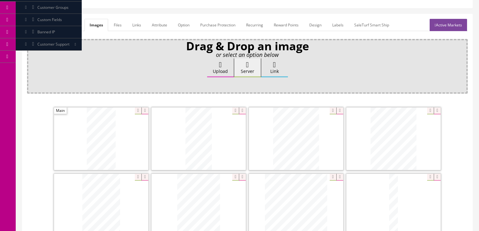
click at [40, 25] on link "General" at bounding box center [39, 25] width 24 height 12
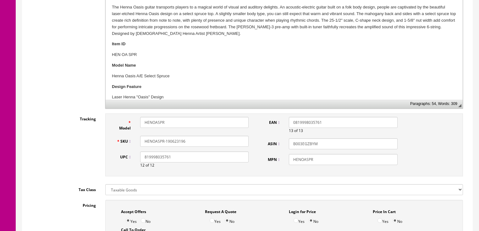
scroll to position [227, 0]
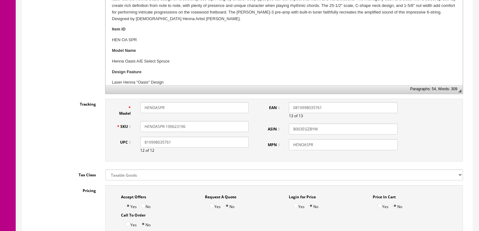
drag, startPoint x: 167, startPoint y: 126, endPoint x: 207, endPoint y: 127, distance: 39.7
click at [207, 127] on input "HENOASPR-190623196" at bounding box center [194, 126] width 109 height 11
type input "HENOASPR-18073121844"
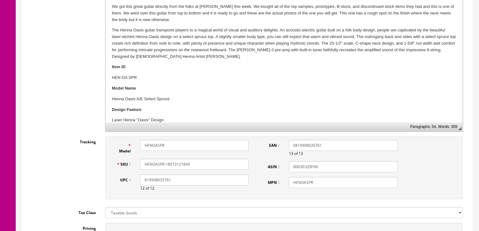
scroll to position [176, 0]
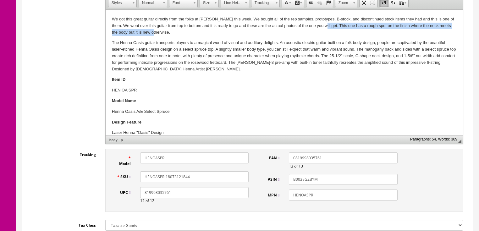
drag, startPoint x: 321, startPoint y: 26, endPoint x: 322, endPoint y: 30, distance: 4.3
click at [322, 30] on p "We got this great guitar directly from the folks at [PERSON_NAME] this week. We…" at bounding box center [284, 26] width 345 height 20
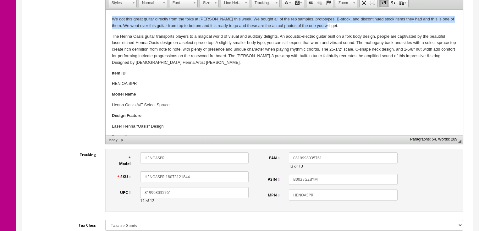
drag, startPoint x: 108, startPoint y: 19, endPoint x: 327, endPoint y: 24, distance: 219.0
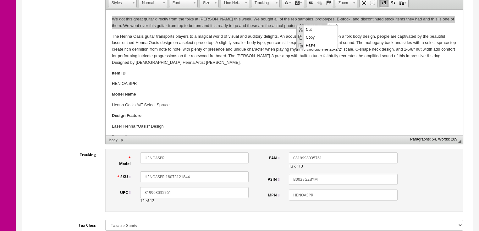
scroll to position [0, 0]
drag, startPoint x: 309, startPoint y: 35, endPoint x: 498, endPoint y: 53, distance: 189.9
click at [309, 35] on span "Copy" at bounding box center [321, 37] width 33 height 8
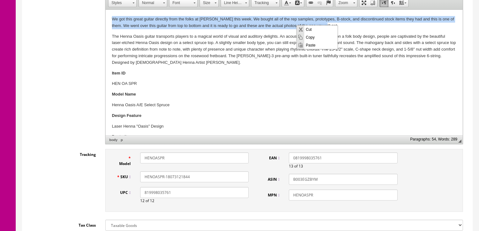
copy p "We got this great guitar directly from the folks at [PERSON_NAME] this week. We…"
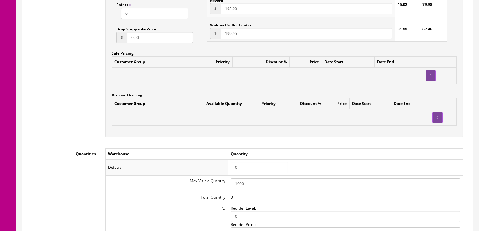
scroll to position [554, 0]
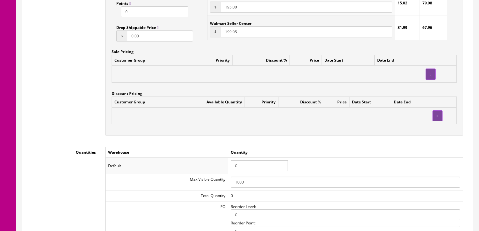
drag, startPoint x: 250, startPoint y: 165, endPoint x: 220, endPoint y: 166, distance: 30.2
click at [220, 166] on tr "Default 0" at bounding box center [284, 166] width 358 height 16
type input "1"
click at [212, 154] on td "Warehouse" at bounding box center [166, 152] width 123 height 11
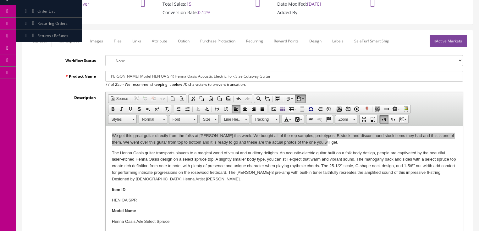
scroll to position [50, 0]
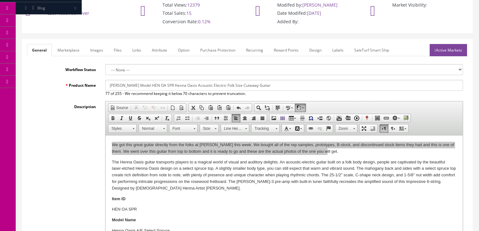
click at [82, 54] on link "Marketplace" at bounding box center [69, 50] width 32 height 12
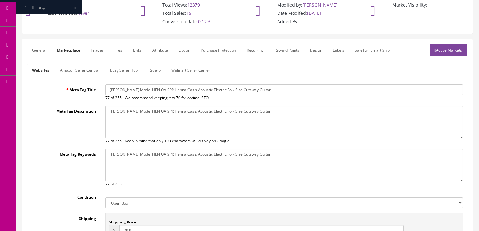
click at [120, 70] on link "Ebay Seller Hub" at bounding box center [124, 70] width 38 height 12
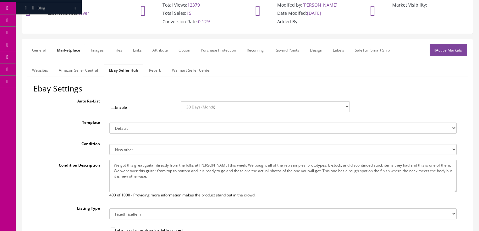
drag, startPoint x: 115, startPoint y: 164, endPoint x: 165, endPoint y: 182, distance: 53.5
click at [165, 182] on textarea "We got this great guitar directly from the folks at [PERSON_NAME] this week. We…" at bounding box center [283, 176] width 348 height 33
paste textarea
type textarea "We got this great guitar directly from the folks at [PERSON_NAME] this week. We…"
click at [148, 69] on link "Reverb" at bounding box center [155, 70] width 22 height 12
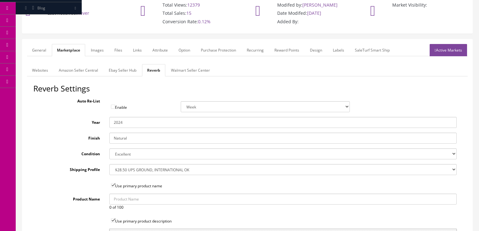
click at [441, 53] on link "Active Markets" at bounding box center [448, 50] width 37 height 12
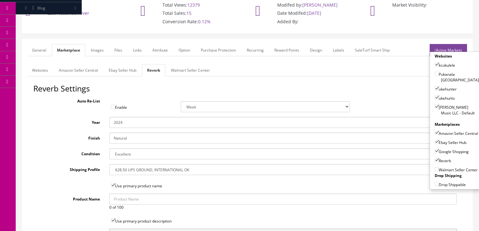
click at [445, 46] on link "Active Markets" at bounding box center [448, 50] width 37 height 12
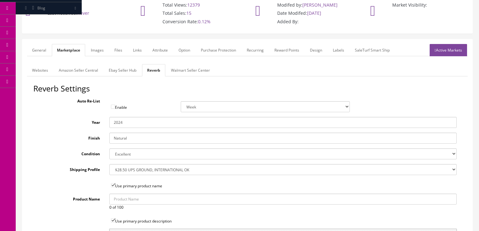
click at [46, 52] on link "General" at bounding box center [39, 50] width 24 height 12
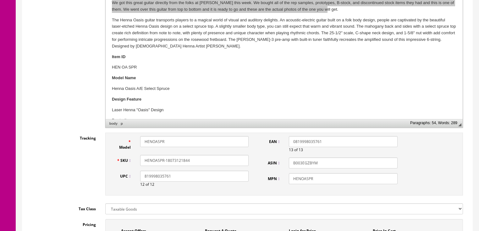
scroll to position [227, 0]
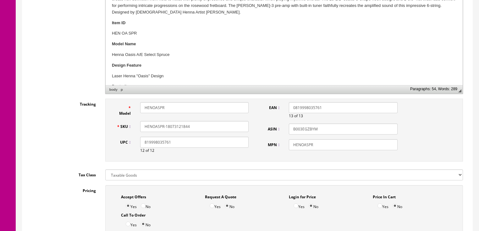
drag, startPoint x: 189, startPoint y: 128, endPoint x: 147, endPoint y: 131, distance: 42.6
click at [144, 131] on input "HENOASPR-18073121844" at bounding box center [194, 126] width 109 height 11
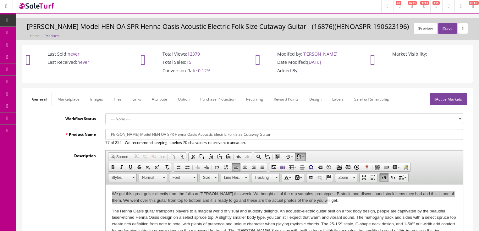
scroll to position [0, 0]
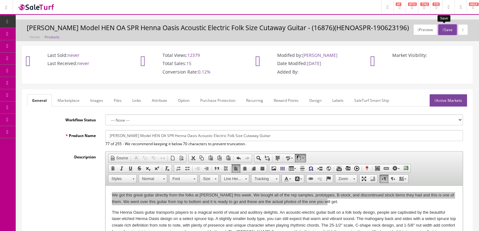
click at [446, 29] on button "Save" at bounding box center [448, 29] width 19 height 11
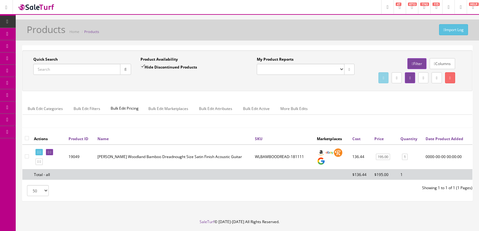
click at [85, 68] on input "Quick Search" at bounding box center [76, 69] width 87 height 11
paste input "HENOASPR-18073121844"
click at [125, 68] on icon "button" at bounding box center [126, 70] width 2 height 4
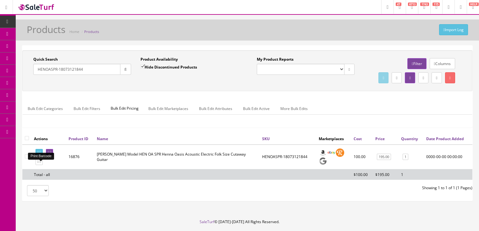
click at [43, 156] on link at bounding box center [39, 152] width 7 height 7
drag, startPoint x: 92, startPoint y: 71, endPoint x: 27, endPoint y: 99, distance: 71.0
click at [27, 91] on div "Quick Search HENOASPR-18073121844 Date From Product Availability Hide Discontin…" at bounding box center [247, 70] width 450 height 41
type input "song nyl"
click at [144, 67] on input "Hide Discontinued Products" at bounding box center [143, 66] width 4 height 4
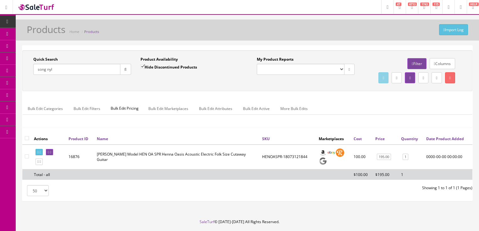
checkbox input "false"
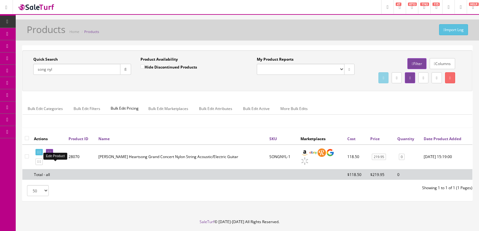
click at [51, 154] on icon at bounding box center [50, 152] width 1 height 3
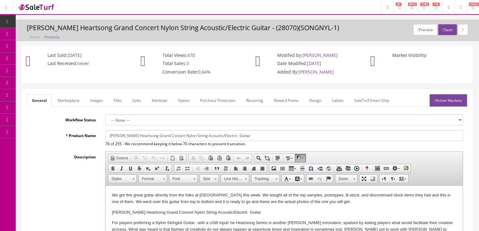
click at [97, 103] on link "Images" at bounding box center [96, 100] width 23 height 12
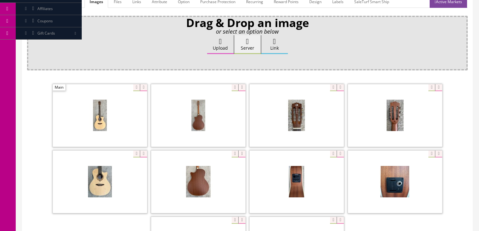
scroll to position [101, 0]
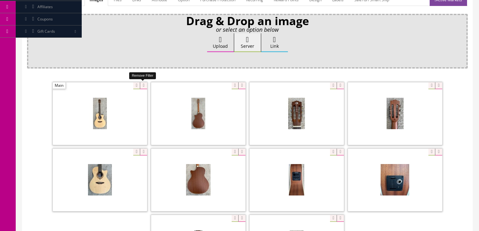
click at [142, 86] on icon at bounding box center [143, 85] width 7 height 7
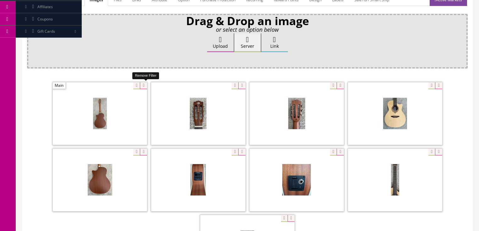
click at [142, 86] on icon at bounding box center [143, 85] width 7 height 7
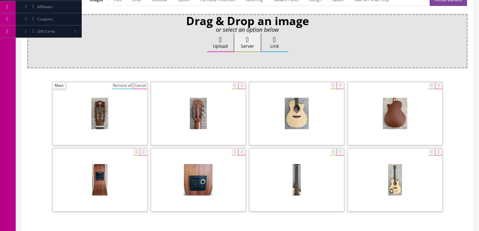
click at [118, 85] on button "Remove all" at bounding box center [122, 85] width 21 height 7
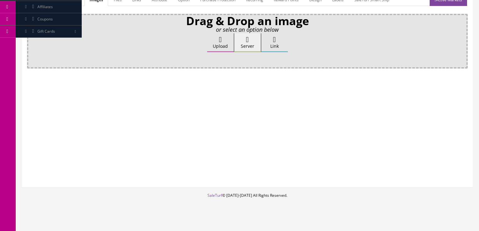
click at [212, 44] on label "Upload" at bounding box center [220, 42] width 27 height 19
click at [31, 40] on input "Upload" at bounding box center [31, 36] width 0 height 6
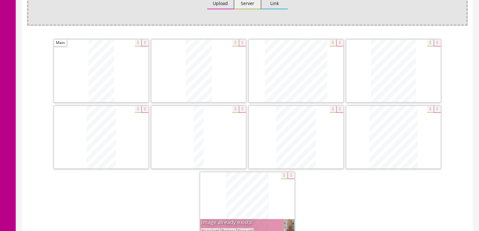
scroll to position [151, 0]
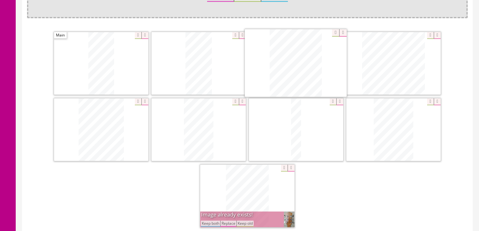
drag, startPoint x: 376, startPoint y: 125, endPoint x: 278, endPoint y: 59, distance: 117.9
drag, startPoint x: 104, startPoint y: 112, endPoint x: 371, endPoint y: 58, distance: 272.2
drag, startPoint x: 187, startPoint y: 118, endPoint x: 77, endPoint y: 119, distance: 110.1
click at [289, 168] on icon at bounding box center [291, 168] width 7 height 7
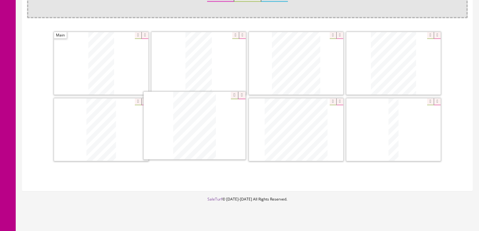
drag, startPoint x: 394, startPoint y: 145, endPoint x: 194, endPoint y: 142, distance: 200.1
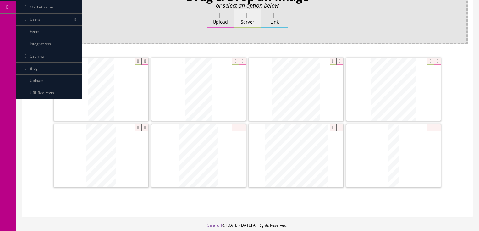
scroll to position [76, 0]
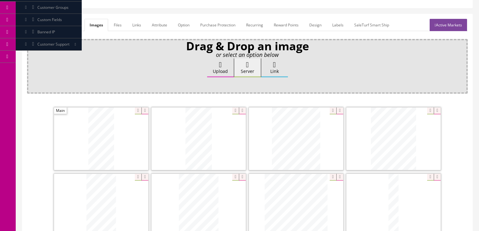
click at [36, 26] on link "General" at bounding box center [39, 25] width 24 height 12
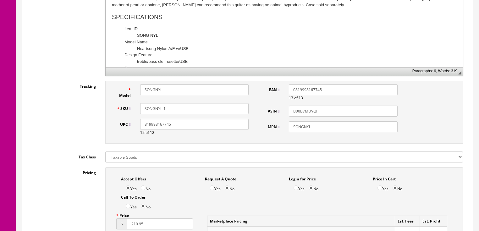
scroll to position [277, 0]
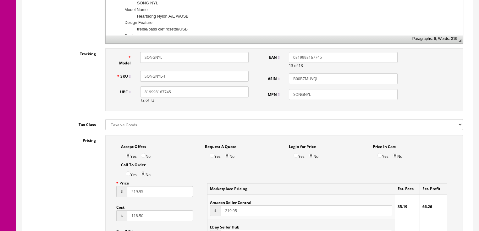
click at [167, 77] on input "SONGNYL-1" at bounding box center [194, 76] width 109 height 11
drag, startPoint x: 189, startPoint y: 72, endPoint x: 134, endPoint y: 72, distance: 54.7
click at [134, 72] on div "SKU SONGNYL-180801354" at bounding box center [183, 76] width 142 height 11
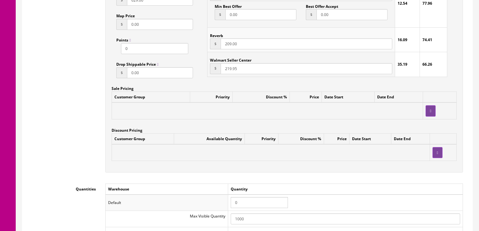
scroll to position [529, 0]
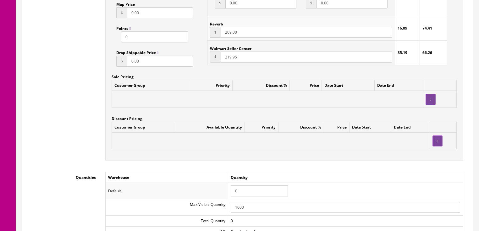
type input "SONGNYL-180801354"
drag, startPoint x: 242, startPoint y: 196, endPoint x: 230, endPoint y: 191, distance: 12.9
click at [230, 191] on td "0" at bounding box center [345, 191] width 235 height 16
type input "1"
click at [229, 175] on td "Quantity" at bounding box center [345, 177] width 235 height 11
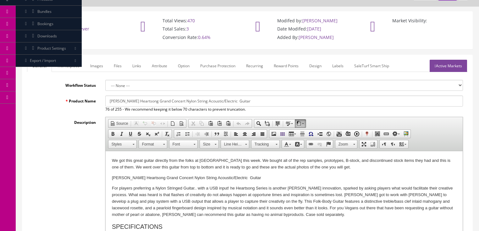
scroll to position [0, 0]
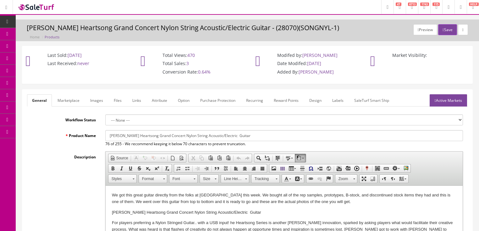
click at [66, 99] on link "Marketplace" at bounding box center [69, 100] width 32 height 12
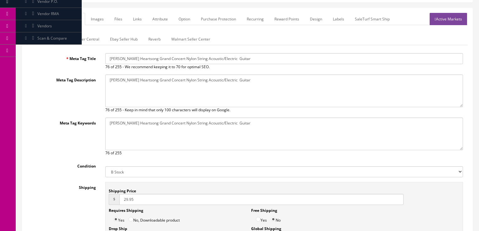
scroll to position [71, 0]
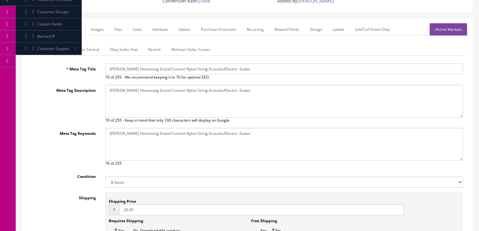
click at [86, 53] on link "Amazon Seller Central" at bounding box center [79, 49] width 49 height 12
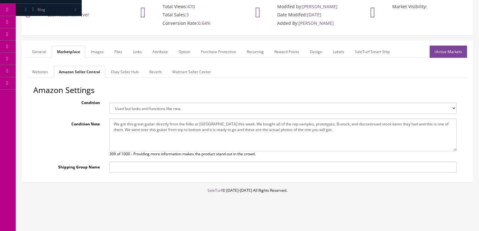
click at [113, 70] on link "Ebay Seller Hub" at bounding box center [125, 72] width 38 height 12
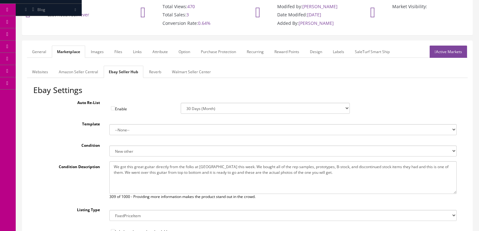
click at [161, 72] on link "Reverb" at bounding box center [155, 72] width 22 height 12
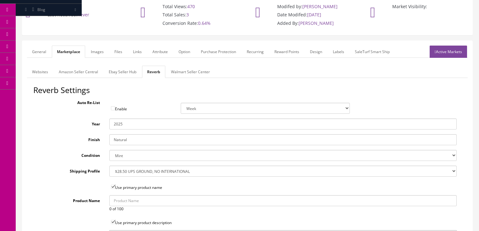
click at [94, 50] on link "Images" at bounding box center [97, 52] width 23 height 12
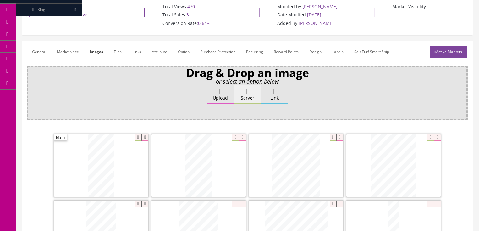
click at [149, 54] on link "Attribute" at bounding box center [159, 52] width 25 height 12
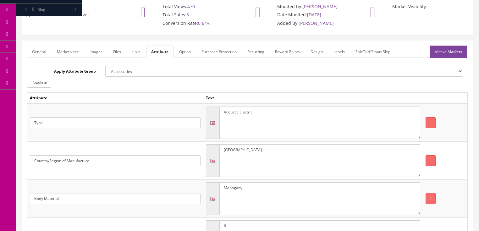
click at [452, 50] on link "Active Markets" at bounding box center [448, 52] width 37 height 12
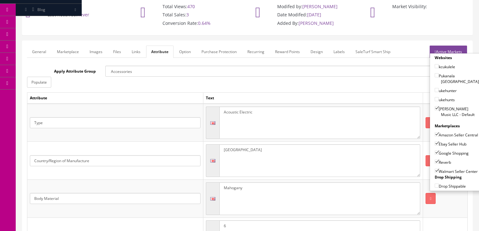
click at [436, 169] on input"] "Walmart Seller Center" at bounding box center [437, 171] width 4 height 4
checkbox input"] "false"
click at [445, 48] on link "Active Markets" at bounding box center [448, 52] width 37 height 12
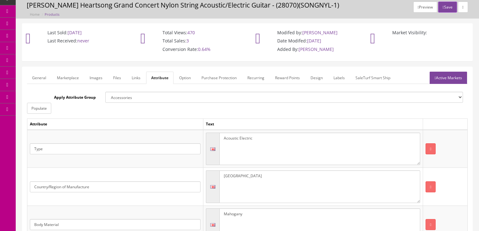
scroll to position [0, 0]
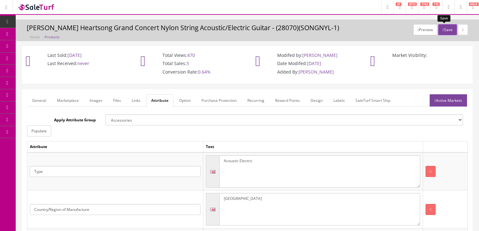
click at [445, 29] on button "Save" at bounding box center [448, 29] width 19 height 11
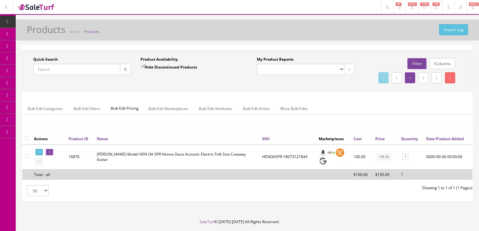
click at [101, 68] on input "Quick Search" at bounding box center [76, 69] width 87 height 11
paste input "SONGNYL-180801354"
click at [127, 69] on button "button" at bounding box center [125, 69] width 11 height 11
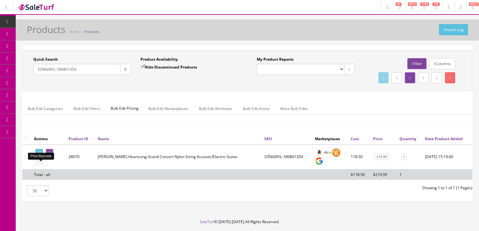
click at [42, 156] on link at bounding box center [39, 152] width 7 height 7
drag, startPoint x: 89, startPoint y: 73, endPoint x: 31, endPoint y: 91, distance: 59.9
click at [31, 85] on div "Quick Search SONGNYL-180801354 Date From Product Availability Hide Discontinued…" at bounding box center [247, 71] width 447 height 28
type input "uke mo mah"
drag, startPoint x: 143, startPoint y: 65, endPoint x: 140, endPoint y: 67, distance: 3.3
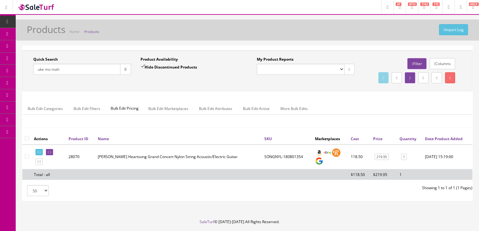
click at [142, 67] on input "Hide Discontinued Products" at bounding box center [143, 66] width 4 height 4
checkbox input "false"
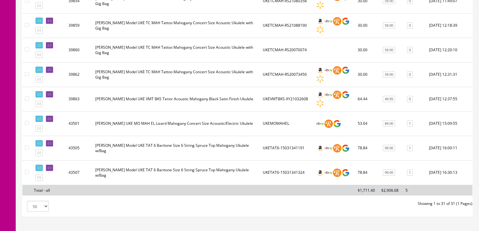
scroll to position [730, 0]
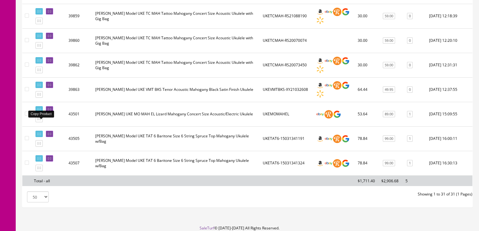
click at [41, 121] on icon at bounding box center [40, 118] width 1 height 3
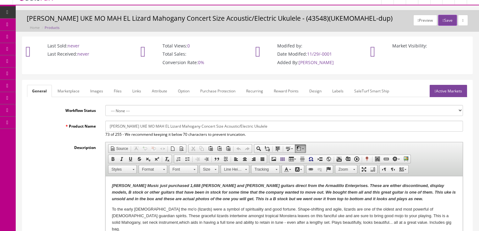
scroll to position [25, 0]
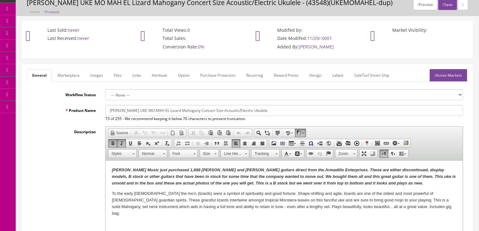
click at [225, 184] on em "[PERSON_NAME] Music just purchased 1,688 [PERSON_NAME] and [PERSON_NAME] guitar…" at bounding box center [284, 177] width 344 height 18
click at [320, 177] on em "[PERSON_NAME] Music just purchased 1,688 [PERSON_NAME] and [PERSON_NAME] guitar…" at bounding box center [284, 177] width 344 height 18
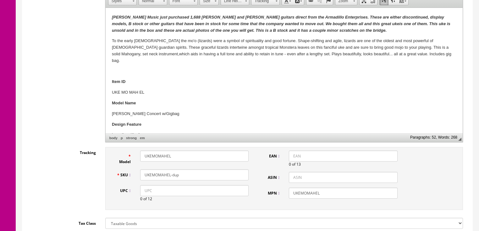
scroll to position [201, 0]
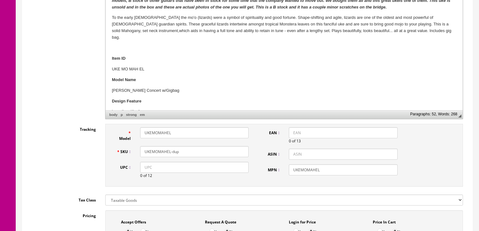
drag, startPoint x: 172, startPoint y: 151, endPoint x: 188, endPoint y: 150, distance: 16.4
click at [188, 150] on input "UKEMOMAHEL-dup" at bounding box center [194, 151] width 109 height 11
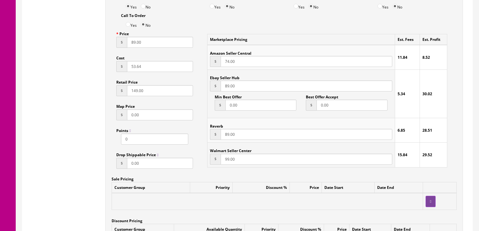
scroll to position [378, 0]
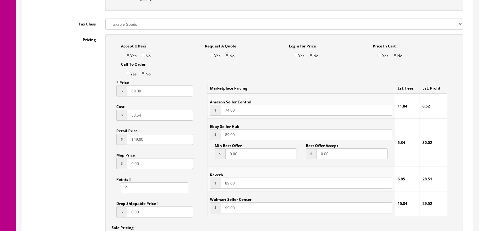
type input "UKEMOMAHEL-2"
click at [127, 95] on input "89.00" at bounding box center [160, 91] width 66 height 11
type input "79.00"
click at [223, 137] on input "89.00" at bounding box center [306, 134] width 171 height 11
type input "79.00"
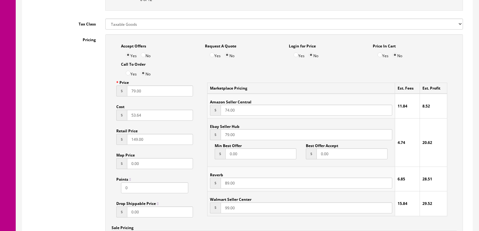
click at [221, 187] on input "89.00" at bounding box center [306, 183] width 171 height 11
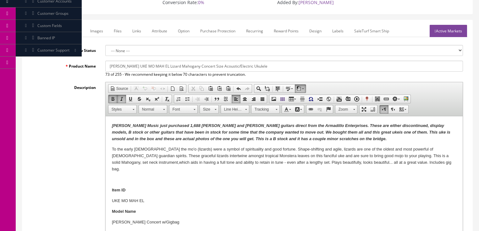
scroll to position [50, 0]
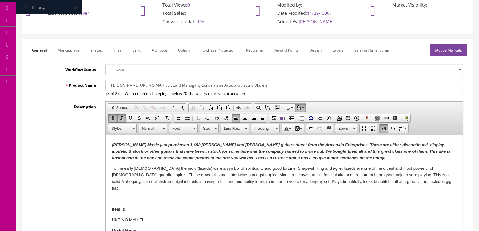
type input "79.00"
click at [92, 52] on link "Images" at bounding box center [96, 50] width 23 height 12
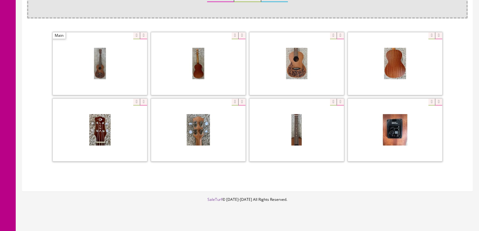
scroll to position [151, 0]
click at [142, 32] on icon at bounding box center [143, 35] width 7 height 7
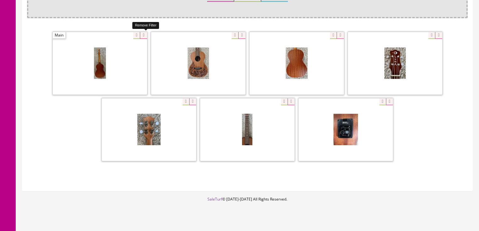
drag, startPoint x: 142, startPoint y: 31, endPoint x: 126, endPoint y: 36, distance: 16.9
click at [141, 32] on icon at bounding box center [143, 35] width 7 height 7
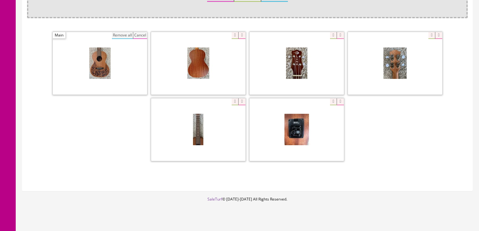
click at [140, 35] on button "Cancel" at bounding box center [140, 35] width 14 height 7
click at [140, 35] on icon at bounding box center [143, 35] width 7 height 7
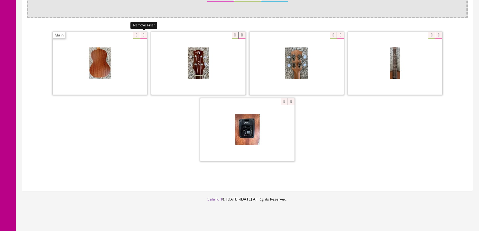
click at [140, 35] on icon at bounding box center [143, 35] width 7 height 7
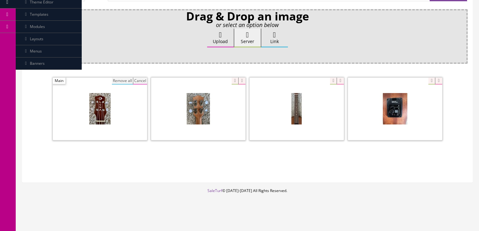
click at [144, 80] on button "Cancel" at bounding box center [140, 81] width 14 height 7
click at [144, 80] on icon at bounding box center [143, 81] width 7 height 7
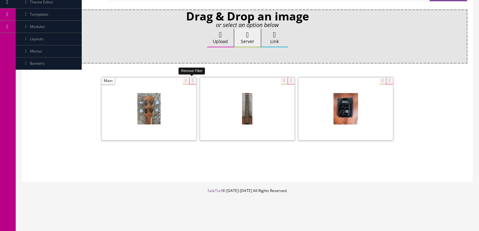
click at [195, 78] on icon at bounding box center [192, 81] width 7 height 7
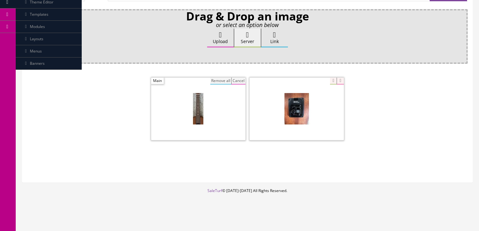
click at [242, 81] on button "Cancel" at bounding box center [239, 81] width 14 height 7
drag, startPoint x: 242, startPoint y: 81, endPoint x: 232, endPoint y: 67, distance: 16.9
click at [242, 81] on icon at bounding box center [241, 81] width 7 height 7
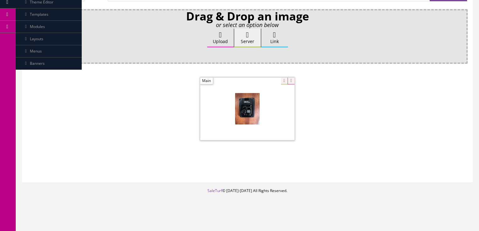
click at [219, 38] on label "Upload" at bounding box center [220, 38] width 27 height 19
click at [31, 35] on input "Upload" at bounding box center [31, 32] width 0 height 6
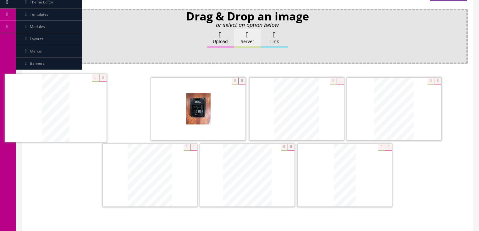
drag, startPoint x: 397, startPoint y: 115, endPoint x: 90, endPoint y: 118, distance: 306.7
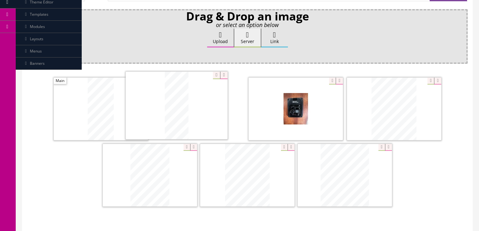
drag, startPoint x: 330, startPoint y: 171, endPoint x: 214, endPoint y: 117, distance: 127.7
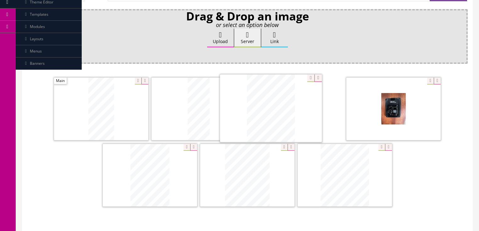
drag, startPoint x: 380, startPoint y: 105, endPoint x: 253, endPoint y: 105, distance: 127.1
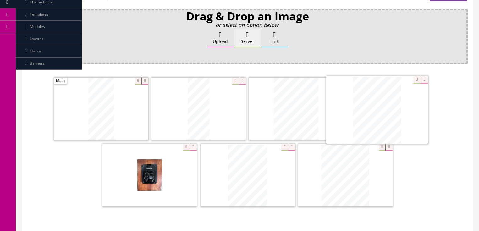
drag, startPoint x: 241, startPoint y: 164, endPoint x: 348, endPoint y: 108, distance: 120.5
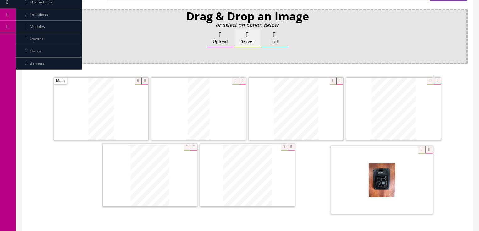
drag, startPoint x: 247, startPoint y: 172, endPoint x: 385, endPoint y: 175, distance: 137.8
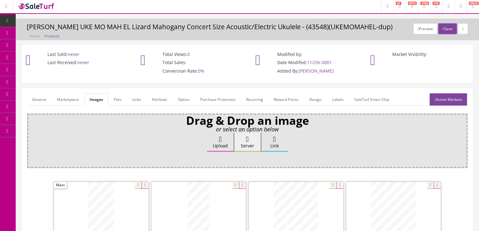
scroll to position [0, 0]
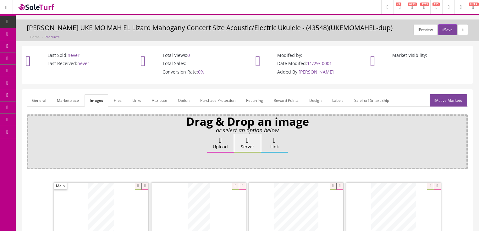
click at [147, 106] on link "Attribute" at bounding box center [159, 100] width 25 height 12
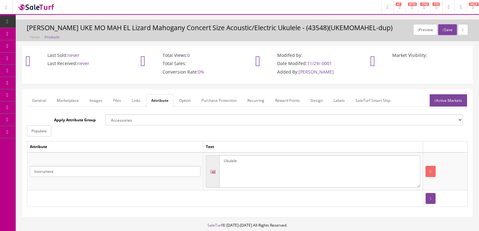
click at [454, 100] on link "Active Markets" at bounding box center [448, 100] width 37 height 12
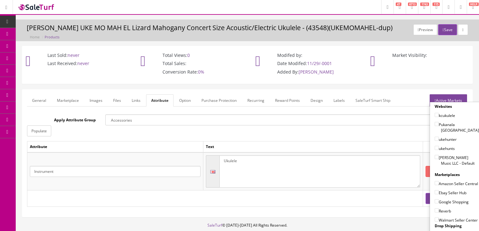
click at [435, 155] on input"] "Butler Music LLC - Default" at bounding box center [437, 157] width 4 height 4
checkbox input"] "true"
click at [435, 190] on input"] "Ebay Seller Hub" at bounding box center [437, 192] width 4 height 4
checkbox input"] "true"
click at [435, 200] on input"] "Google Shopping" at bounding box center [437, 201] width 4 height 4
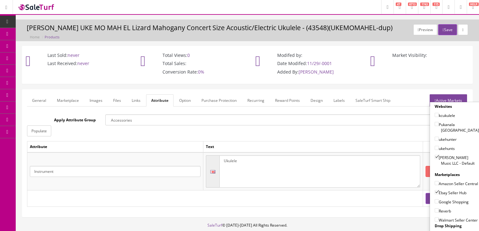
checkbox input"] "true"
click at [435, 209] on input"] "Reverb" at bounding box center [437, 211] width 4 height 4
checkbox input"] "true"
click at [447, 96] on link "Active Markets" at bounding box center [448, 100] width 37 height 12
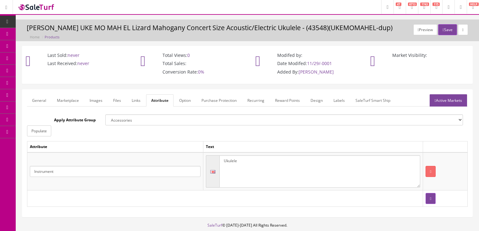
click at [43, 100] on link "General" at bounding box center [39, 100] width 24 height 12
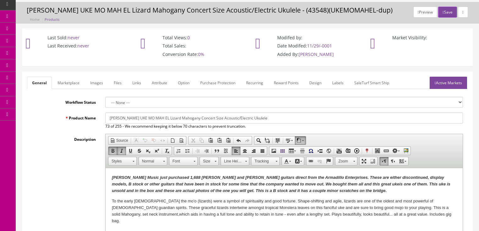
scroll to position [151, 0]
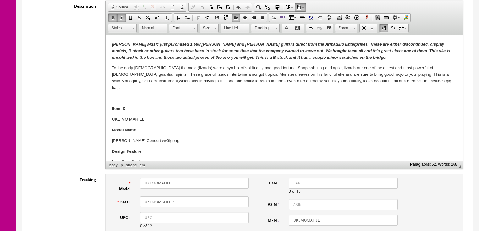
drag, startPoint x: 151, startPoint y: 201, endPoint x: 143, endPoint y: 200, distance: 7.6
click at [132, 201] on div "SKU UKEMOMAHEL-2" at bounding box center [183, 202] width 142 height 11
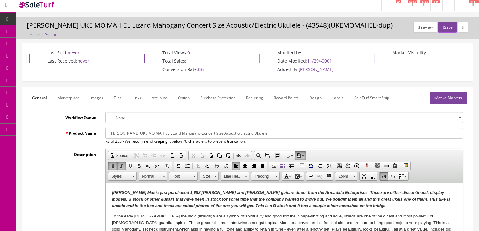
scroll to position [0, 0]
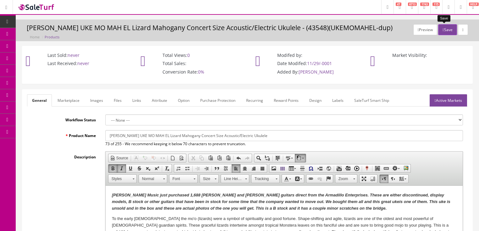
click at [443, 30] on icon "button" at bounding box center [443, 30] width 1 height 4
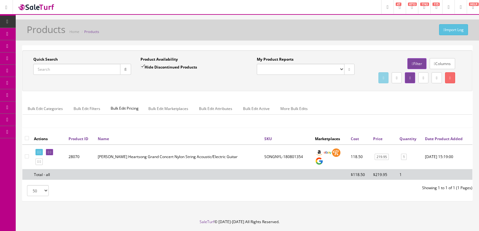
click at [89, 67] on input "Quick Search" at bounding box center [76, 69] width 87 height 11
paste input "UKEMOMAHEL-2"
click at [128, 67] on button "button" at bounding box center [125, 69] width 11 height 11
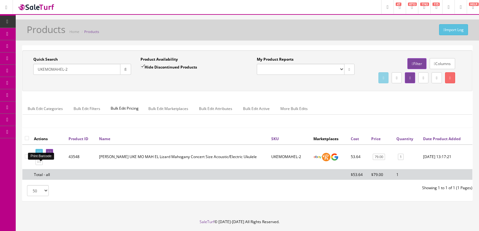
click at [41, 154] on icon at bounding box center [40, 152] width 1 height 3
drag, startPoint x: 96, startPoint y: 69, endPoint x: 36, endPoint y: 83, distance: 61.2
click at [36, 83] on div "Quick Search UKEMOMAHEL-2 Date From Product Availability Hide Discontinued Prod…" at bounding box center [247, 71] width 447 height 28
type input "zildjian hi-hats"
click at [141, 65] on input "Hide Discontinued Products" at bounding box center [143, 66] width 4 height 4
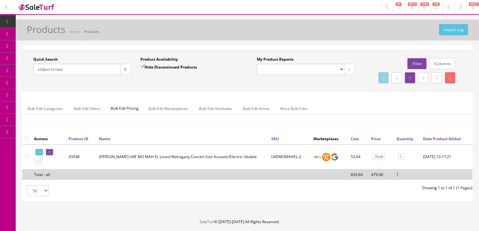
checkbox input "false"
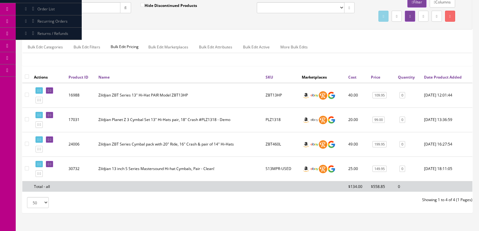
scroll to position [76, 0]
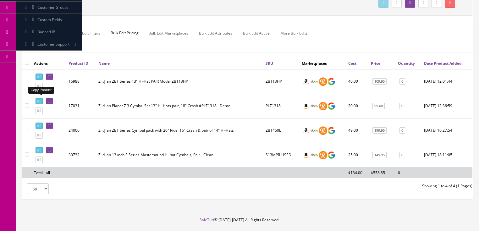
click at [40, 90] on link at bounding box center [39, 86] width 7 height 7
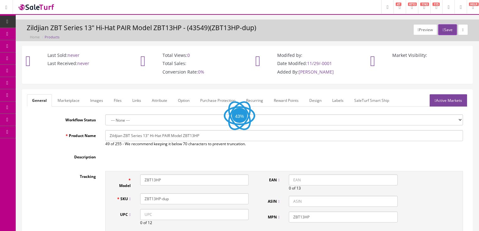
click at [97, 98] on link "Images" at bounding box center [96, 100] width 23 height 12
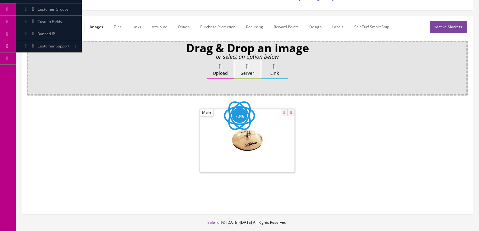
scroll to position [101, 0]
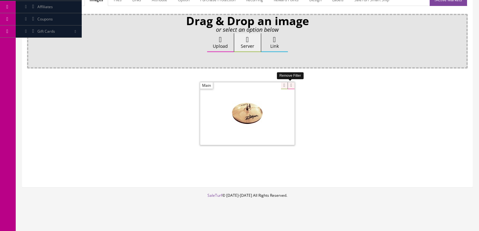
click at [288, 86] on icon at bounding box center [291, 85] width 7 height 7
click at [220, 45] on label "Upload" at bounding box center [220, 42] width 27 height 19
click at [31, 40] on input "Upload" at bounding box center [31, 36] width 0 height 6
click at [221, 47] on label "Upload" at bounding box center [220, 42] width 27 height 19
click at [31, 40] on input "Upload" at bounding box center [31, 36] width 0 height 6
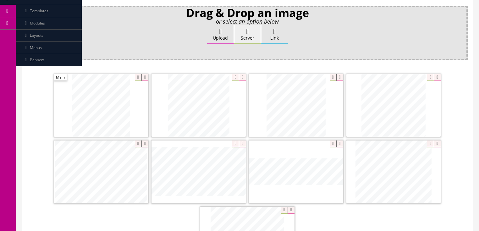
scroll to position [126, 0]
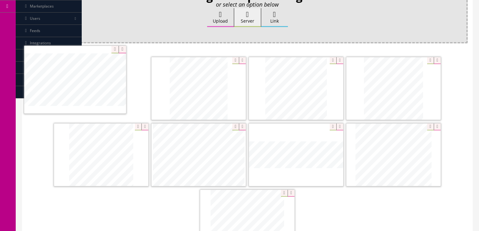
drag, startPoint x: 204, startPoint y: 160, endPoint x: 96, endPoint y: 103, distance: 121.9
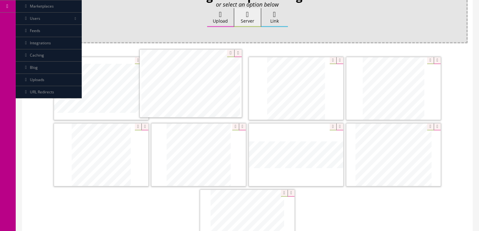
drag, startPoint x: 180, startPoint y: 157, endPoint x: 189, endPoint y: 98, distance: 59.3
drag, startPoint x: 284, startPoint y: 159, endPoint x: 282, endPoint y: 87, distance: 71.8
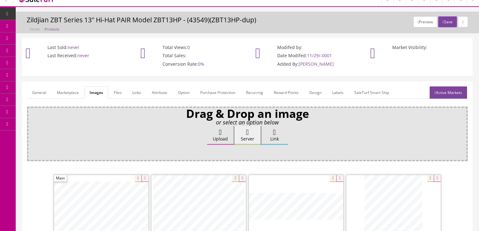
scroll to position [0, 0]
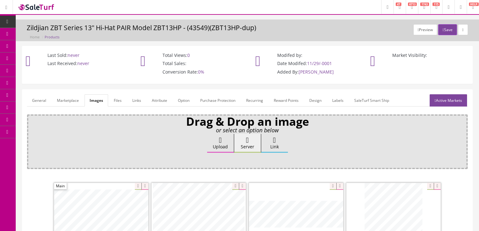
click at [448, 97] on link "Active Markets" at bounding box center [448, 100] width 37 height 12
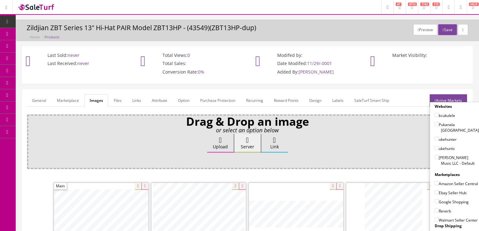
click at [437, 154] on label "[PERSON_NAME] Music LLC - Default" at bounding box center [457, 160] width 44 height 12
click at [437, 155] on input"] "[PERSON_NAME] Music LLC - Default" at bounding box center [437, 157] width 4 height 4
checkbox input"] "true"
click at [435, 191] on input"] "Ebay Seller Hub" at bounding box center [437, 192] width 4 height 4
checkbox input"] "true"
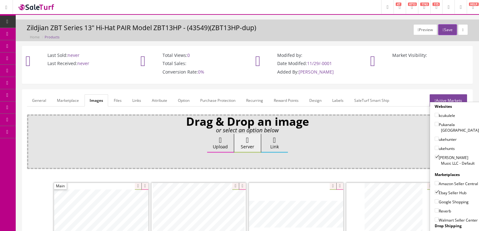
drag, startPoint x: 434, startPoint y: 199, endPoint x: 434, endPoint y: 205, distance: 5.7
click at [435, 200] on input"] "Google Shopping" at bounding box center [437, 201] width 4 height 4
checkbox input"] "true"
drag, startPoint x: 434, startPoint y: 208, endPoint x: 443, endPoint y: 191, distance: 18.6
click at [435, 209] on input"] "Reverb" at bounding box center [437, 211] width 4 height 4
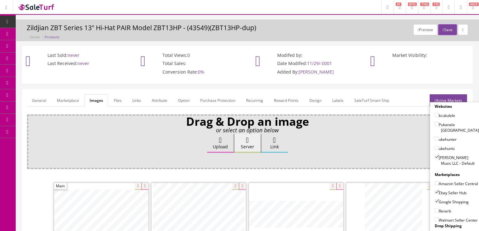
checkbox input"] "true"
click at [456, 98] on link "Active Markets" at bounding box center [448, 100] width 37 height 12
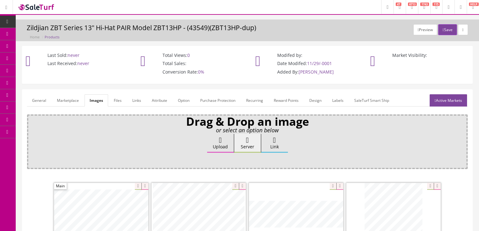
click at [47, 97] on link "General" at bounding box center [39, 100] width 24 height 12
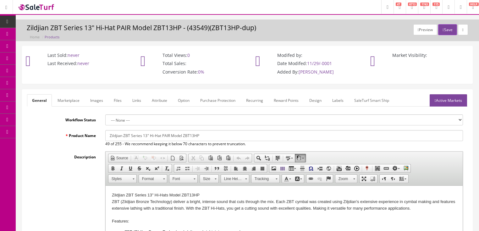
drag, startPoint x: 123, startPoint y: 136, endPoint x: 209, endPoint y: 136, distance: 85.6
click at [209, 136] on input "Zildjian ZBT Series 13" Hi-Hat PAIR Model ZBT13HP" at bounding box center [284, 135] width 358 height 11
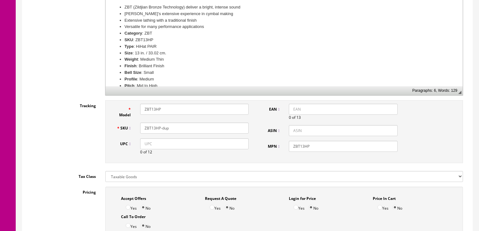
scroll to position [227, 0]
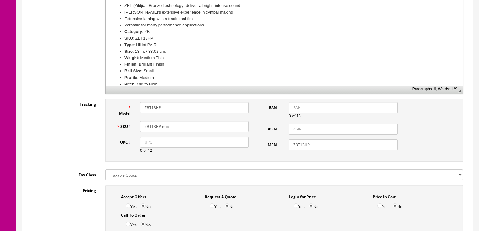
type input "Zildjian"
drag, startPoint x: 143, startPoint y: 128, endPoint x: 214, endPoint y: 128, distance: 70.8
click at [214, 128] on input "ZBT13HP-dup" at bounding box center [194, 126] width 109 height 11
drag, startPoint x: 184, startPoint y: 128, endPoint x: 142, endPoint y: 129, distance: 41.5
click at [142, 129] on input "Hi-Hats-Vintage" at bounding box center [194, 126] width 109 height 11
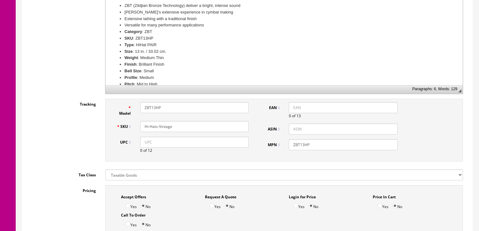
type input "Hi-Hats-Vintage"
drag, startPoint x: 173, startPoint y: 109, endPoint x: 154, endPoint y: 106, distance: 19.5
click at [132, 109] on div "Model ZBT13HP" at bounding box center [183, 109] width 142 height 14
paste input "Hi-Hats-Vintage"
type input "Hi-Hats-Vintage"
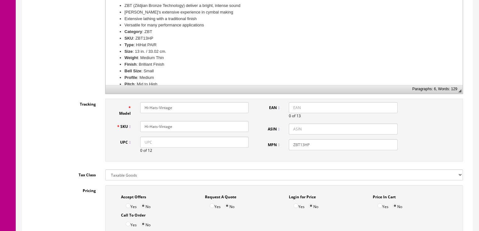
drag, startPoint x: 313, startPoint y: 143, endPoint x: 286, endPoint y: 144, distance: 27.1
click at [286, 144] on div "ZBT13HP" at bounding box center [343, 144] width 118 height 11
paste input "Hi-Hats-Vintage"
type input "Hi-Hats-Vintage"
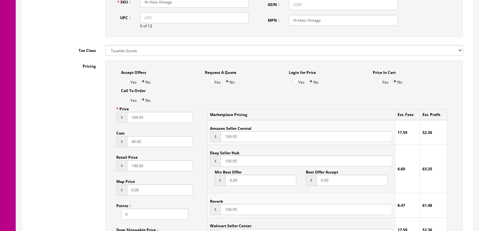
scroll to position [352, 0]
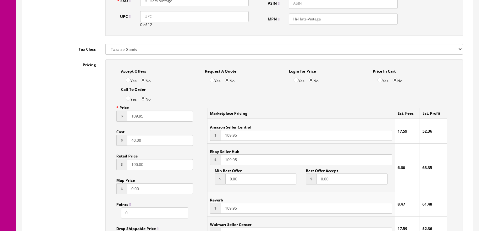
click at [127, 82] on input "Yes" at bounding box center [128, 80] width 5 height 5
radio input "true"
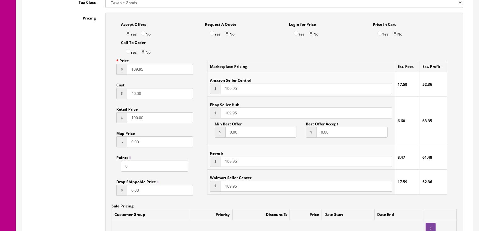
scroll to position [378, 0]
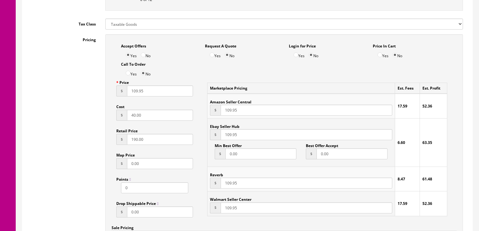
drag, startPoint x: 133, startPoint y: 96, endPoint x: 117, endPoint y: 101, distance: 17.1
click at [133, 96] on input "109.95" at bounding box center [160, 91] width 66 height 11
type input "149.95"
click at [227, 134] on input "109.95" at bounding box center [306, 134] width 171 height 11
type input "149.95"
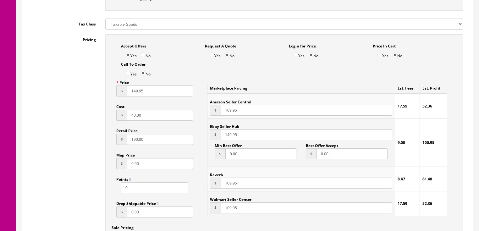
drag, startPoint x: 226, startPoint y: 183, endPoint x: 243, endPoint y: 189, distance: 17.5
click at [226, 183] on input "109.95" at bounding box center [306, 183] width 171 height 11
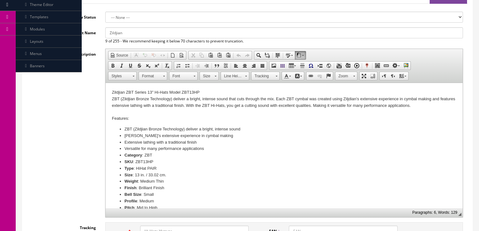
scroll to position [101, 0]
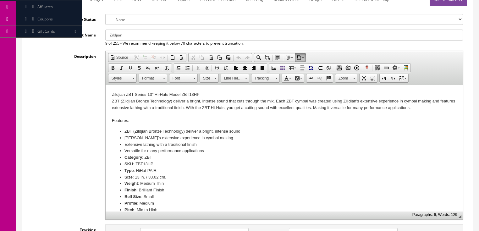
type input "149.95"
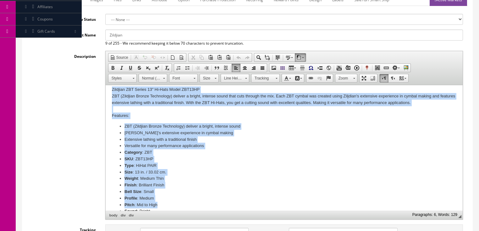
scroll to position [54, 0]
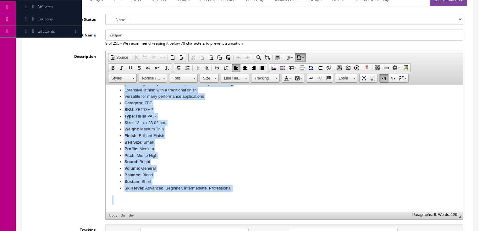
drag, startPoint x: 111, startPoint y: 96, endPoint x: 216, endPoint y: 214, distance: 157.6
click at [216, 211] on html "Zildjian ZBT Series 13" Hi-Hats Model ZBT13HP ZBT (Zildjian Bronze Technology) …" at bounding box center [283, 121] width 357 height 180
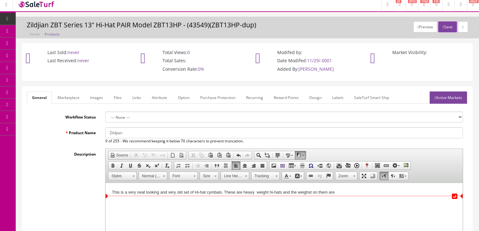
scroll to position [0, 0]
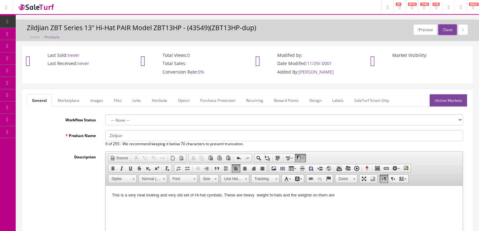
click at [97, 100] on link "Images" at bounding box center [96, 100] width 23 height 12
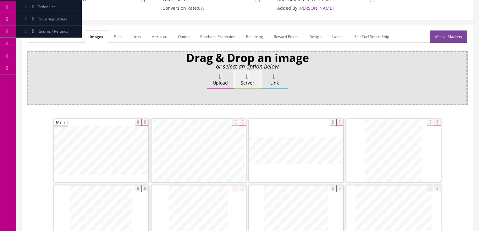
scroll to position [50, 0]
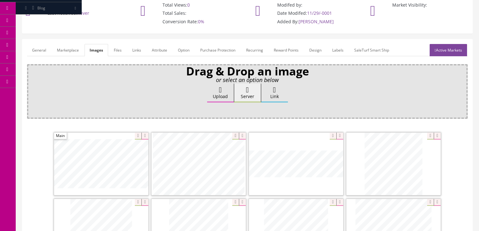
click at [40, 49] on link "General" at bounding box center [39, 50] width 24 height 12
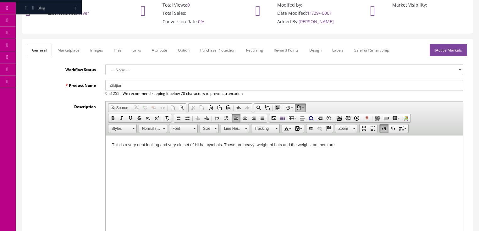
click at [352, 143] on div "This is a very neat looking and very old set of Hi-hat cymbals. These are heavy…" at bounding box center [284, 145] width 345 height 7
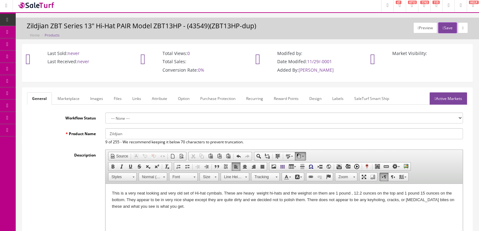
scroll to position [0, 0]
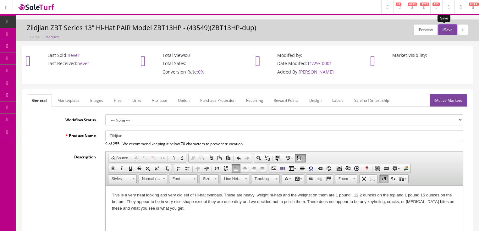
click at [442, 29] on button "Save" at bounding box center [448, 29] width 19 height 11
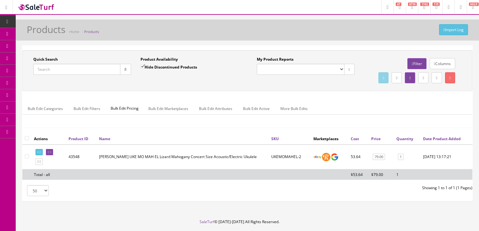
click at [78, 70] on input "Quick Search" at bounding box center [76, 69] width 87 height 11
type input "vista eagle"
click at [141, 67] on input "Hide Discontinued Products" at bounding box center [143, 66] width 4 height 4
checkbox input "false"
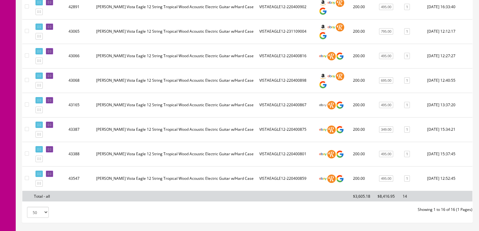
scroll to position [345, 0]
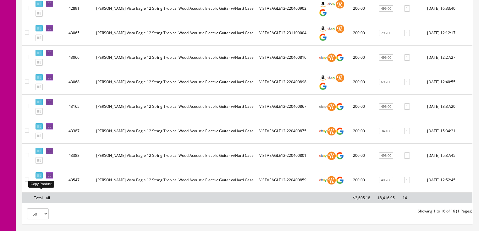
click at [41, 187] on icon at bounding box center [40, 184] width 1 height 3
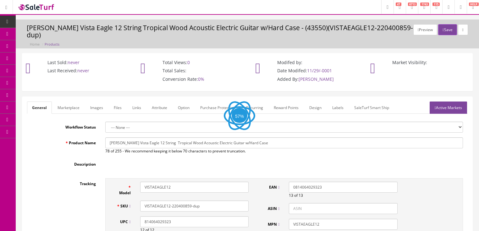
click at [92, 102] on link "Images" at bounding box center [96, 108] width 23 height 12
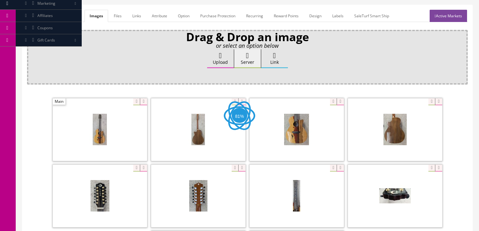
scroll to position [101, 0]
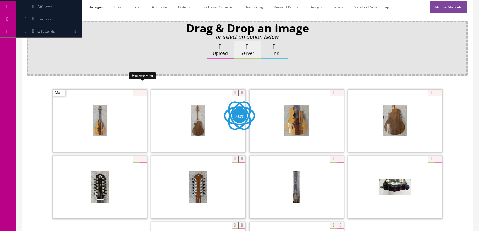
click at [142, 90] on icon at bounding box center [143, 93] width 7 height 7
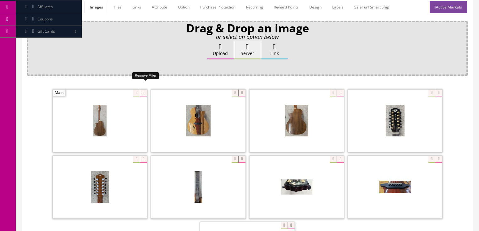
click at [142, 90] on icon at bounding box center [143, 93] width 7 height 7
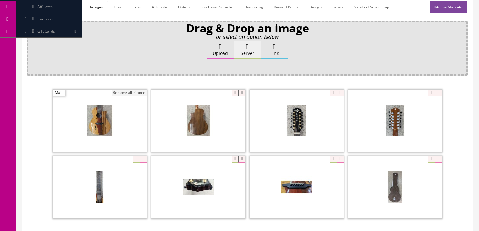
drag, startPoint x: 115, startPoint y: 85, endPoint x: 120, endPoint y: 83, distance: 5.3
click at [115, 90] on button "Remove all" at bounding box center [122, 93] width 21 height 7
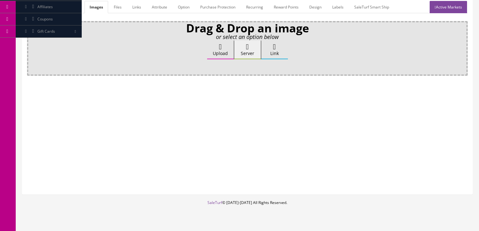
click at [213, 42] on label "Upload" at bounding box center [220, 50] width 27 height 19
click at [31, 42] on input "Upload" at bounding box center [31, 44] width 0 height 6
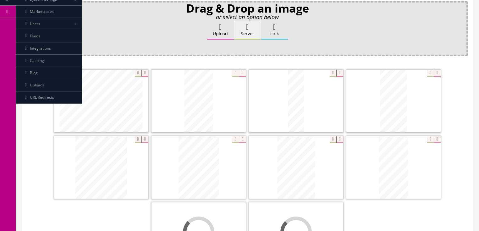
scroll to position [151, 0]
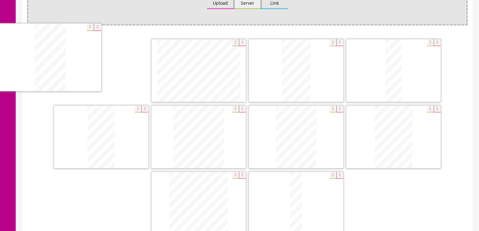
drag, startPoint x: 401, startPoint y: 144, endPoint x: 82, endPoint y: 79, distance: 325.7
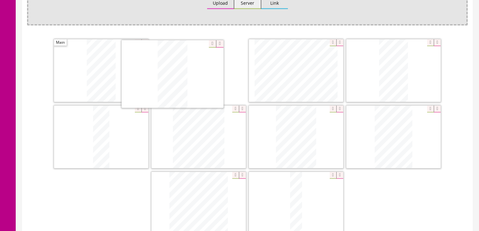
drag, startPoint x: 117, startPoint y: 113, endPoint x: 186, endPoint y: 54, distance: 90.8
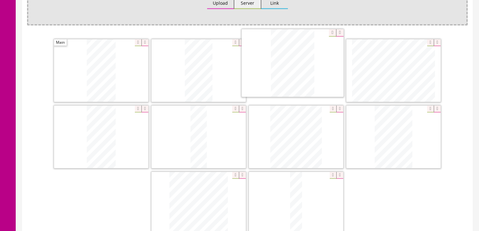
drag, startPoint x: 295, startPoint y: 115, endPoint x: 334, endPoint y: 73, distance: 57.0
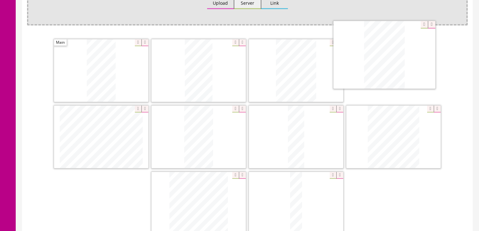
drag, startPoint x: 388, startPoint y: 110, endPoint x: 372, endPoint y: 57, distance: 55.4
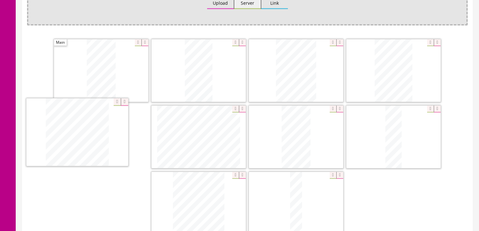
drag, startPoint x: 197, startPoint y: 182, endPoint x: 76, endPoint y: 111, distance: 141.0
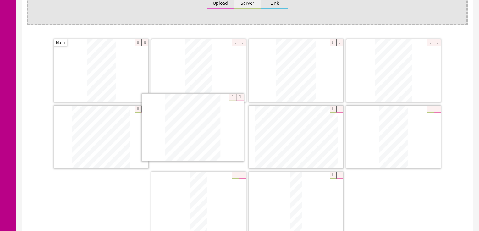
drag, startPoint x: 194, startPoint y: 174, endPoint x: 186, endPoint y: 106, distance: 68.1
click at [296, 180] on span at bounding box center [296, 203] width 94 height 63
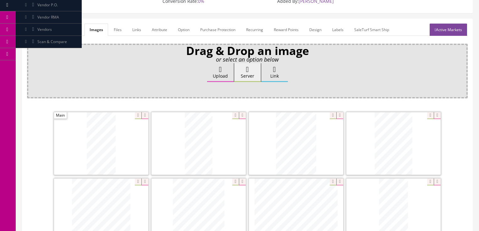
scroll to position [25, 0]
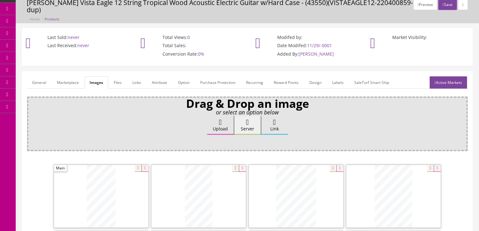
click at [41, 78] on link "General" at bounding box center [39, 82] width 24 height 12
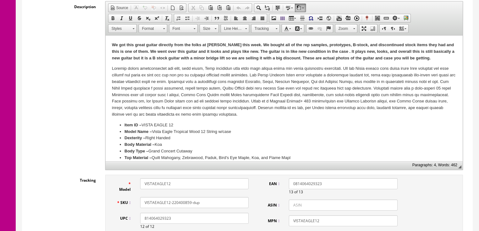
scroll to position [176, 0]
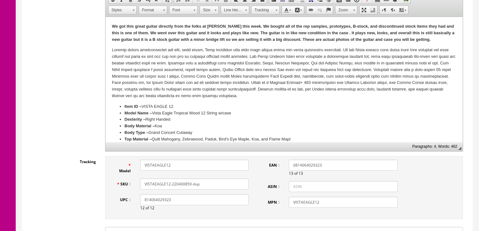
click at [170, 179] on input "VISTAEAGLE12-220400859-dup" at bounding box center [194, 184] width 109 height 11
drag, startPoint x: 162, startPoint y: 179, endPoint x: 210, endPoint y: 179, distance: 47.5
click at [210, 179] on input "VISTAEAGLE12220400834" at bounding box center [194, 184] width 109 height 11
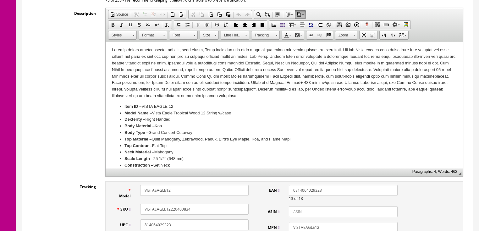
scroll to position [0, 0]
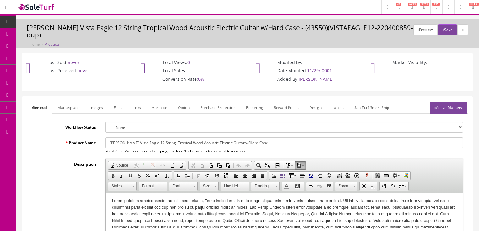
type input "VISTAEAGLE12220400834"
click at [449, 103] on link "Active Markets" at bounding box center [448, 108] width 37 height 12
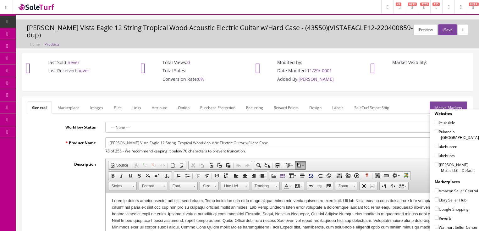
click at [435, 162] on input"] "[PERSON_NAME] Music LLC - Default" at bounding box center [437, 164] width 4 height 4
checkbox input"] "true"
click at [435, 198] on input"] "Ebay Seller Hub" at bounding box center [437, 200] width 4 height 4
checkbox input"] "true"
drag, startPoint x: 434, startPoint y: 200, endPoint x: 435, endPoint y: 204, distance: 3.6
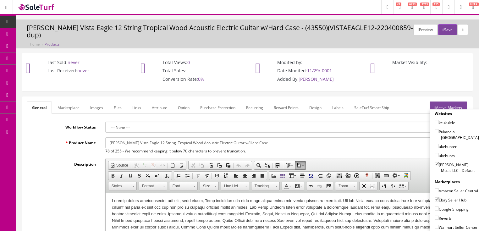
click at [435, 207] on input"] "Google Shopping" at bounding box center [437, 209] width 4 height 4
checkbox input"] "true"
drag, startPoint x: 435, startPoint y: 209, endPoint x: 439, endPoint y: 190, distance: 19.1
click at [436, 216] on input"] "Reverb" at bounding box center [437, 218] width 4 height 4
checkbox input"] "true"
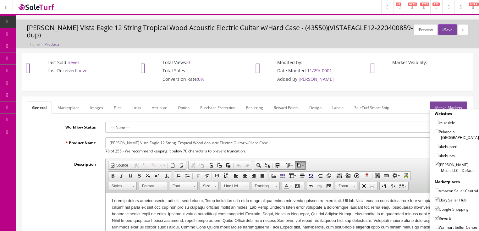
click at [447, 102] on link "Active Markets" at bounding box center [448, 108] width 37 height 12
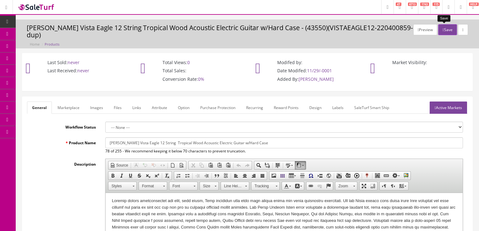
click at [446, 30] on button "Save" at bounding box center [448, 29] width 19 height 11
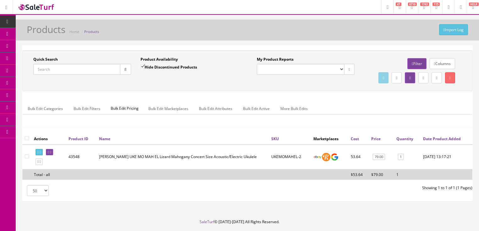
click at [97, 71] on input "Quick Search" at bounding box center [76, 69] width 87 height 11
paste input "VISTAEAGLE12220400834"
click at [126, 69] on icon "button" at bounding box center [126, 70] width 2 height 4
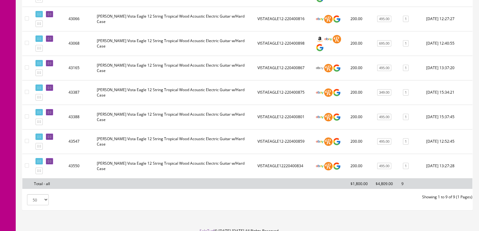
scroll to position [226, 0]
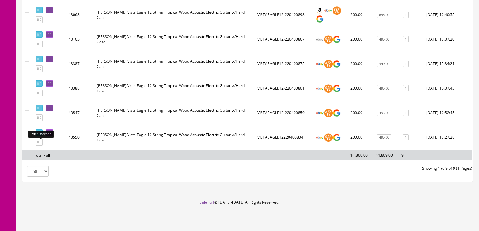
click at [39, 134] on icon at bounding box center [37, 132] width 1 height 3
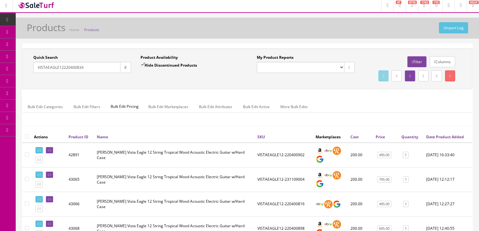
scroll to position [0, 0]
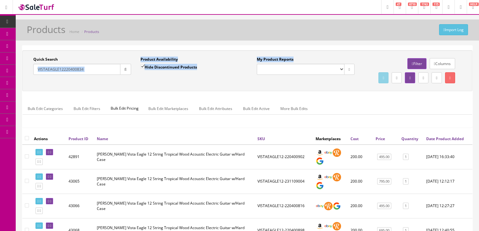
drag, startPoint x: 92, startPoint y: 76, endPoint x: 25, endPoint y: 91, distance: 68.5
click at [25, 85] on div "Quick Search VISTAEAGLE12220400834 Date From Product Availability Hide Disconti…" at bounding box center [247, 71] width 447 height 28
click at [106, 72] on input "VISTAEAGLE12220400834" at bounding box center [76, 69] width 87 height 11
drag, startPoint x: 106, startPoint y: 72, endPoint x: 81, endPoint y: 71, distance: 25.5
click at [81, 72] on input "VISTAEAGLE12220400834" at bounding box center [76, 69] width 87 height 11
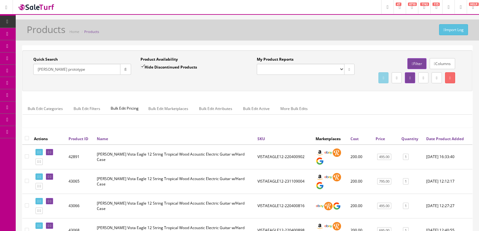
type input "[PERSON_NAME] prototype"
click at [142, 67] on input "Hide Discontinued Products" at bounding box center [143, 66] width 4 height 4
checkbox input "false"
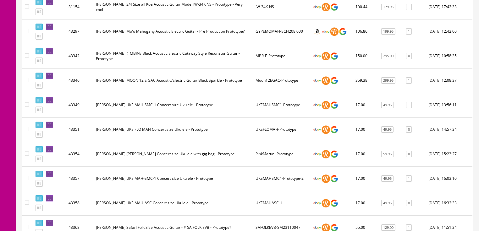
scroll to position [176, 0]
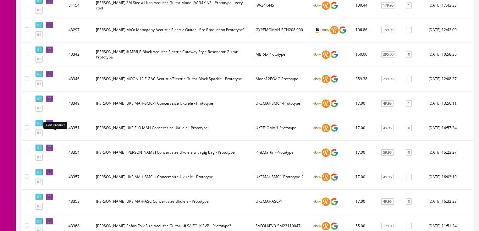
click at [51, 125] on icon at bounding box center [50, 123] width 1 height 3
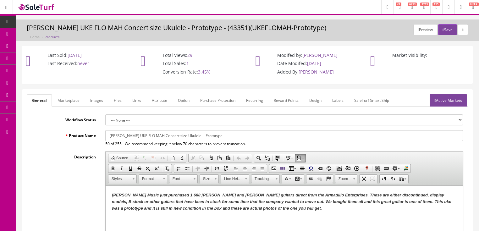
drag, startPoint x: 128, startPoint y: 137, endPoint x: 158, endPoint y: 135, distance: 30.3
click at [158, 135] on input "[PERSON_NAME] UKE FLO MAH Concert size Ukulele - Prototype" at bounding box center [284, 135] width 358 height 11
click at [107, 134] on input "[PERSON_NAME] UKE Soprano size Ukulele - Prototype" at bounding box center [284, 135] width 358 height 11
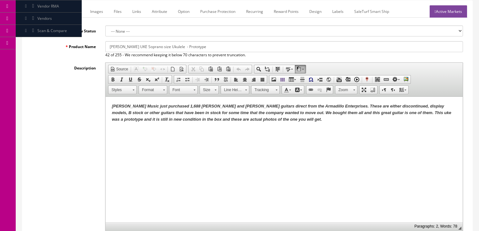
scroll to position [176, 0]
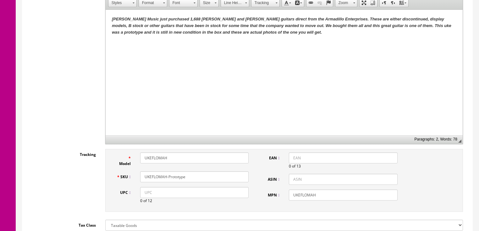
type input "[PERSON_NAME] UKE Soprano size Ukulele - Prototype"
drag, startPoint x: 142, startPoint y: 156, endPoint x: 194, endPoint y: 157, distance: 51.6
click at [194, 157] on input "UKEFLOMAH" at bounding box center [194, 158] width 109 height 11
drag, startPoint x: 193, startPoint y: 157, endPoint x: 145, endPoint y: 159, distance: 48.8
click at [141, 159] on input "SopUke-Prototype" at bounding box center [194, 158] width 109 height 11
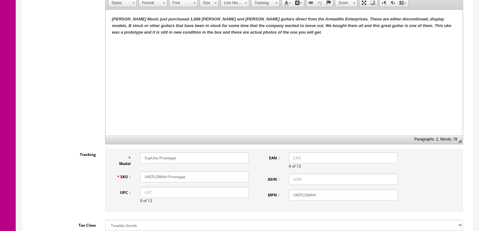
type input "SopUke-Prototype"
drag, startPoint x: 191, startPoint y: 175, endPoint x: 159, endPoint y: 178, distance: 32.6
click at [132, 178] on div "SKU UKEFLOMAH-Prototype" at bounding box center [183, 176] width 142 height 11
paste input "SopUke"
type input "SopUke-Prototype"
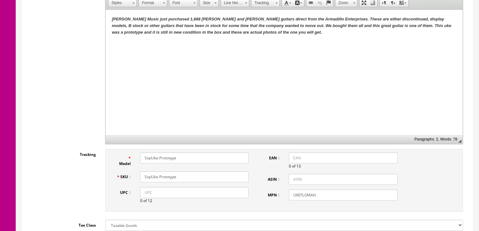
drag, startPoint x: 313, startPoint y: 196, endPoint x: 287, endPoint y: 198, distance: 26.2
click at [287, 198] on div "UKEFLOMAH" at bounding box center [343, 195] width 118 height 11
paste input "SopUke-Prototype"
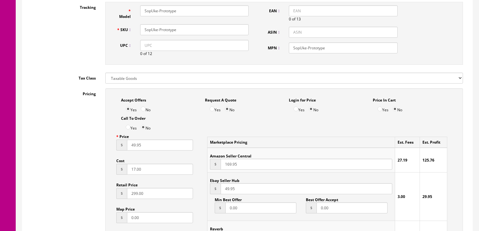
scroll to position [352, 0]
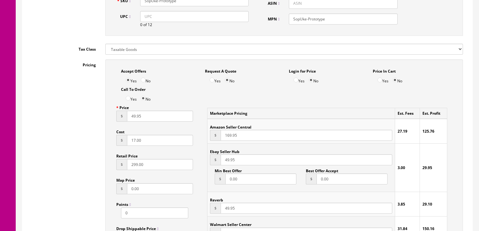
type input "SopUke-Prototype"
drag, startPoint x: 131, startPoint y: 117, endPoint x: 111, endPoint y: 121, distance: 20.1
click at [131, 117] on input "49.95" at bounding box center [160, 116] width 66 height 11
type input "29.95"
click at [224, 165] on input "49.95" at bounding box center [306, 159] width 171 height 11
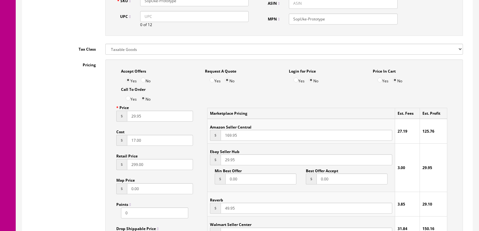
type input "29.95"
click at [223, 208] on input "49.95" at bounding box center [306, 208] width 171 height 11
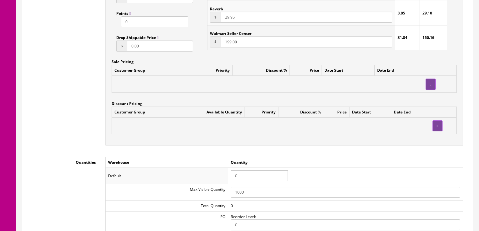
scroll to position [604, 0]
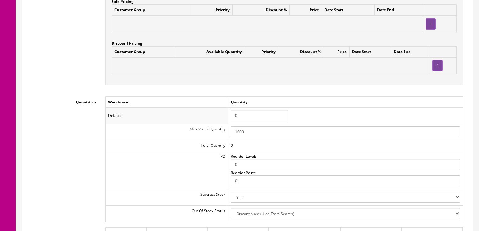
type input "29.95"
drag, startPoint x: 238, startPoint y: 119, endPoint x: 228, endPoint y: 119, distance: 9.4
click at [228, 119] on tr "Default 0" at bounding box center [284, 116] width 358 height 16
type input "1"
click at [228, 117] on td "Default" at bounding box center [166, 116] width 123 height 16
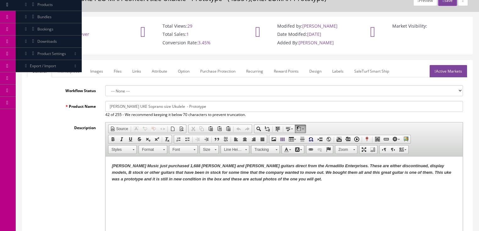
scroll to position [0, 0]
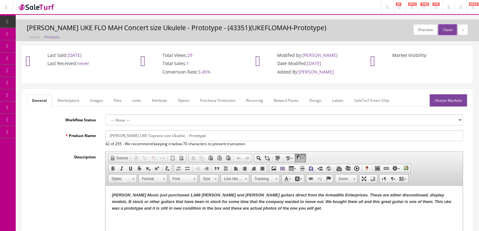
click at [98, 102] on link "Images" at bounding box center [96, 100] width 23 height 12
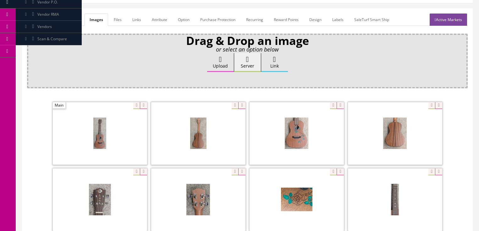
scroll to position [126, 0]
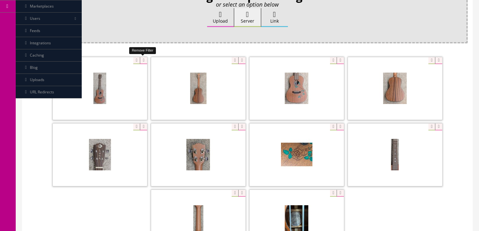
click at [140, 60] on icon at bounding box center [143, 60] width 7 height 7
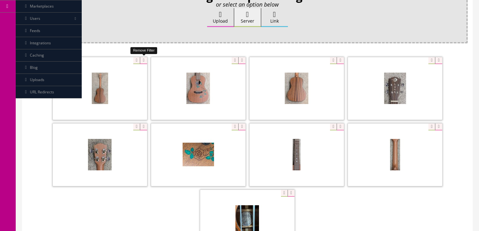
click at [140, 60] on icon at bounding box center [143, 60] width 7 height 7
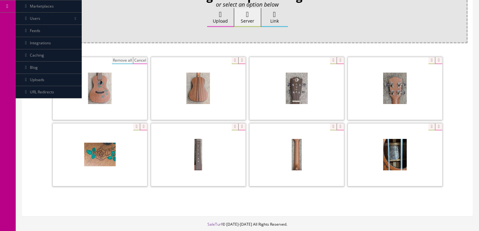
drag, startPoint x: 122, startPoint y: 61, endPoint x: 145, endPoint y: 56, distance: 22.8
click at [125, 60] on button "Remove all" at bounding box center [122, 60] width 21 height 7
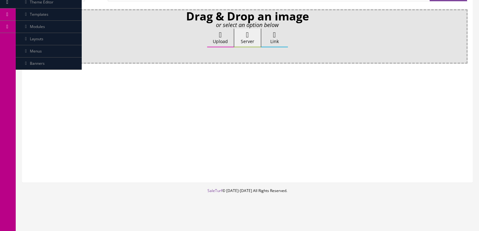
click at [225, 35] on label "Upload" at bounding box center [220, 38] width 27 height 19
click at [31, 35] on input "Upload" at bounding box center [31, 32] width 0 height 6
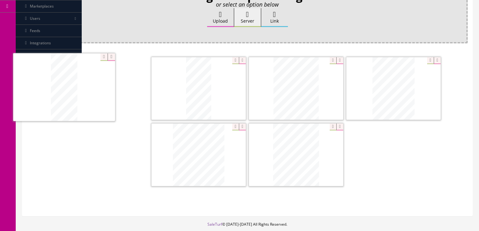
drag, startPoint x: 203, startPoint y: 99, endPoint x: 72, endPoint y: 98, distance: 130.9
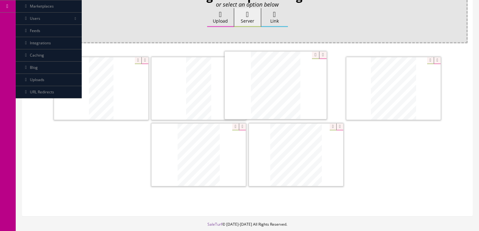
drag, startPoint x: 289, startPoint y: 147, endPoint x: 269, endPoint y: 79, distance: 71.6
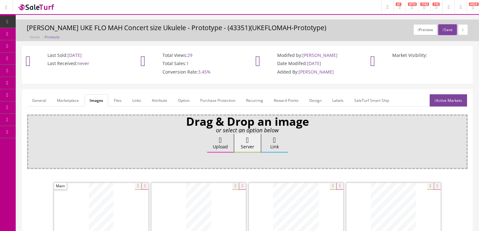
scroll to position [0, 0]
click at [448, 101] on link "Active Markets" at bounding box center [448, 100] width 37 height 12
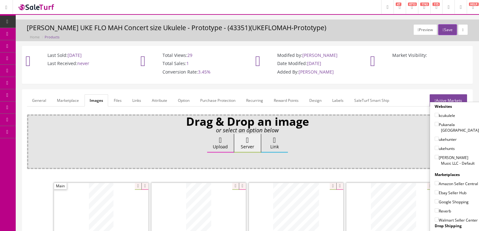
click at [437, 100] on link "Active Markets" at bounding box center [448, 100] width 37 height 12
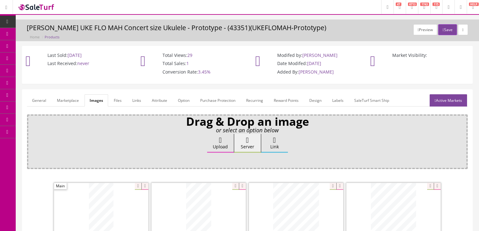
click at [150, 100] on link "Attribute" at bounding box center [159, 100] width 25 height 12
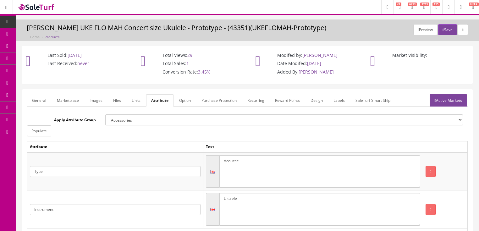
click at [42, 99] on link "General" at bounding box center [39, 100] width 24 height 12
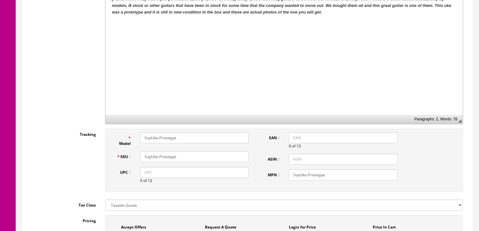
scroll to position [201, 0]
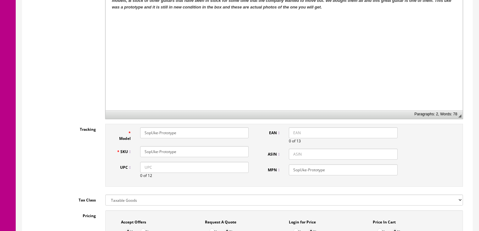
drag, startPoint x: 191, startPoint y: 153, endPoint x: 152, endPoint y: 152, distance: 39.0
click at [141, 152] on input "SopUke-Prototype" at bounding box center [194, 151] width 109 height 11
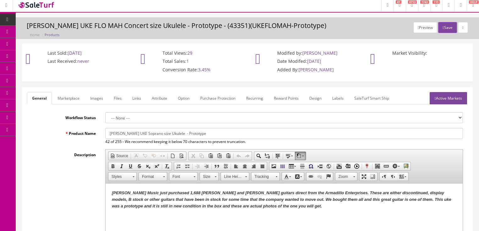
scroll to position [0, 0]
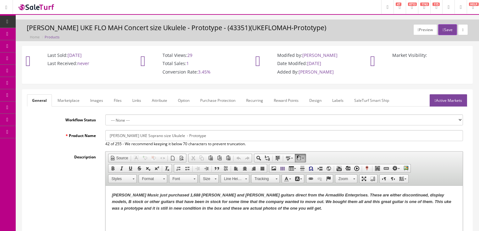
click at [439, 33] on button "Save" at bounding box center [448, 29] width 19 height 11
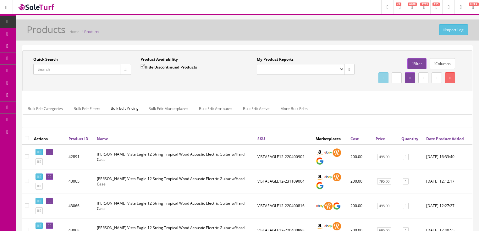
click at [65, 70] on input "Quick Search" at bounding box center [76, 69] width 87 height 11
paste input "SopUke-Prototype"
type input "SopUke-Prototype"
click at [124, 71] on button "button" at bounding box center [125, 69] width 11 height 11
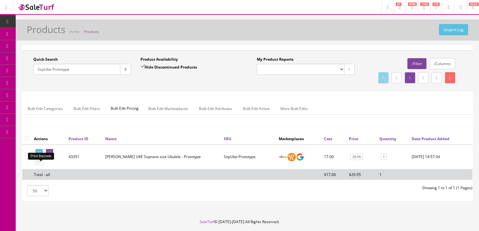
click at [41, 154] on icon at bounding box center [40, 152] width 1 height 3
